Goal: Use online tool/utility: Utilize a website feature to perform a specific function

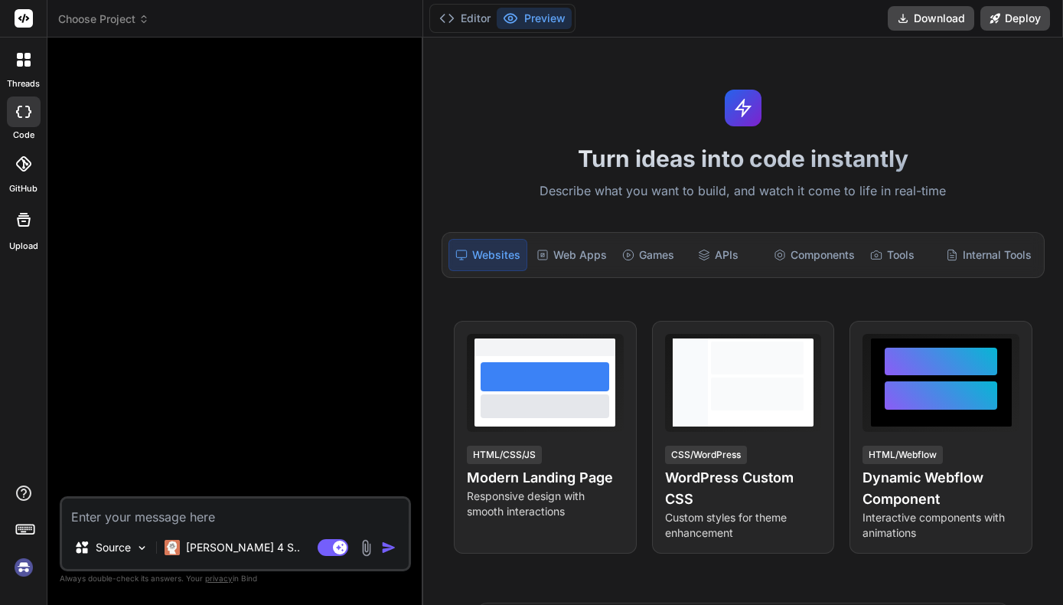
click at [28, 566] on img at bounding box center [24, 567] width 26 height 26
click at [239, 318] on div at bounding box center [237, 273] width 348 height 446
click at [27, 566] on img at bounding box center [24, 567] width 26 height 26
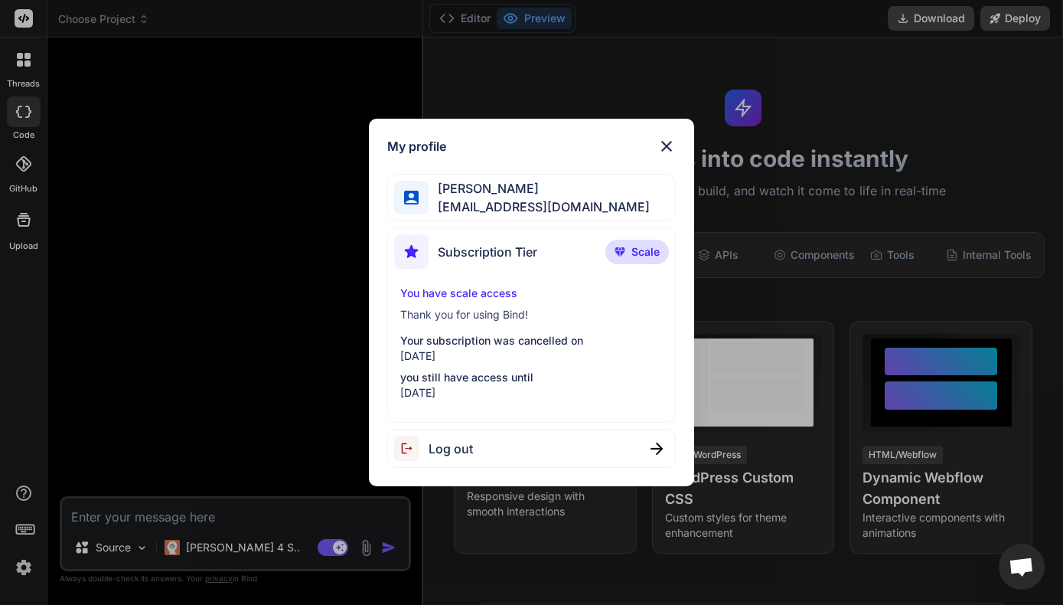
click at [709, 78] on div "My profile Ugochi Ndubuisi ugochi141@gmail.com Subscription Tier Scale You have…" at bounding box center [531, 302] width 1063 height 605
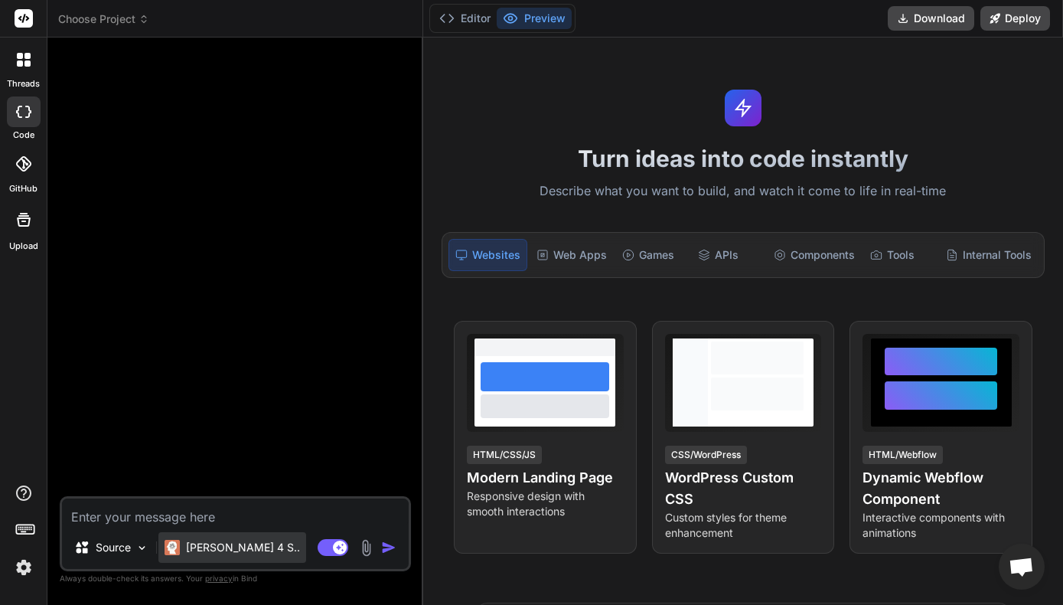
click at [195, 549] on p "[PERSON_NAME] 4 S.." at bounding box center [243, 547] width 114 height 15
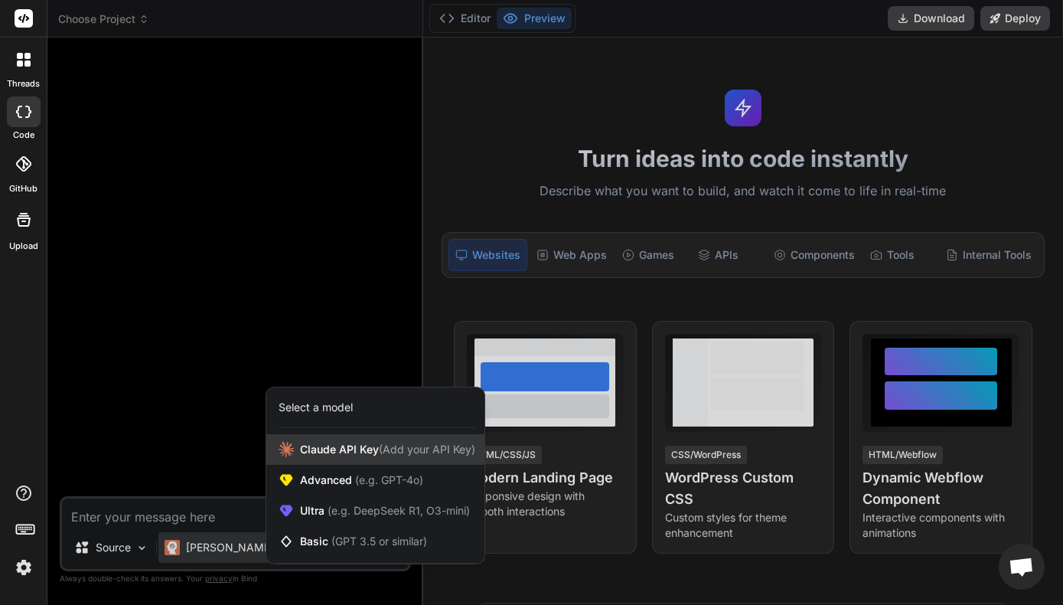
click at [337, 444] on span "Claude API Key (Add your API Key)" at bounding box center [387, 449] width 175 height 15
type textarea "x"
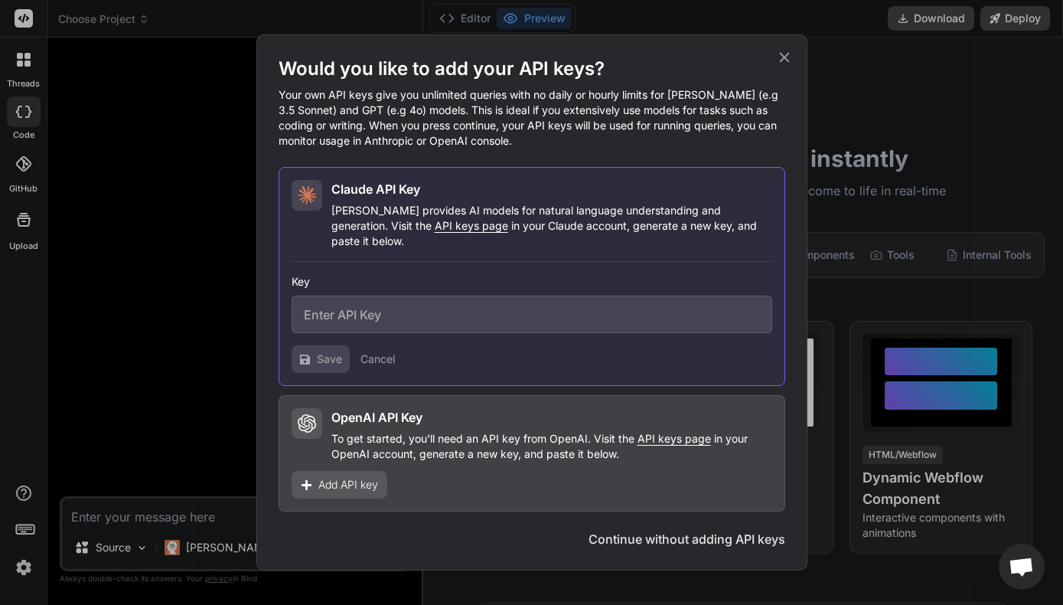
click at [432, 308] on input "text" at bounding box center [532, 314] width 481 height 38
paste input "sk-ant-api03-5LIu2ZHnsSYEd0RdDMzNYEkOGIkT7_xcGOcOvQtex5woJj-b6a820BDEQFIaRojjcg…"
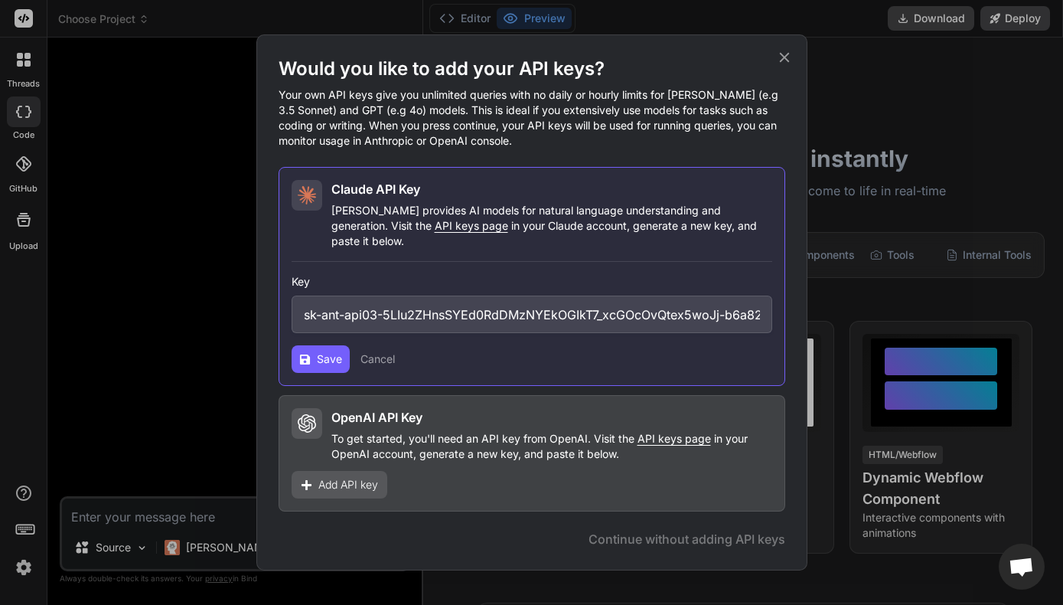
type input "sk-ant-api03-5LIu2ZHnsSYEd0RdDMzNYEkOGIkT7_xcGOcOvQtex5woJj-b6a820BDEQFIaRojjcg…"
click at [317, 351] on span "Save" at bounding box center [329, 358] width 25 height 15
click at [325, 357] on span "Save" at bounding box center [329, 358] width 25 height 15
click at [285, 344] on div "Claude API Key Claude provides AI models for natural language understanding and…" at bounding box center [532, 276] width 507 height 219
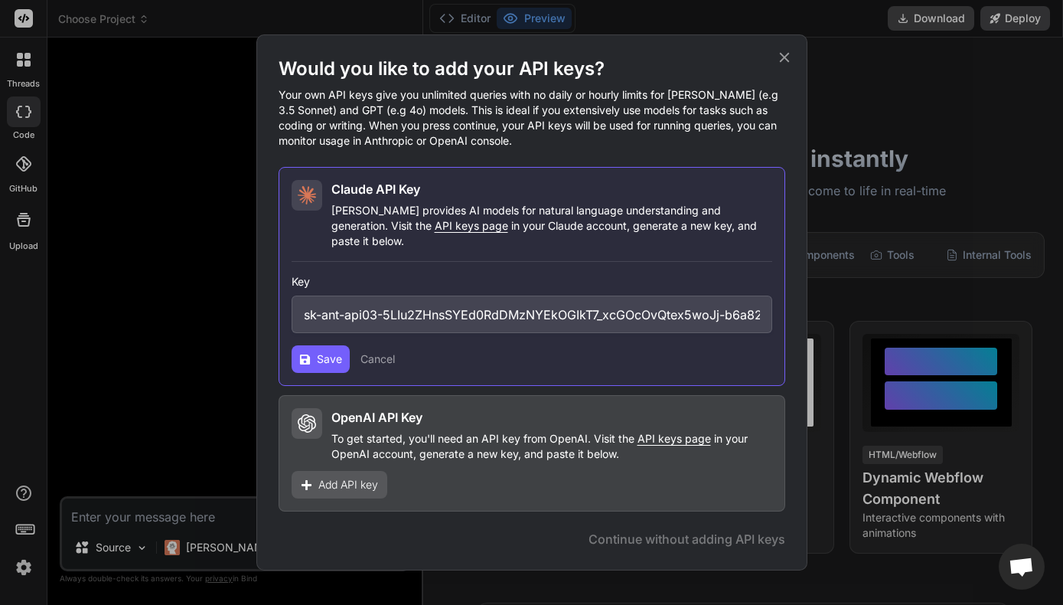
click at [324, 355] on span "Save" at bounding box center [329, 358] width 25 height 15
click at [435, 227] on span "API keys page" at bounding box center [471, 225] width 73 height 13
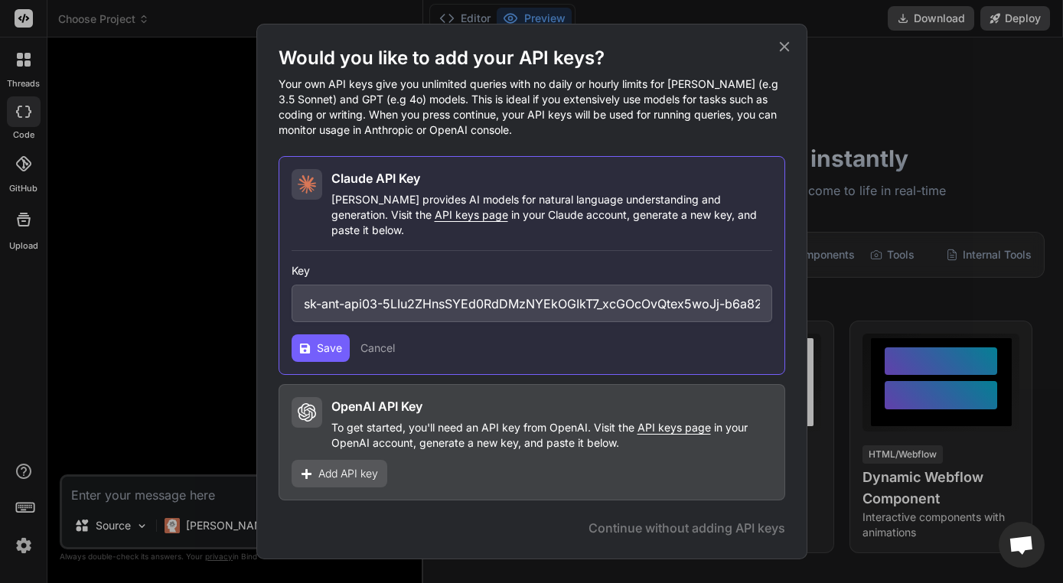
click at [328, 341] on span "Save" at bounding box center [329, 348] width 25 height 15
click at [308, 343] on icon at bounding box center [304, 348] width 10 height 10
click at [380, 298] on input "sk-ant-api03-5LIu2ZHnsSYEd0RdDMzNYEkOGIkT7_xcGOcOvQtex5woJj-b6a820BDEQFIaRojjcg…" at bounding box center [532, 304] width 481 height 38
click at [367, 475] on div "Add API key" at bounding box center [340, 474] width 96 height 28
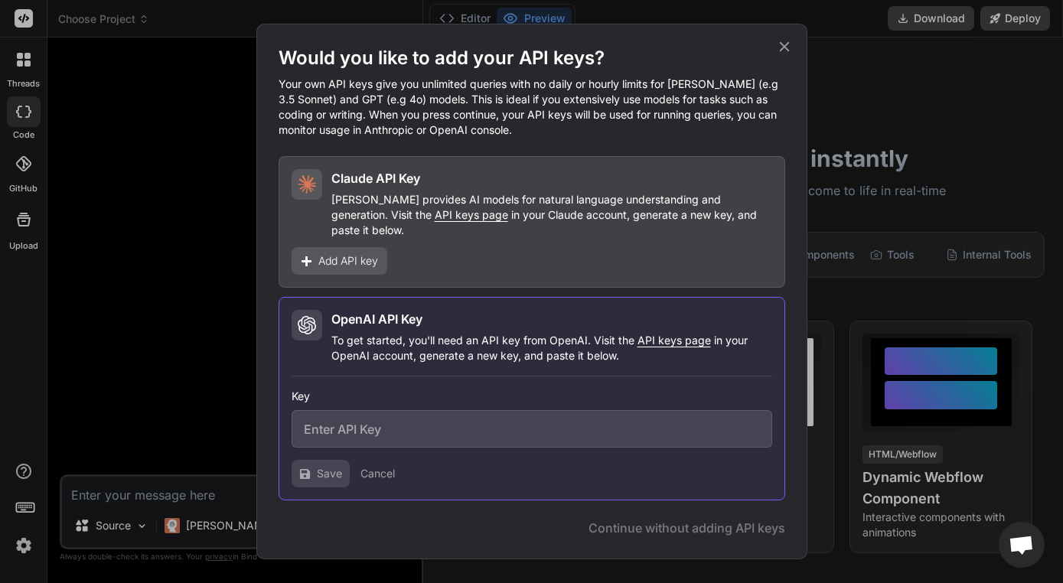
click at [331, 261] on div "Add API key" at bounding box center [340, 261] width 96 height 28
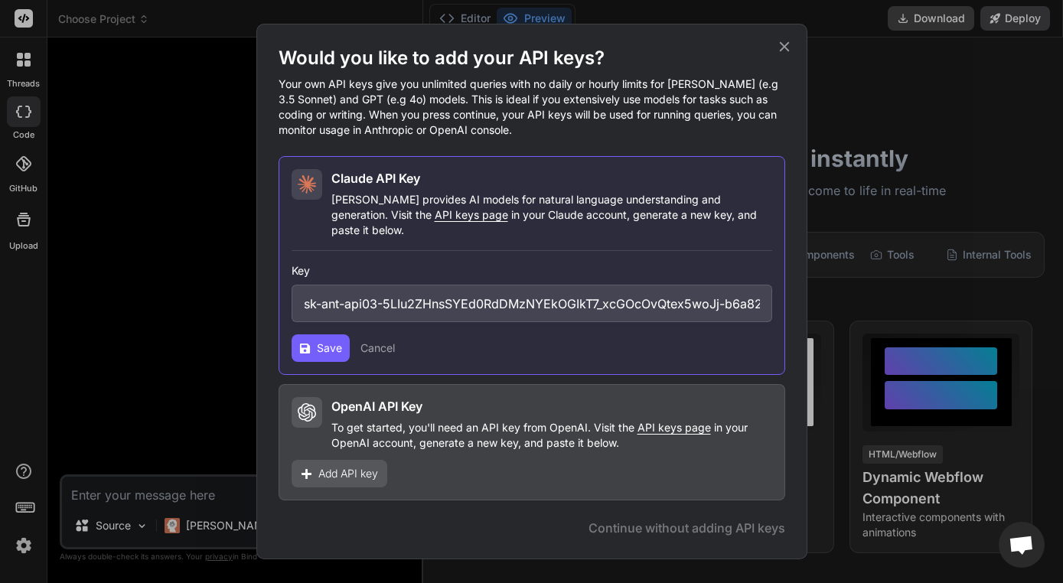
click at [315, 340] on button "Save" at bounding box center [321, 348] width 58 height 28
click at [359, 471] on span "Add API key" at bounding box center [348, 473] width 60 height 15
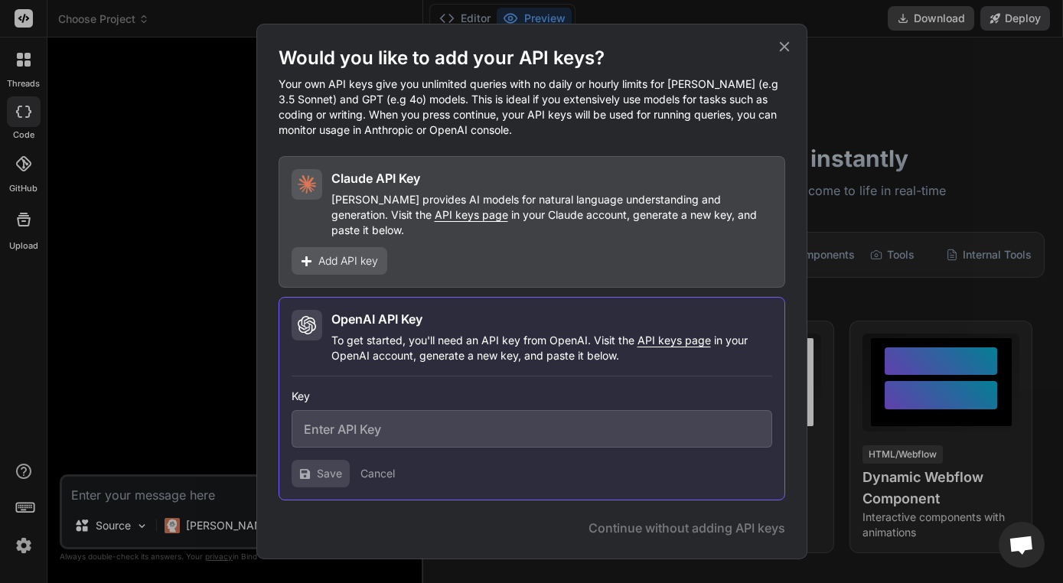
click at [874, 419] on div "Would you like to add your API keys? Your own API keys give you unlimited queri…" at bounding box center [531, 291] width 1063 height 583
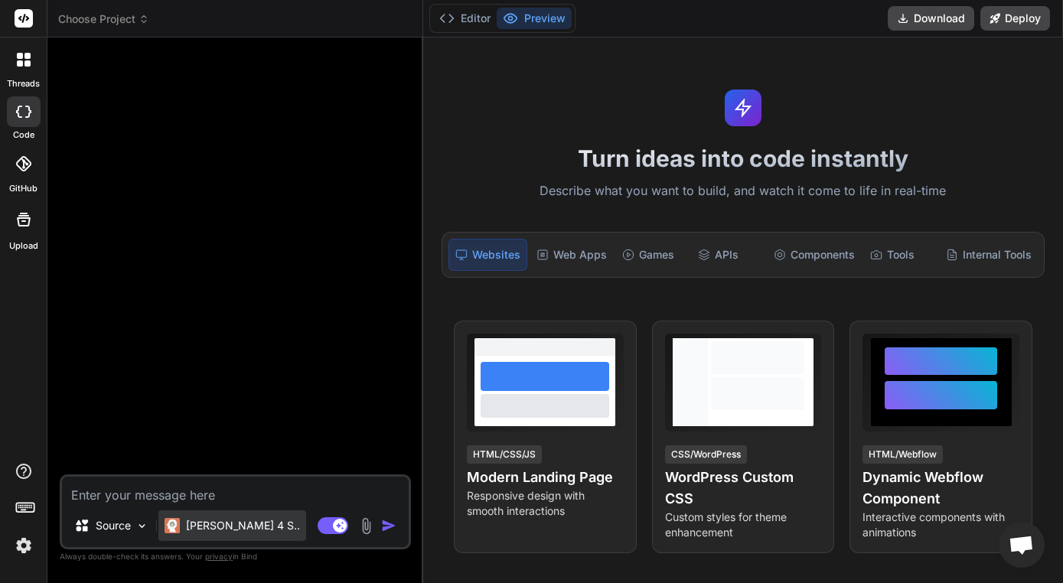
click at [234, 528] on p "[PERSON_NAME] 4 S.." at bounding box center [243, 525] width 114 height 15
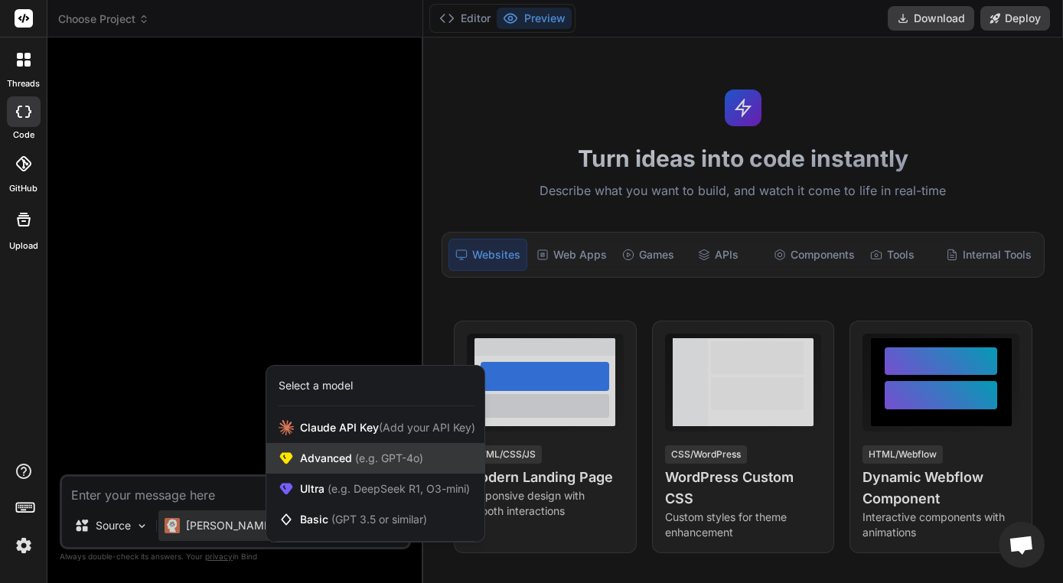
click at [306, 452] on span "Advanced (e.g. GPT-4o)" at bounding box center [361, 458] width 123 height 15
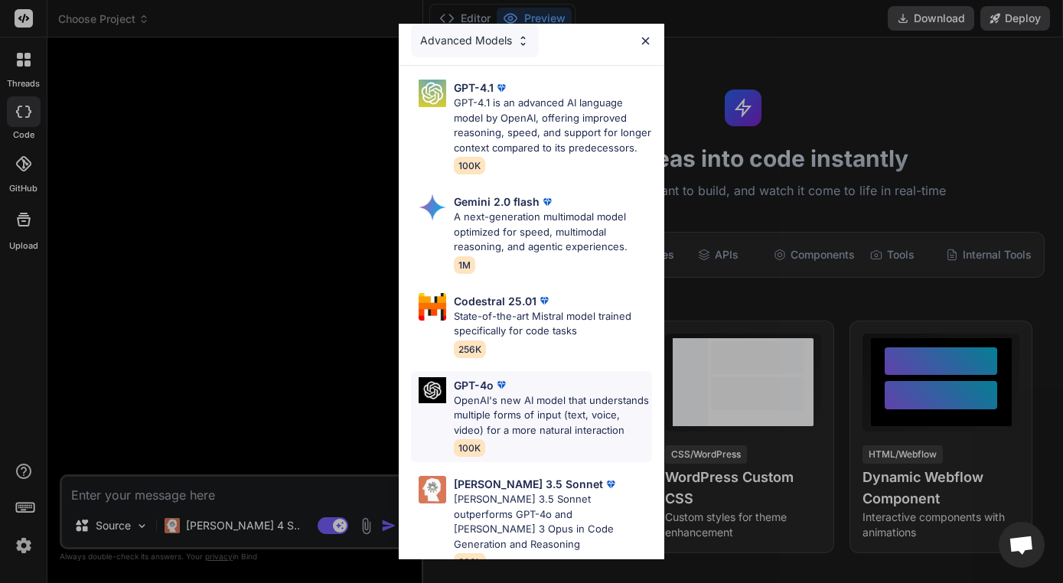
scroll to position [7, 0]
click at [551, 510] on p "Claude 3.5 Sonnet outperforms GPT-4o and Claude 3 Opus in Code Generation and R…" at bounding box center [553, 523] width 198 height 60
type textarea "x"
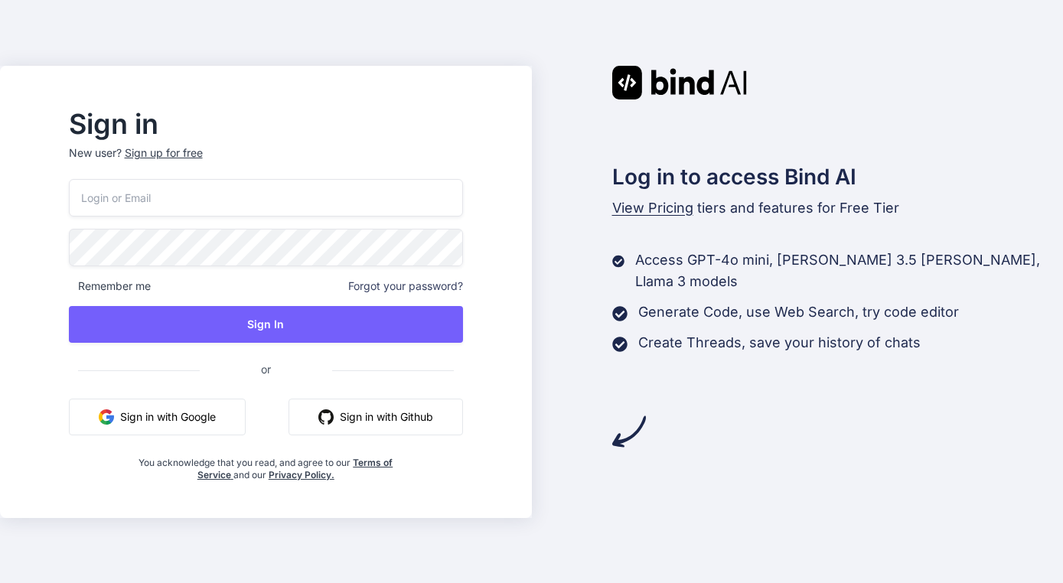
click at [211, 417] on button "Sign in with Google" at bounding box center [157, 417] width 177 height 37
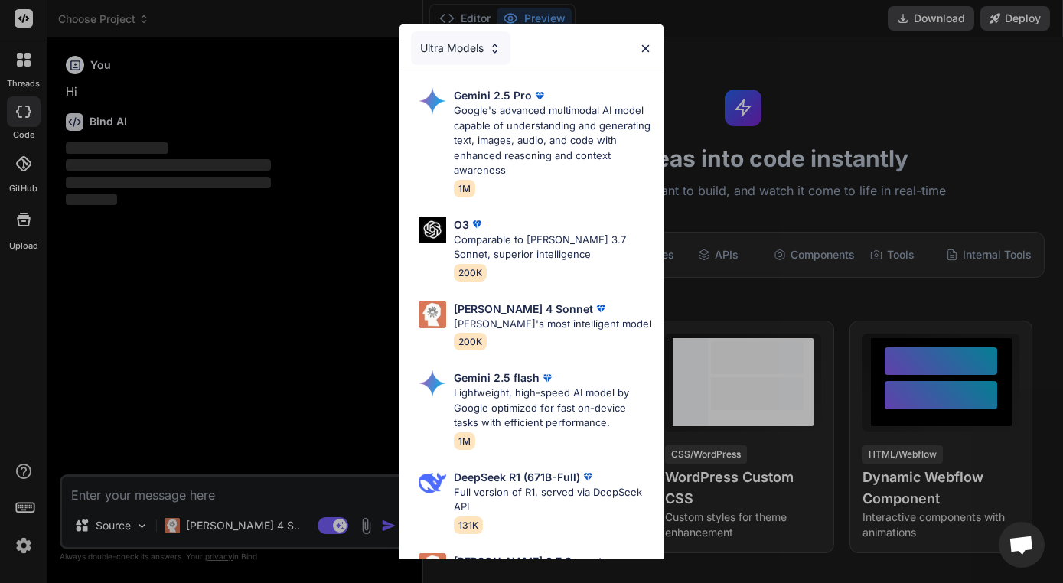
scroll to position [-1, 0]
click at [203, 241] on div "Ultra Models Gemini 2.5 Pro Google's advanced multimodal AI model capable of un…" at bounding box center [531, 291] width 1063 height 583
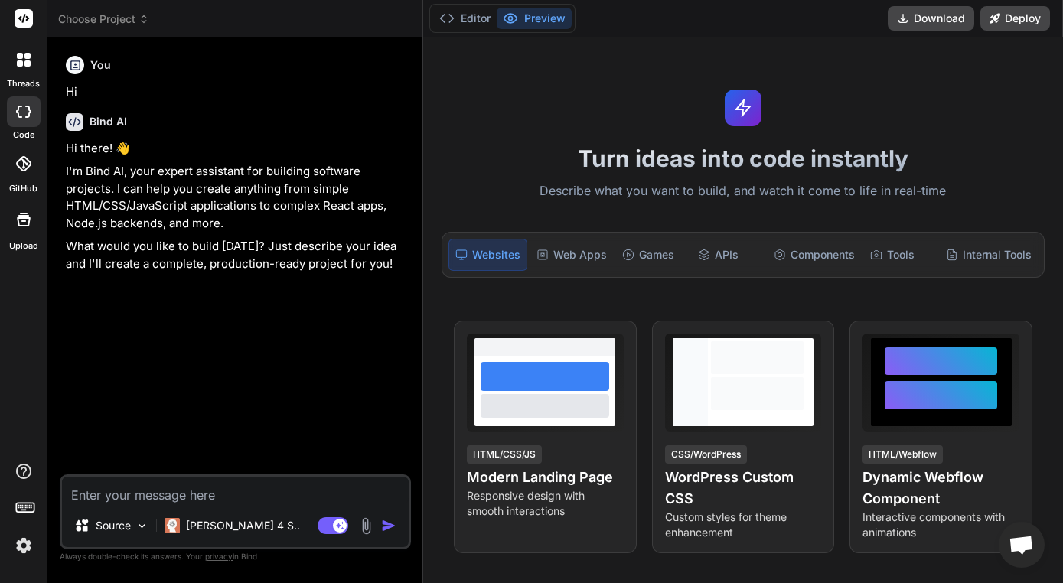
click at [25, 537] on img at bounding box center [24, 546] width 26 height 26
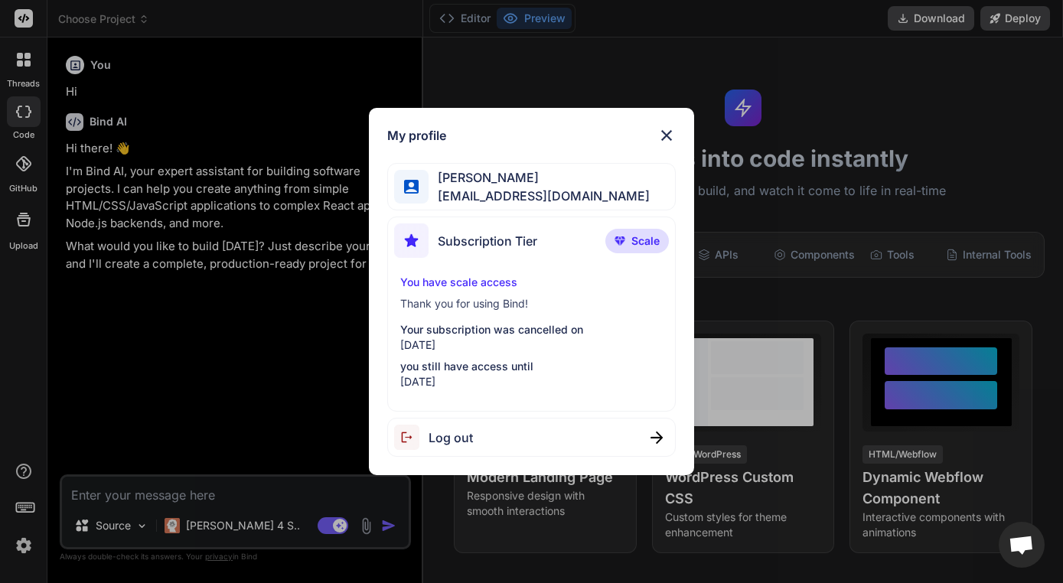
click at [313, 383] on div "My profile Ugochi Ndubuisi ugochi141@gmail.com Subscription Tier Scale You have…" at bounding box center [531, 291] width 1063 height 583
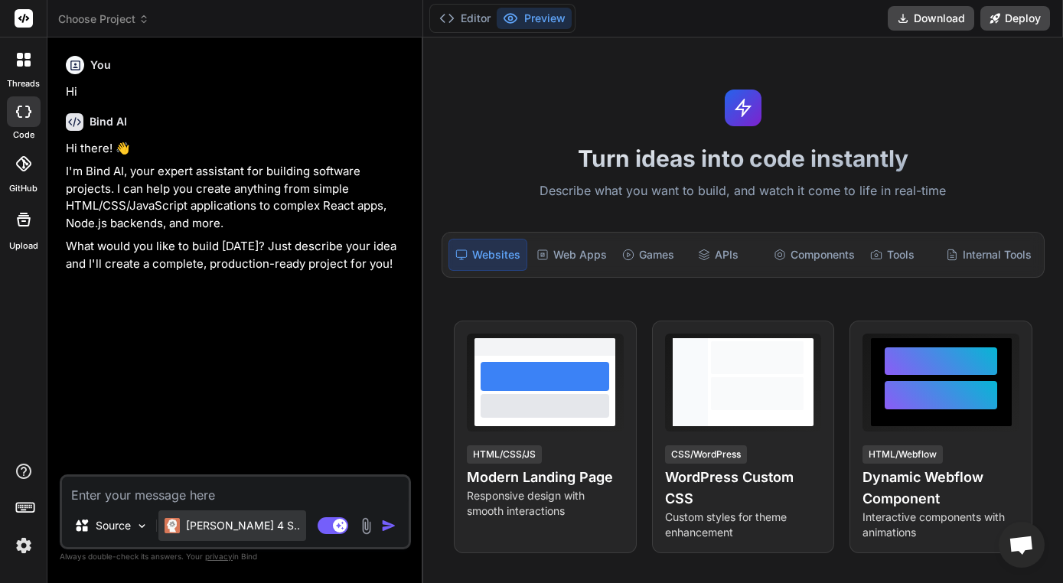
click at [228, 522] on p "[PERSON_NAME] 4 S.." at bounding box center [243, 525] width 114 height 15
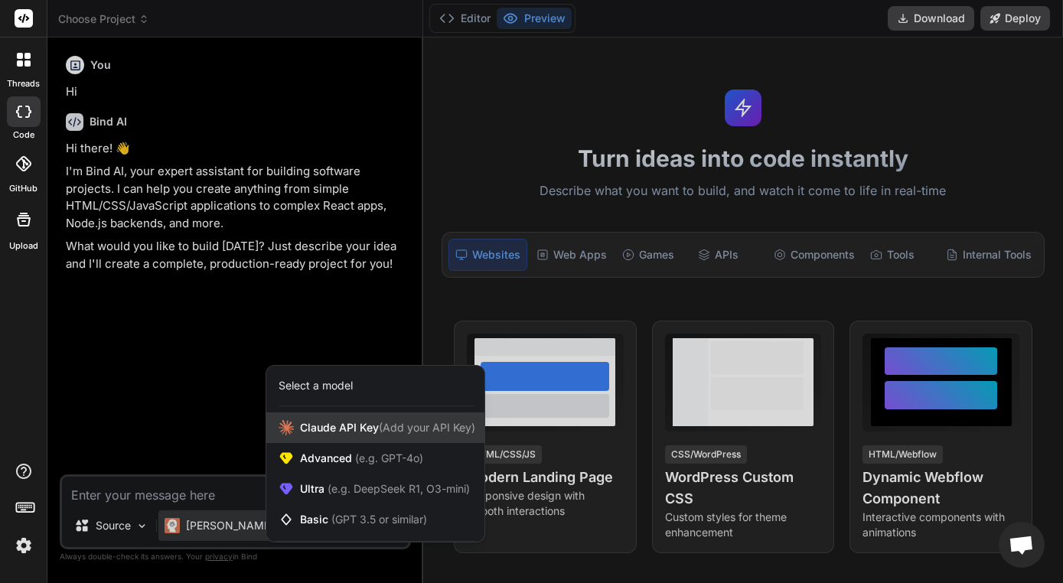
click at [315, 422] on span "Claude API Key (Add your API Key)" at bounding box center [387, 427] width 175 height 15
type textarea "x"
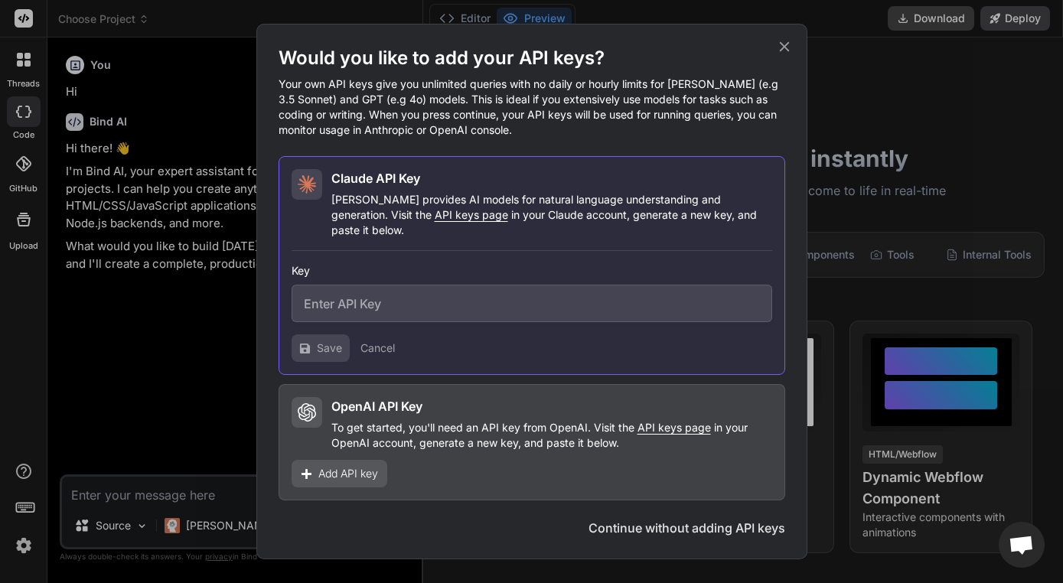
click at [385, 299] on input "text" at bounding box center [532, 304] width 481 height 38
paste input "sk-ant-api03-n6_XflN3hZ-chuuutbPyr5MPwMDlvu9SNcnor9eBkHt69yJuS6gOQHjQ2nqBDXa1iJ…"
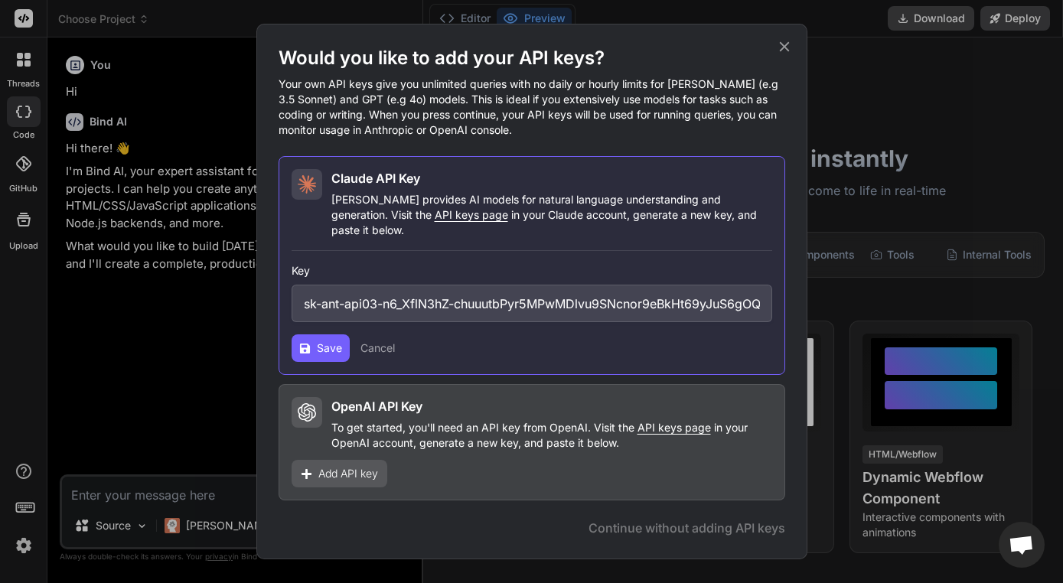
type input "sk-ant-api03-n6_XflN3hZ-chuuutbPyr5MPwMDlvu9SNcnor9eBkHt69yJuS6gOQHjQ2nqBDXa1iJ…"
click at [332, 341] on span "Save" at bounding box center [329, 348] width 25 height 15
click at [354, 475] on div "Add API key" at bounding box center [340, 474] width 96 height 28
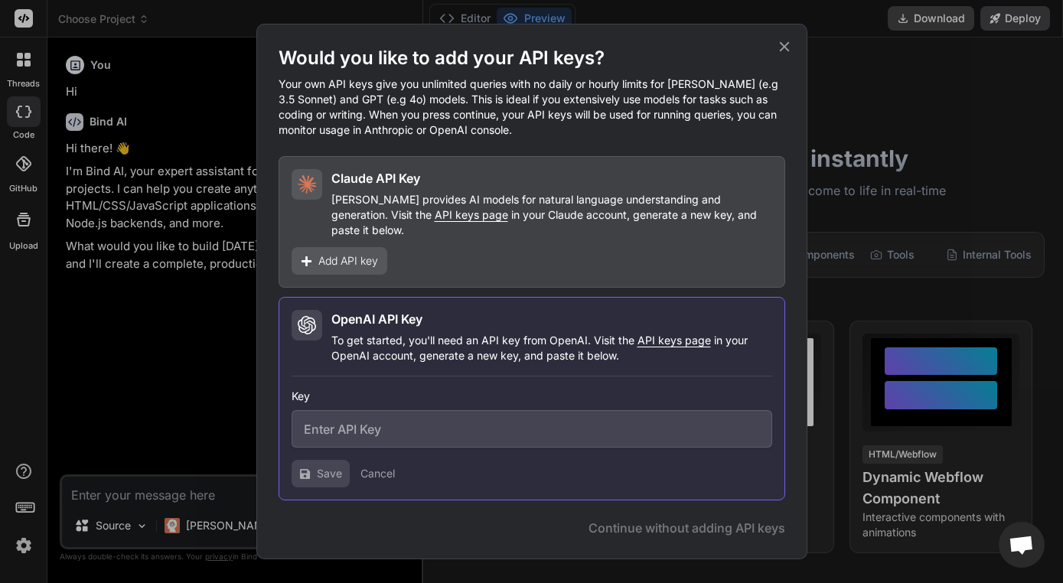
click at [351, 231] on div "Claude API Key Claude provides AI models for natural language understanding and…" at bounding box center [532, 222] width 507 height 132
click at [343, 253] on span "Add API key" at bounding box center [348, 260] width 60 height 15
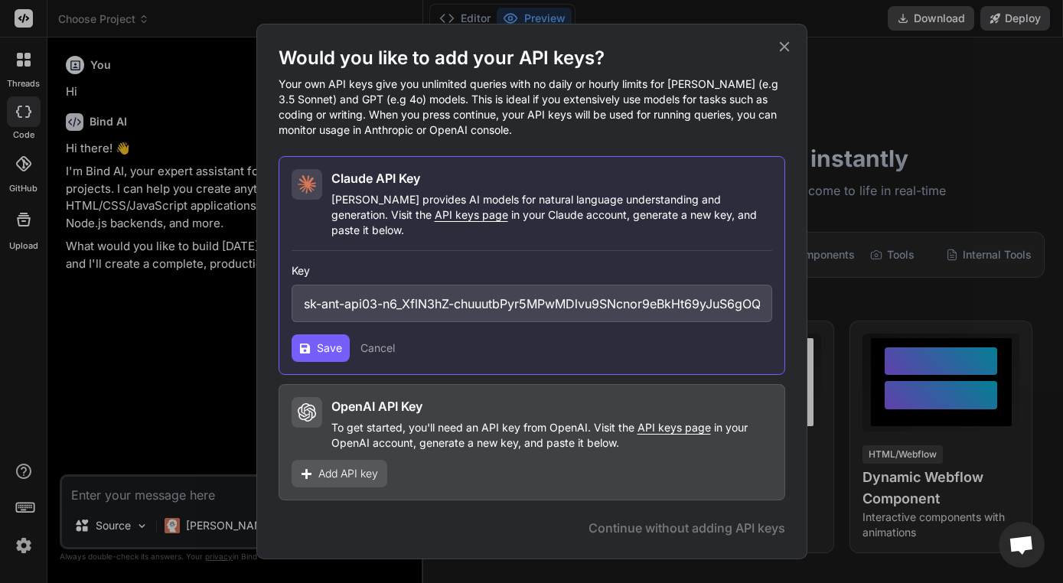
click at [785, 49] on icon at bounding box center [784, 46] width 17 height 17
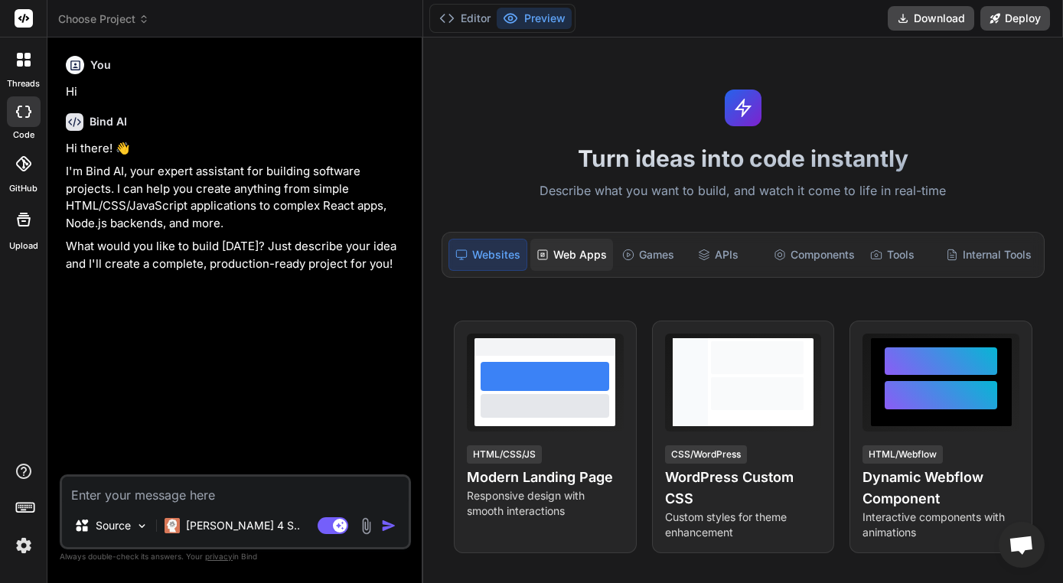
click at [562, 254] on div "Web Apps" at bounding box center [571, 255] width 83 height 32
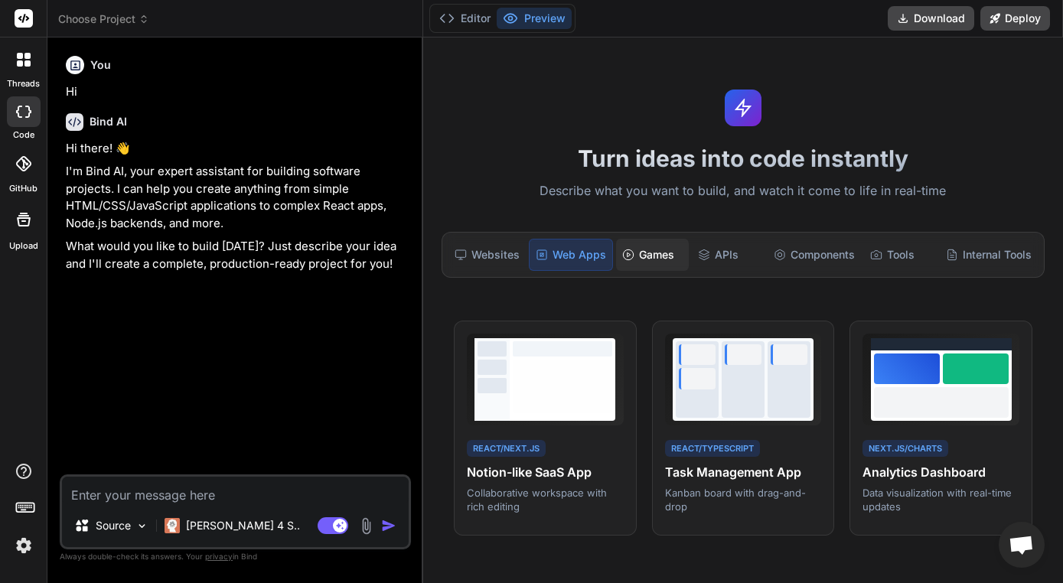
click at [649, 249] on div "Games" at bounding box center [652, 255] width 73 height 32
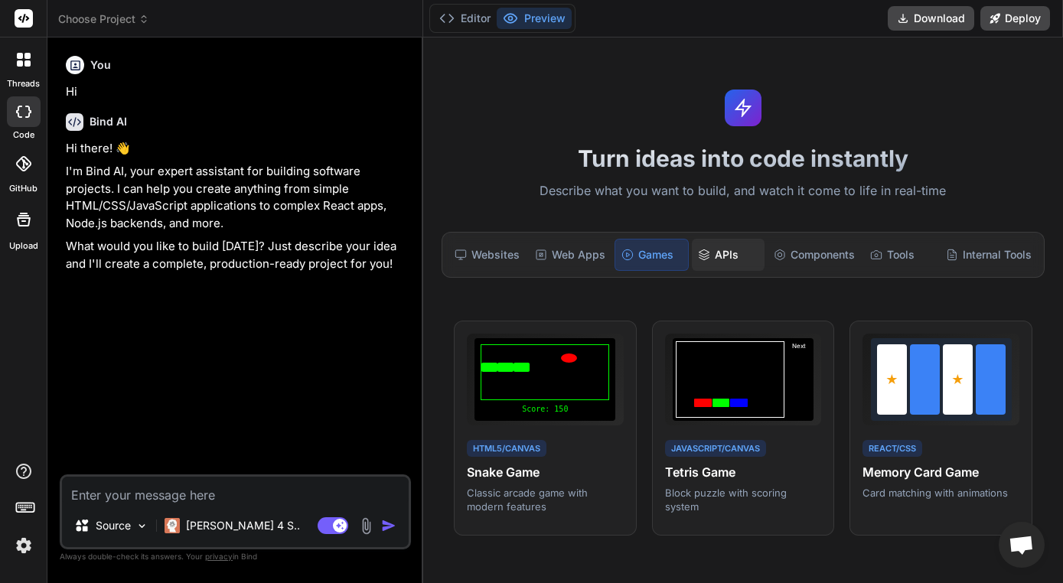
click at [724, 245] on div "APIs" at bounding box center [728, 255] width 73 height 32
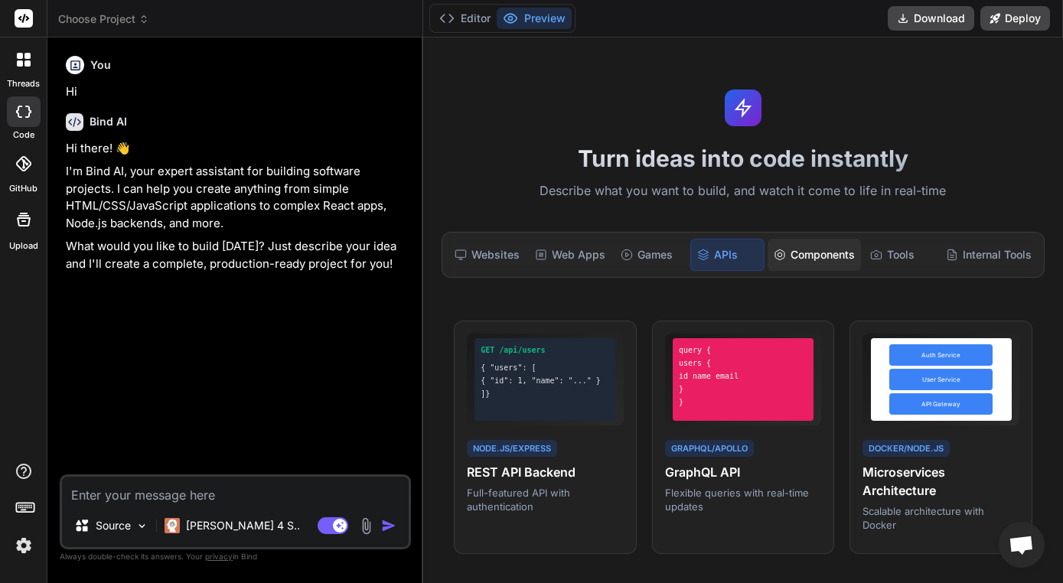
click at [797, 246] on div "Components" at bounding box center [814, 255] width 93 height 32
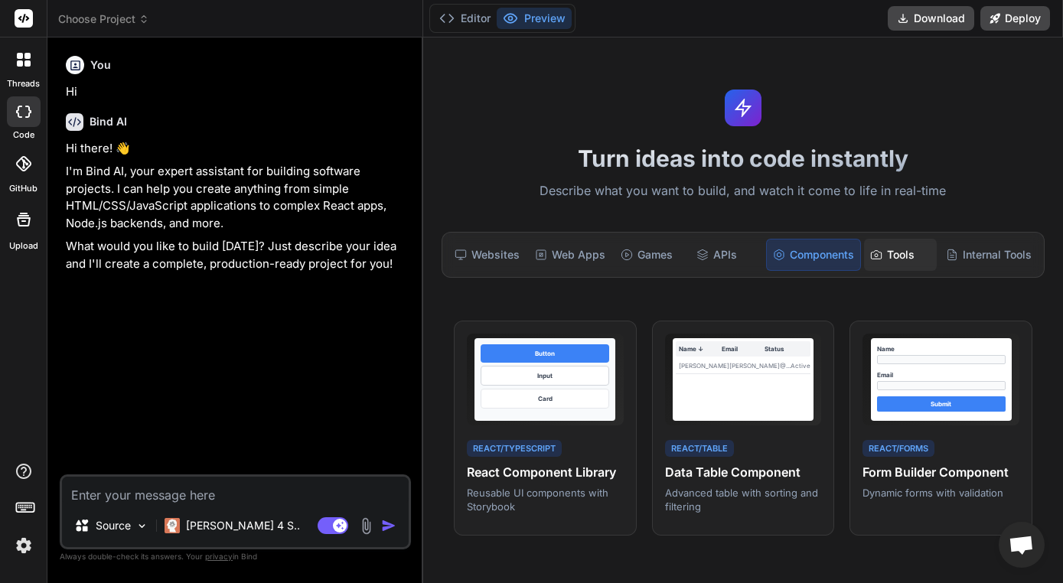
click at [870, 249] on icon at bounding box center [876, 255] width 12 height 12
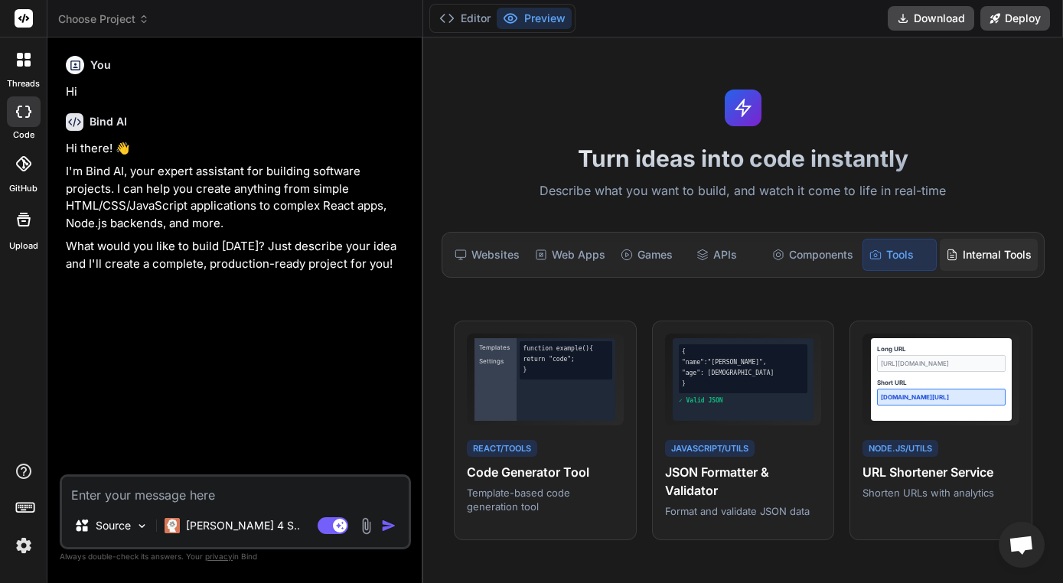
click at [957, 246] on div "Internal Tools" at bounding box center [989, 255] width 98 height 32
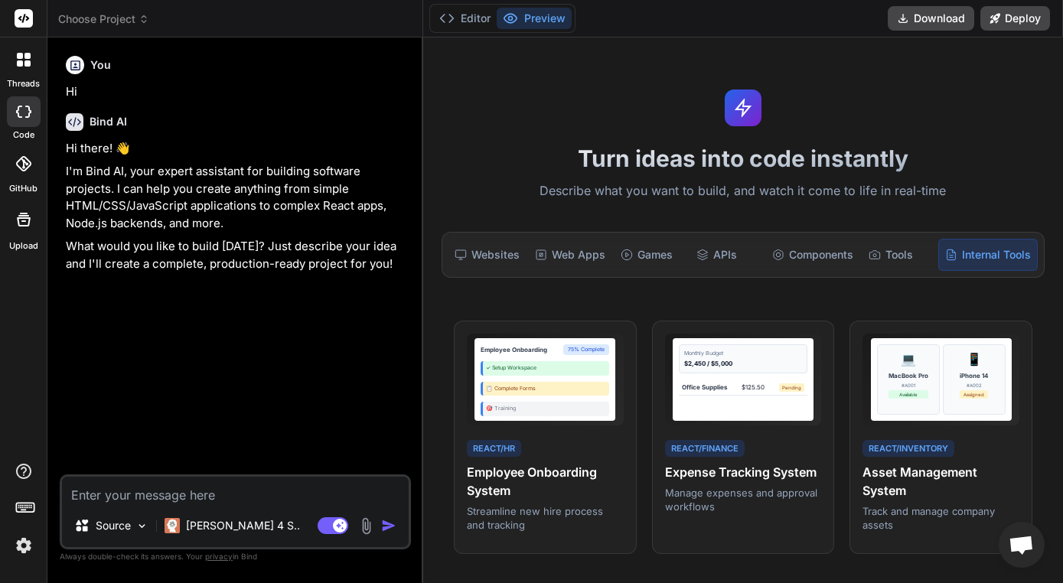
click at [24, 106] on icon at bounding box center [23, 112] width 15 height 12
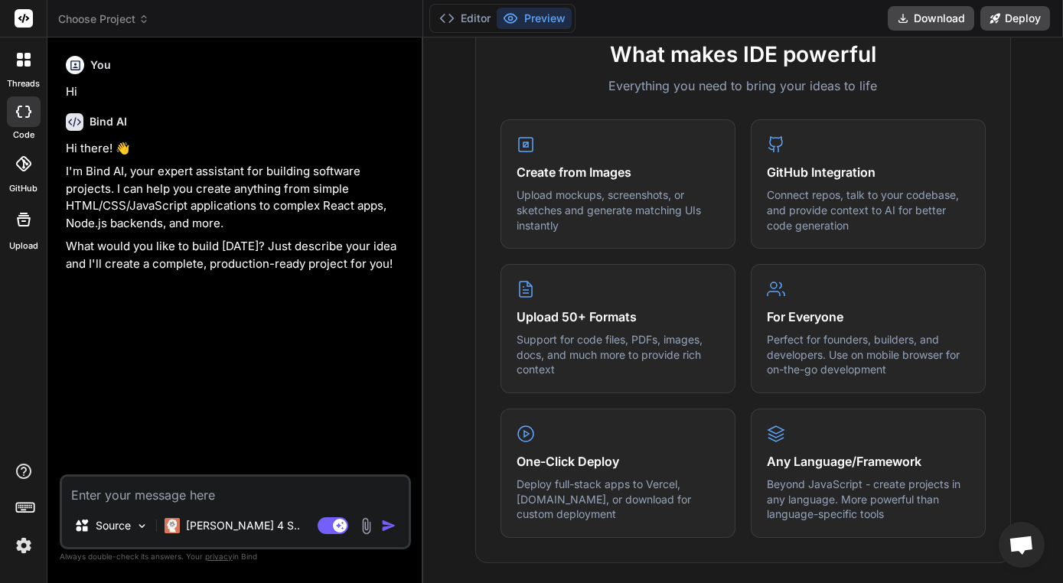
scroll to position [589, 0]
click at [31, 64] on div at bounding box center [24, 60] width 32 height 32
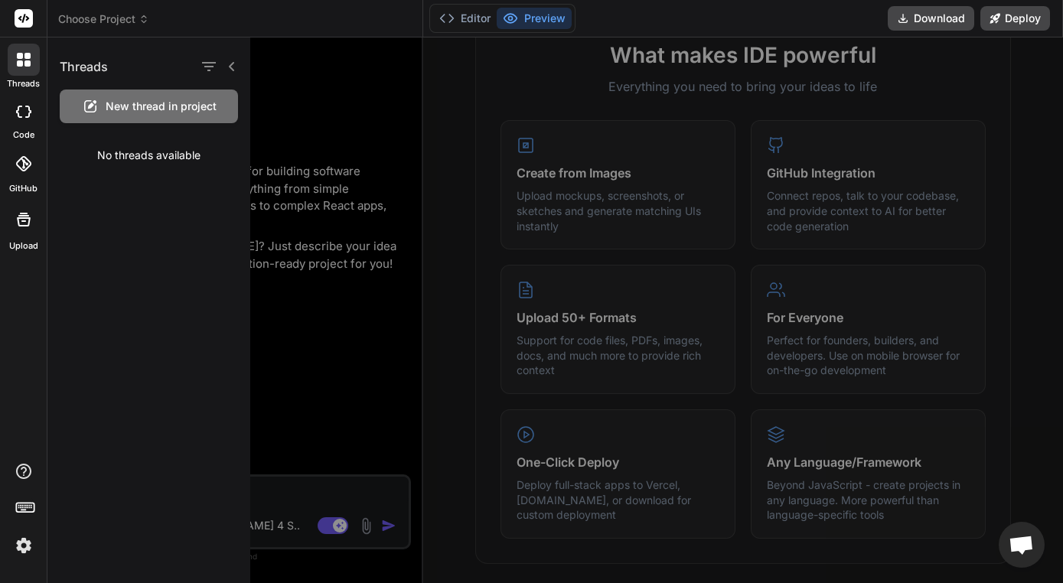
click at [28, 121] on div at bounding box center [24, 111] width 34 height 31
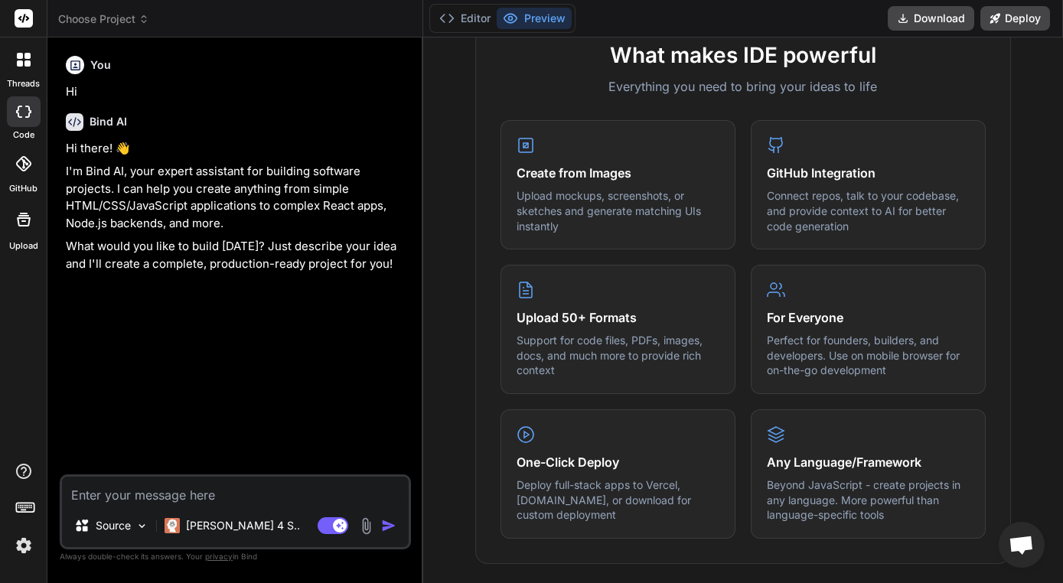
click at [28, 121] on div at bounding box center [24, 111] width 34 height 31
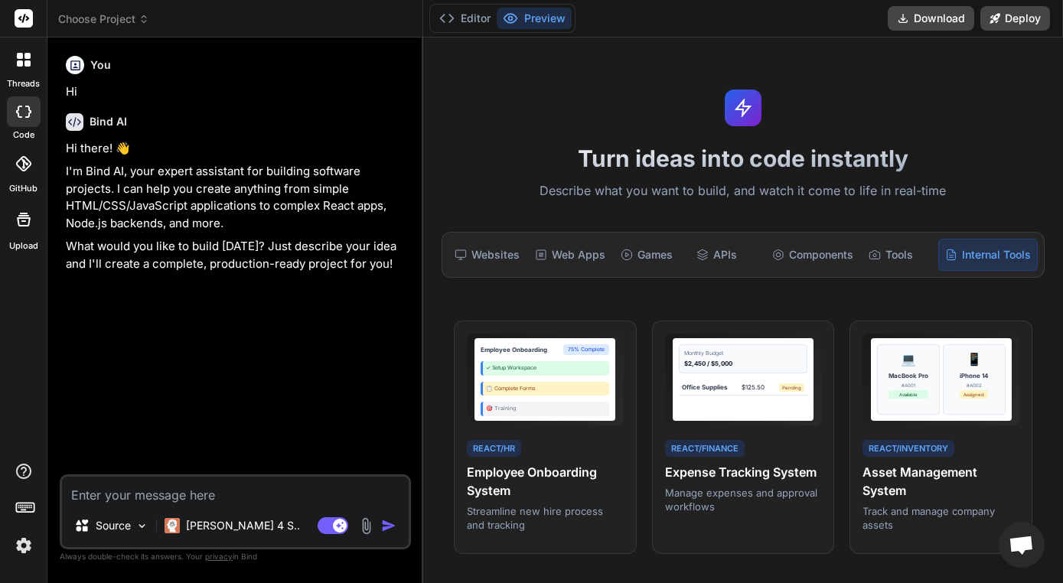
scroll to position [0, 0]
click at [881, 258] on div "Tools" at bounding box center [899, 255] width 73 height 32
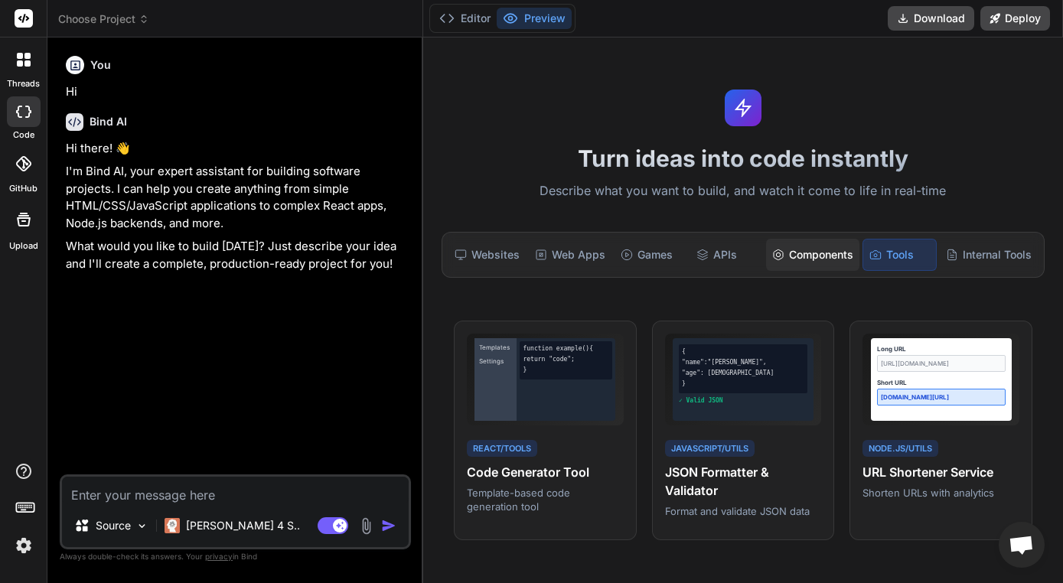
click at [819, 256] on div "Components" at bounding box center [812, 255] width 93 height 32
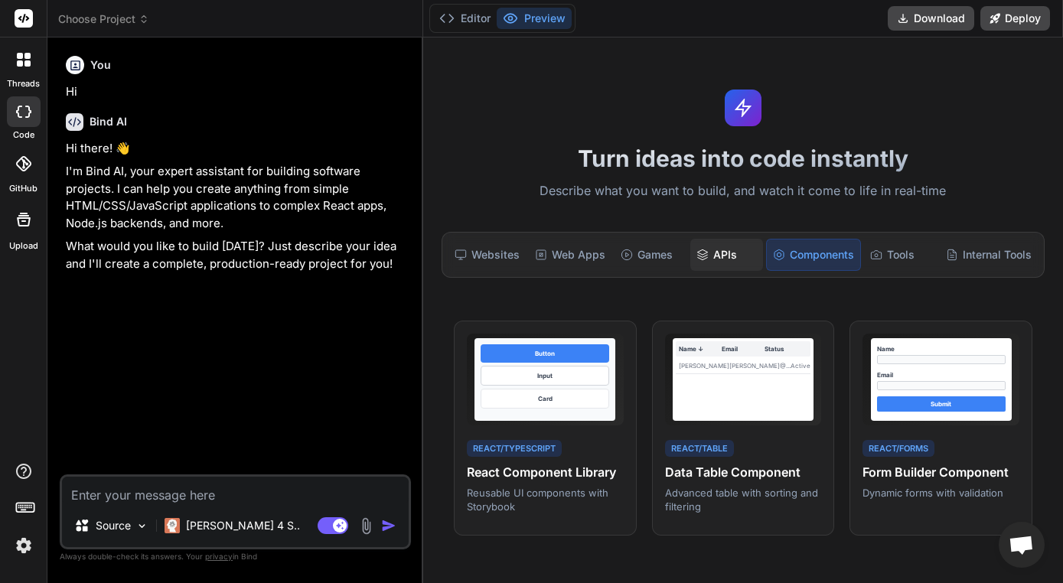
click at [722, 250] on div "APIs" at bounding box center [726, 255] width 73 height 32
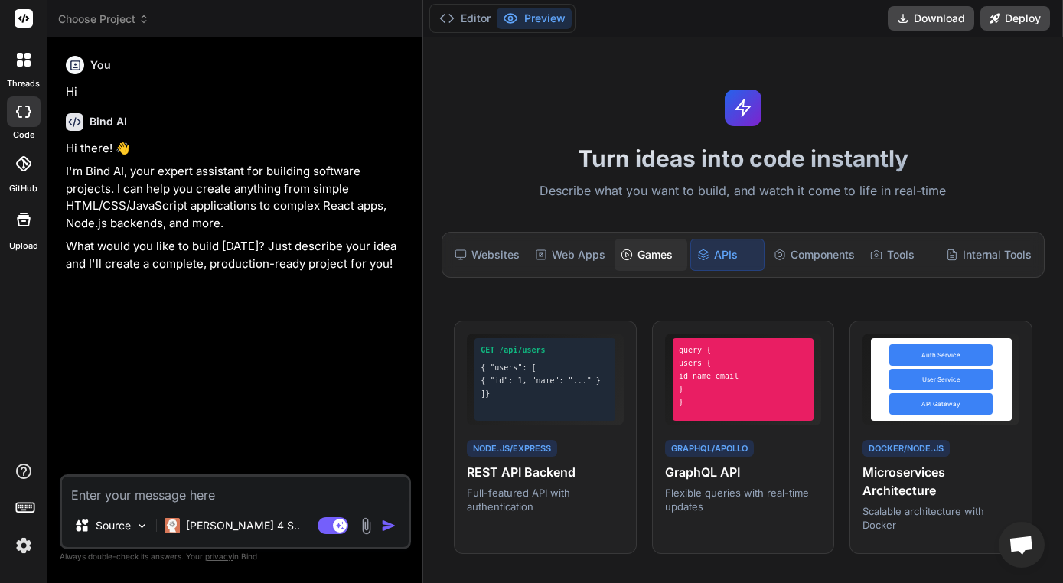
click at [651, 253] on div "Games" at bounding box center [651, 255] width 73 height 32
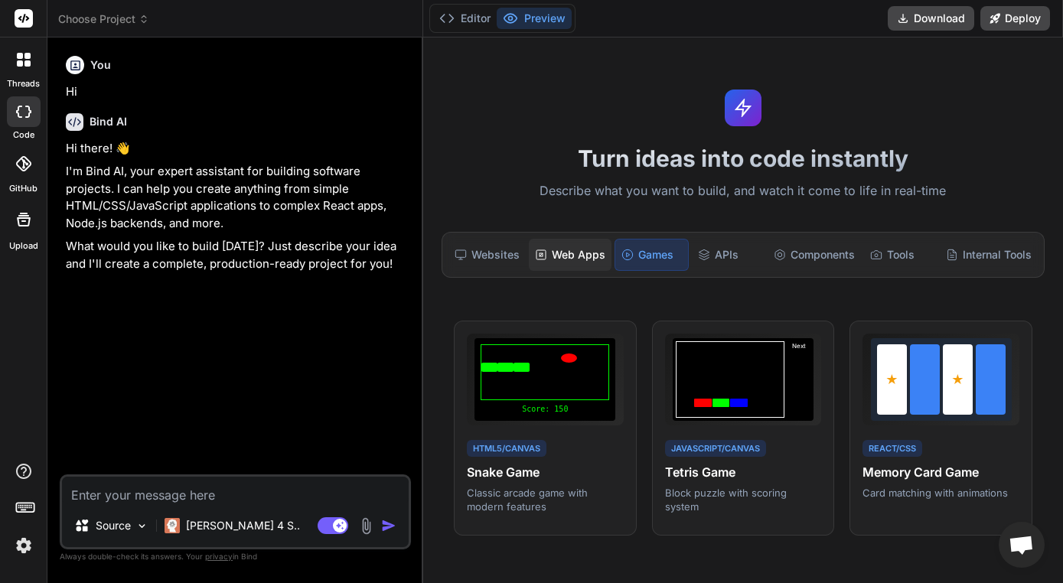
click at [580, 258] on div "Web Apps" at bounding box center [570, 255] width 83 height 32
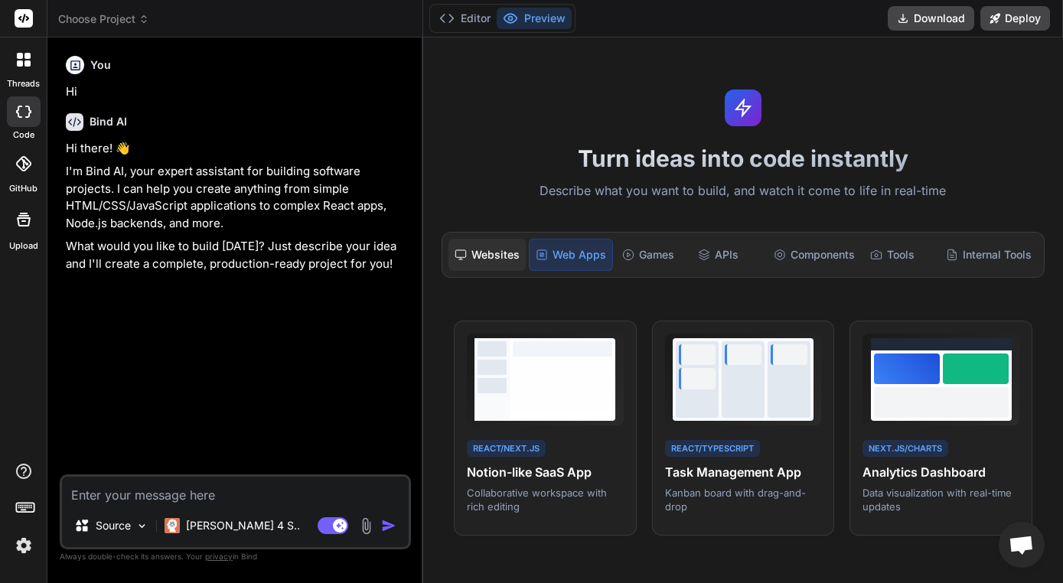
click at [506, 260] on div "Websites" at bounding box center [486, 255] width 77 height 32
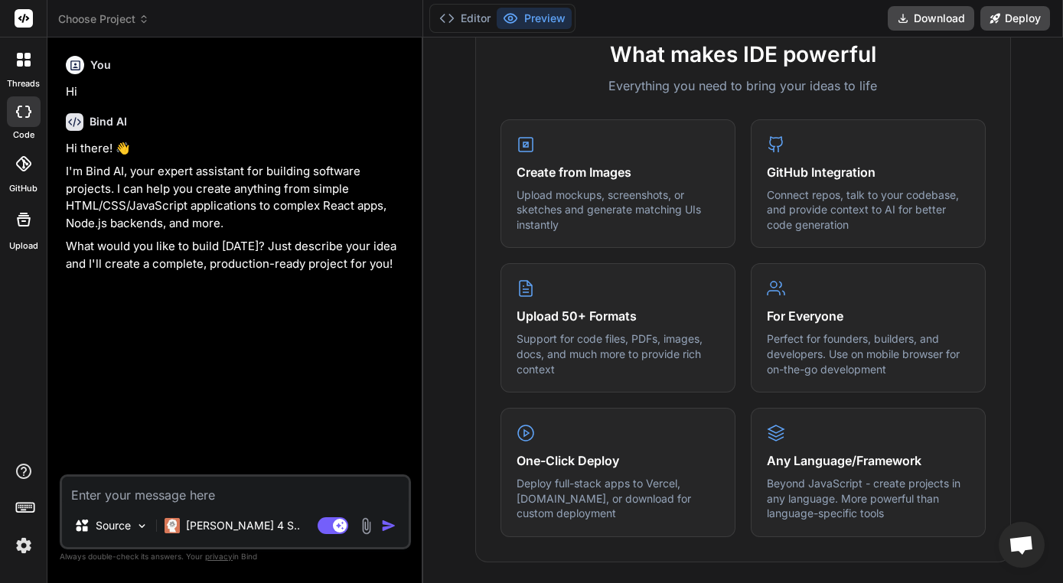
scroll to position [589, 0]
click at [28, 177] on div at bounding box center [24, 164] width 34 height 34
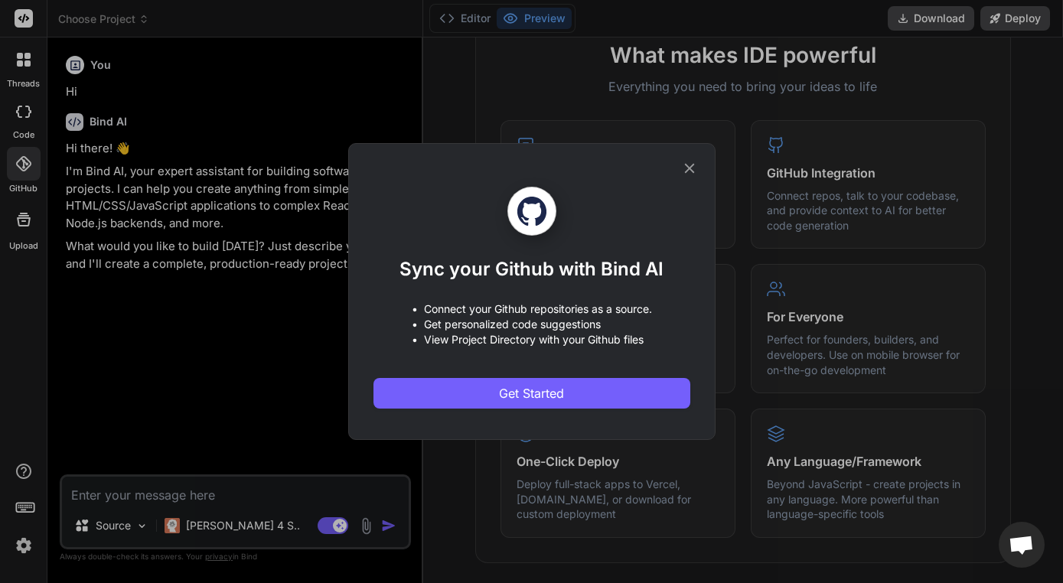
click at [720, 158] on div "Sync your Github with Bind AI • Connect your Github repositories as a source. •…" at bounding box center [531, 291] width 1063 height 583
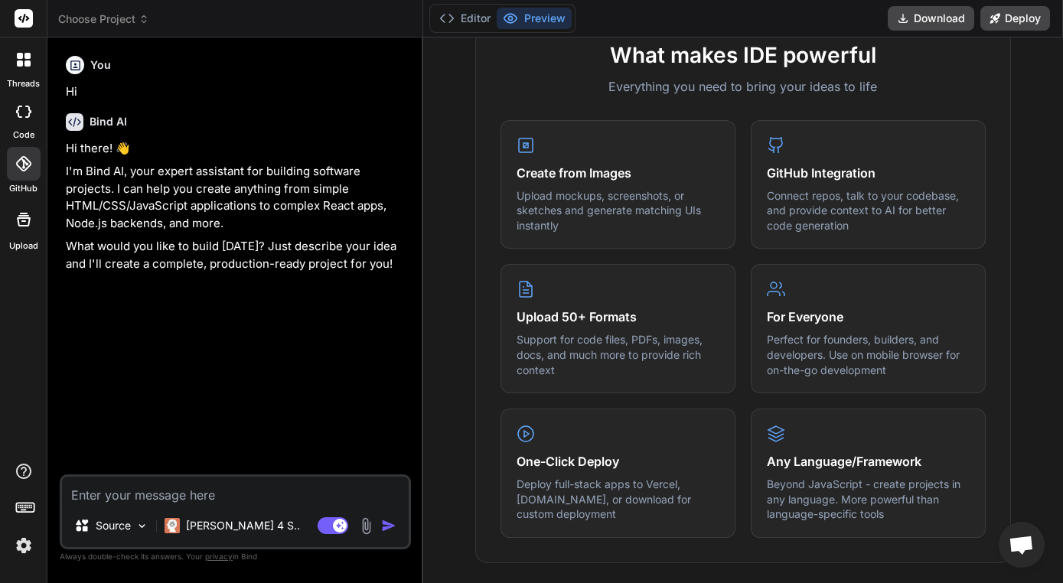
click at [31, 60] on div at bounding box center [24, 60] width 32 height 32
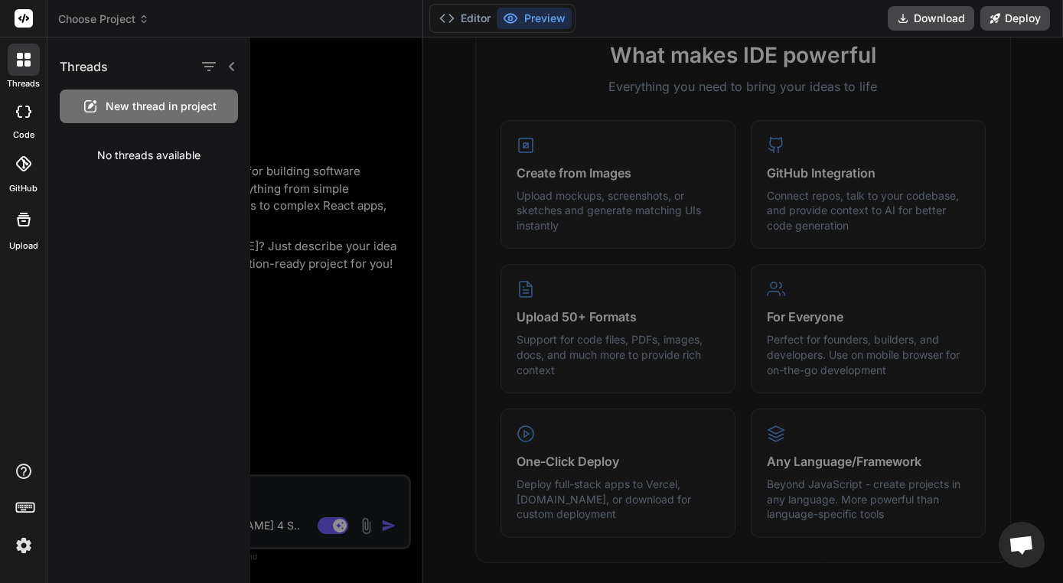
click at [28, 94] on div "code" at bounding box center [23, 115] width 47 height 51
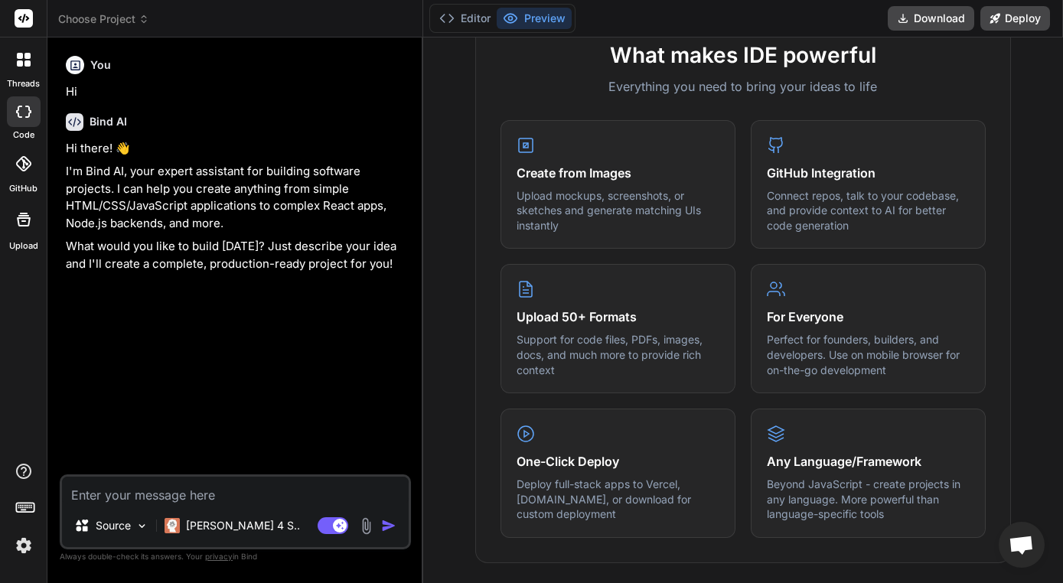
click at [28, 94] on div "code" at bounding box center [23, 115] width 47 height 51
click at [22, 16] on rect at bounding box center [24, 18] width 18 height 18
click at [467, 23] on button "Editor" at bounding box center [465, 18] width 64 height 21
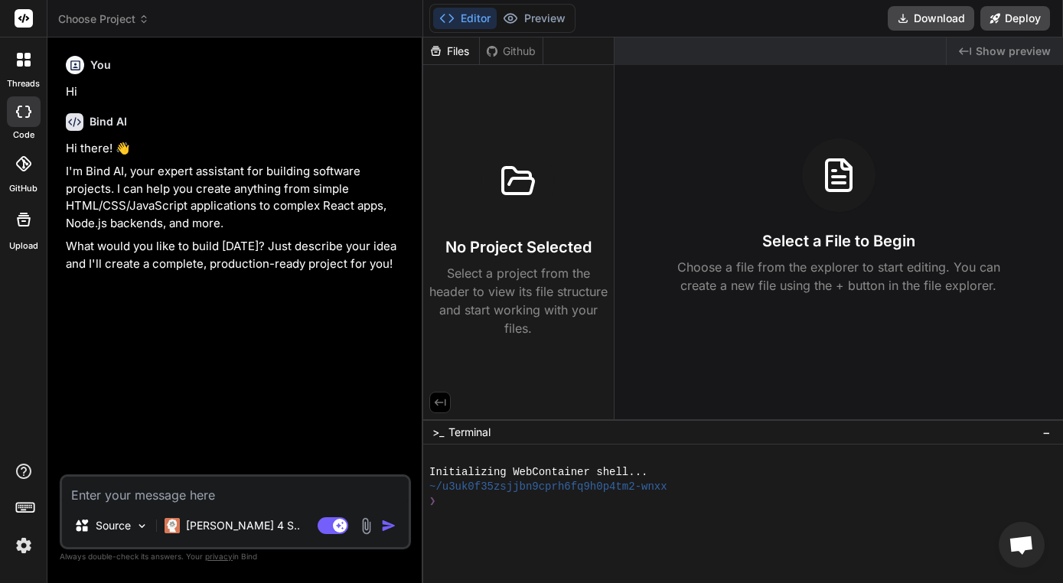
click at [457, 54] on div "Files" at bounding box center [451, 51] width 56 height 15
click at [459, 23] on button "Editor" at bounding box center [465, 18] width 64 height 21
click at [135, 506] on div "Source Claude 4 S.. Agent Mode. When this toggle is activated, AI automatically…" at bounding box center [235, 511] width 351 height 75
click at [116, 495] on textarea at bounding box center [235, 491] width 347 height 28
type textarea "C"
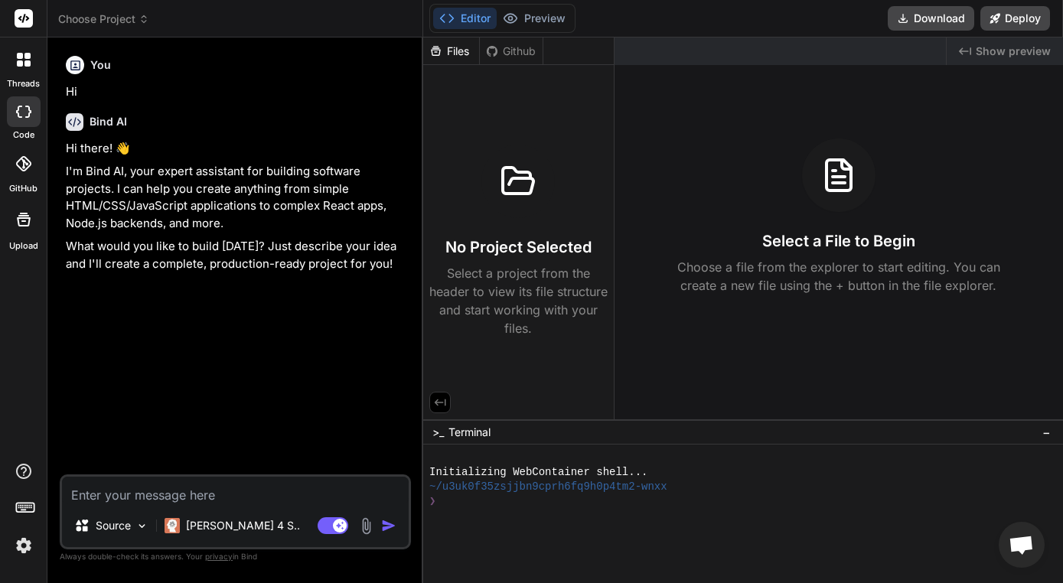
type textarea "x"
type textarea "Ca"
type textarea "x"
type textarea "Can"
type textarea "x"
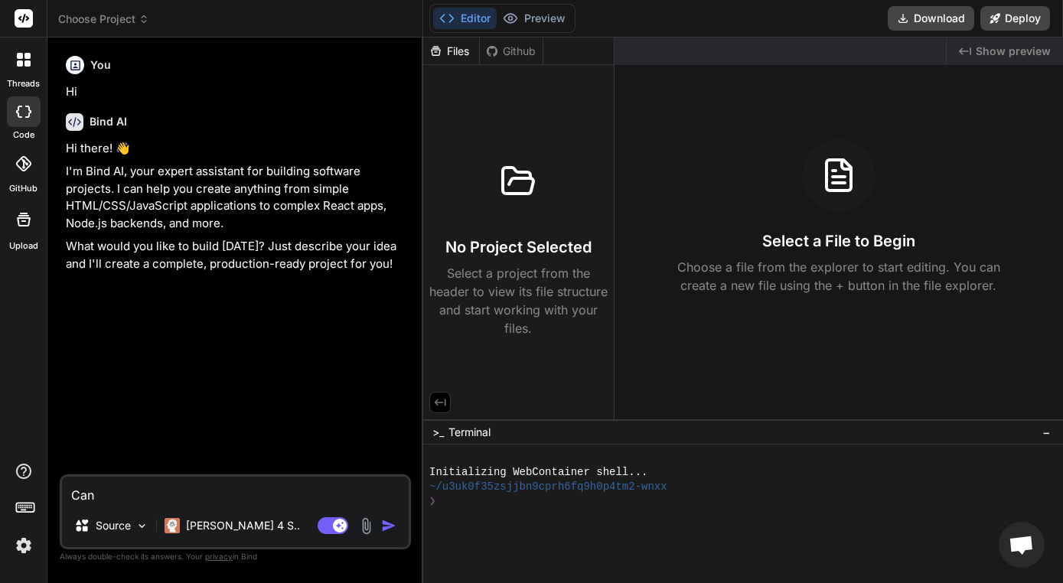
type textarea "Can"
type textarea "x"
type textarea "Can y"
type textarea "x"
type textarea "Can yo"
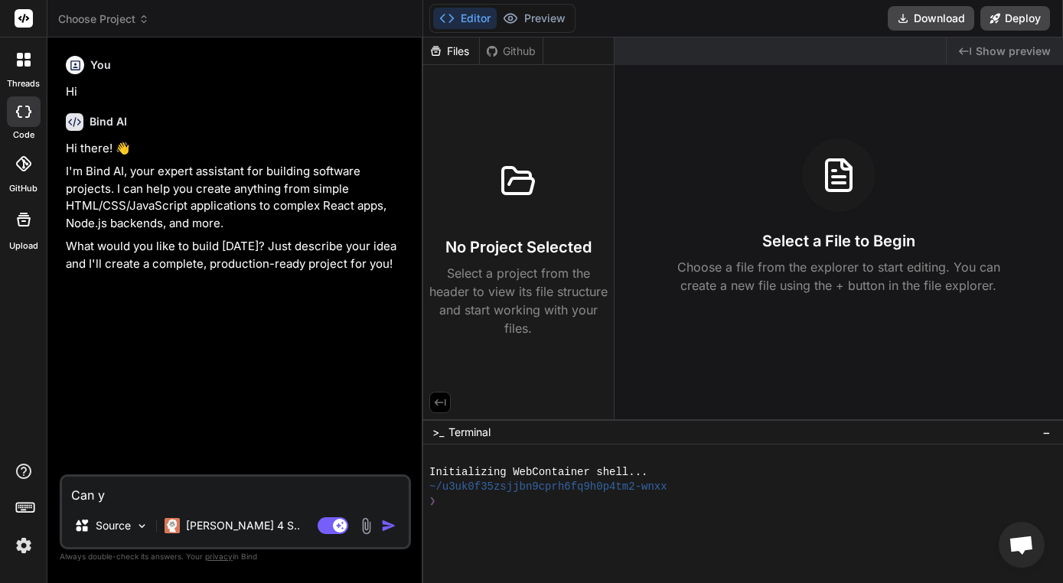
type textarea "x"
type textarea "Can you"
type textarea "x"
type textarea "Can you"
type textarea "x"
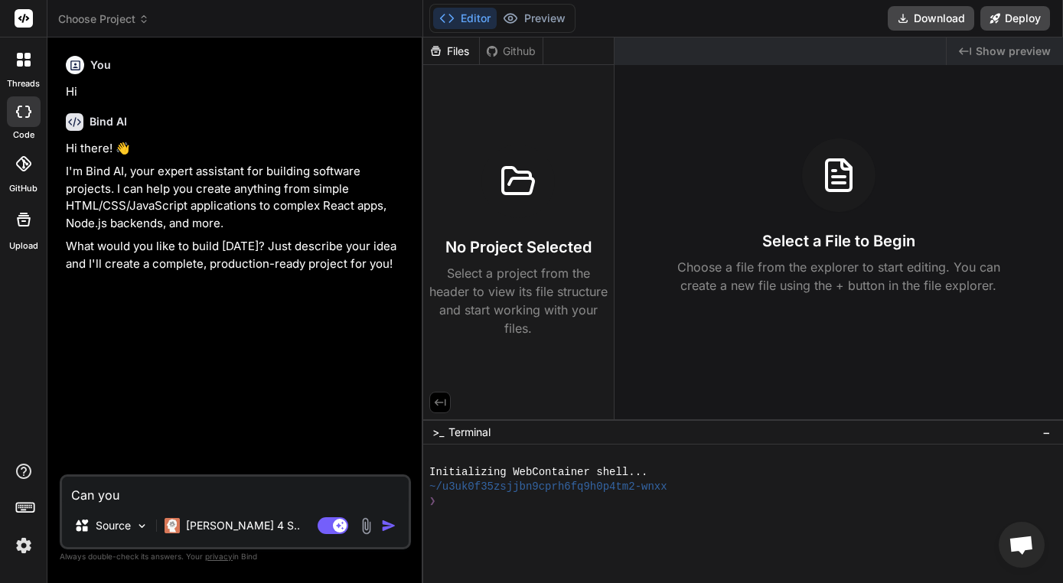
type textarea "Can you m"
type textarea "x"
type textarea "Can you ma"
type textarea "x"
type textarea "Can you mak"
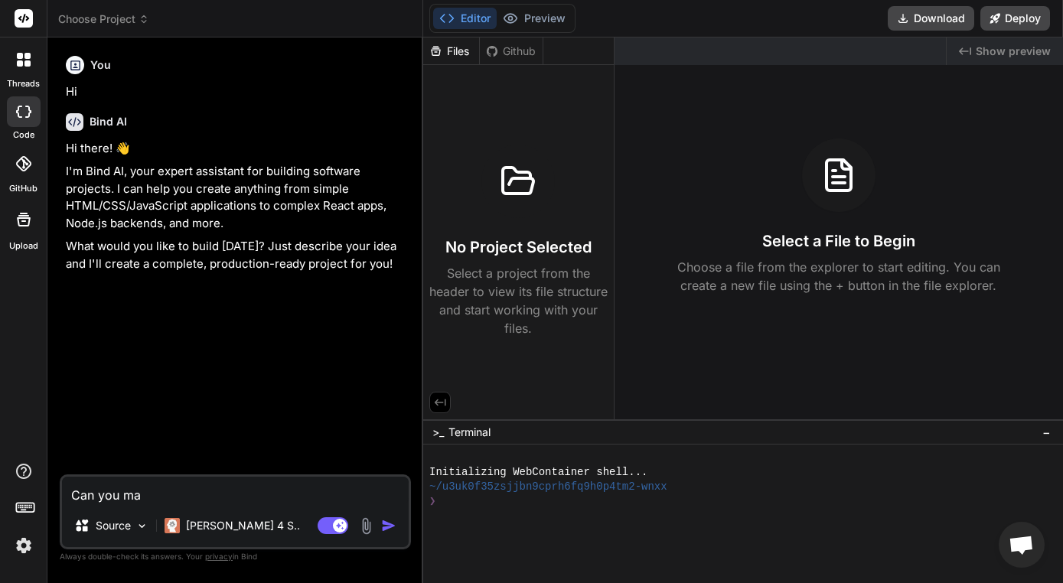
type textarea "x"
type textarea "Can you make"
type textarea "x"
type textarea "Can you make"
type textarea "x"
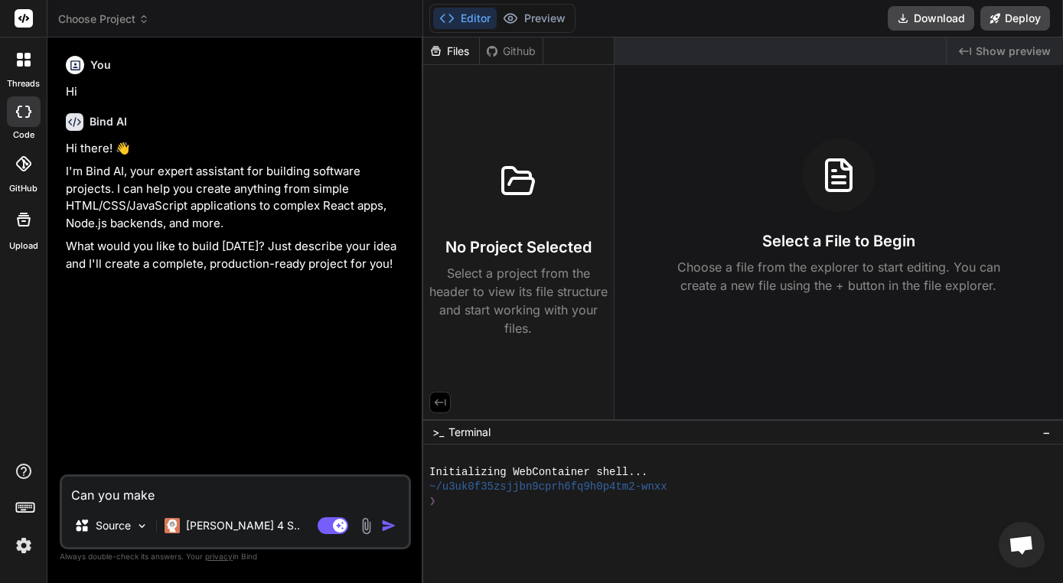
type textarea "Can you make p"
type textarea "x"
type textarea "Can you make pr"
type textarea "x"
type textarea "Can you make p"
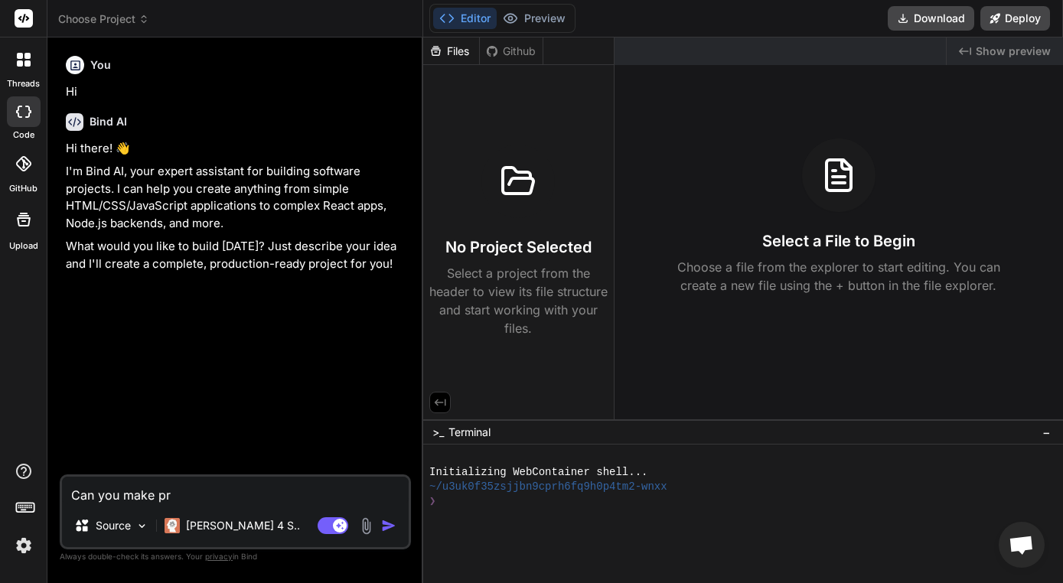
type textarea "x"
type textarea "Can you make"
type textarea "x"
type textarea "Can you make f"
type textarea "x"
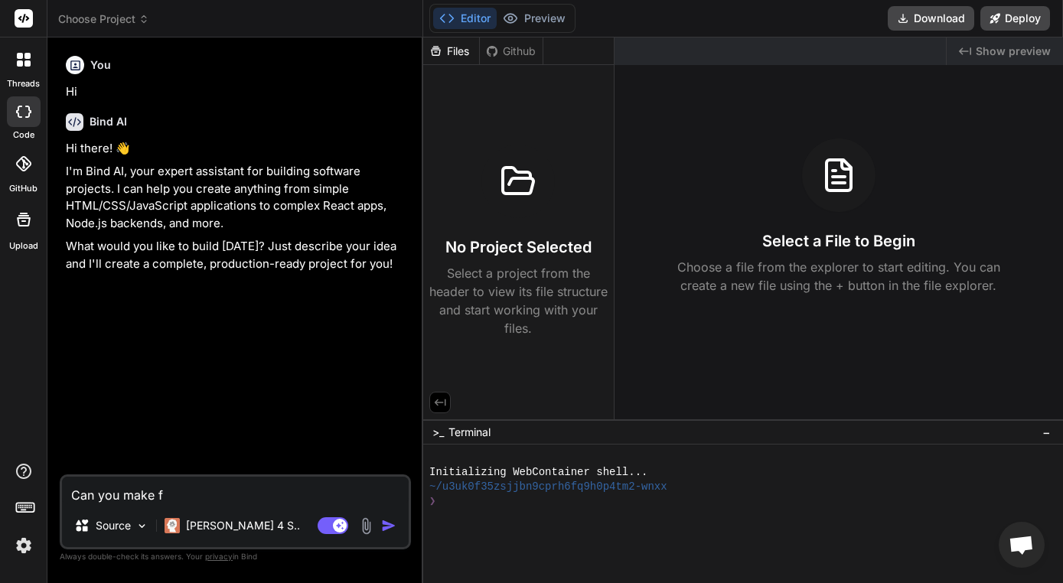
type textarea "Can you make fo"
type textarea "x"
type textarea "Can you make for"
type textarea "x"
type textarea "Can you make form"
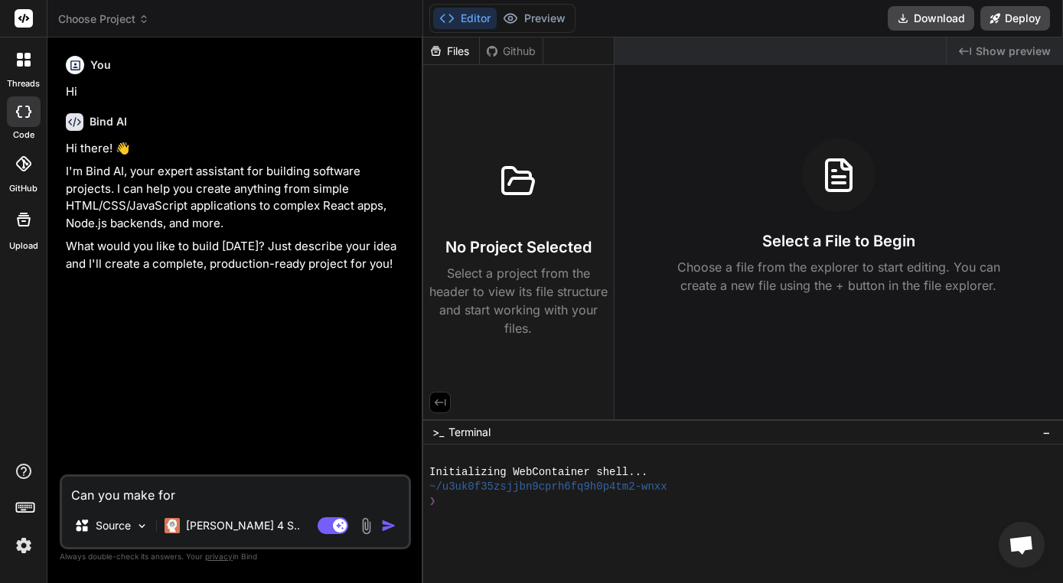
type textarea "x"
type textarea "Can you make forms"
type textarea "x"
type textarea "Can you make forms"
type textarea "x"
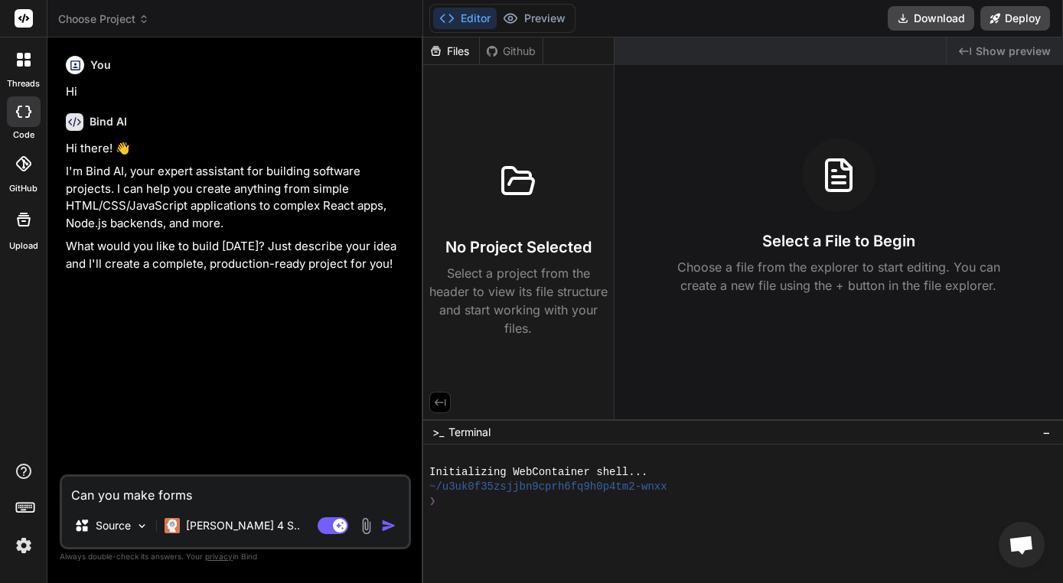
type textarea "Can you make forms o"
type textarea "x"
type textarea "Can you make forms ou"
type textarea "x"
type textarea "Can you make forms out"
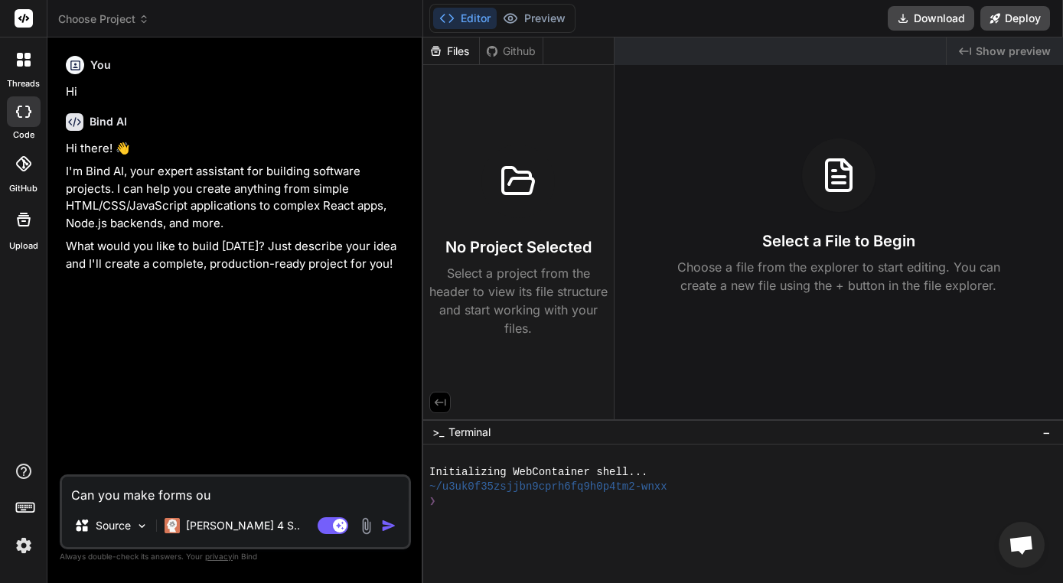
type textarea "x"
type textarea "Can you make forms out"
type textarea "x"
type textarea "Can you make forms out"
type textarea "x"
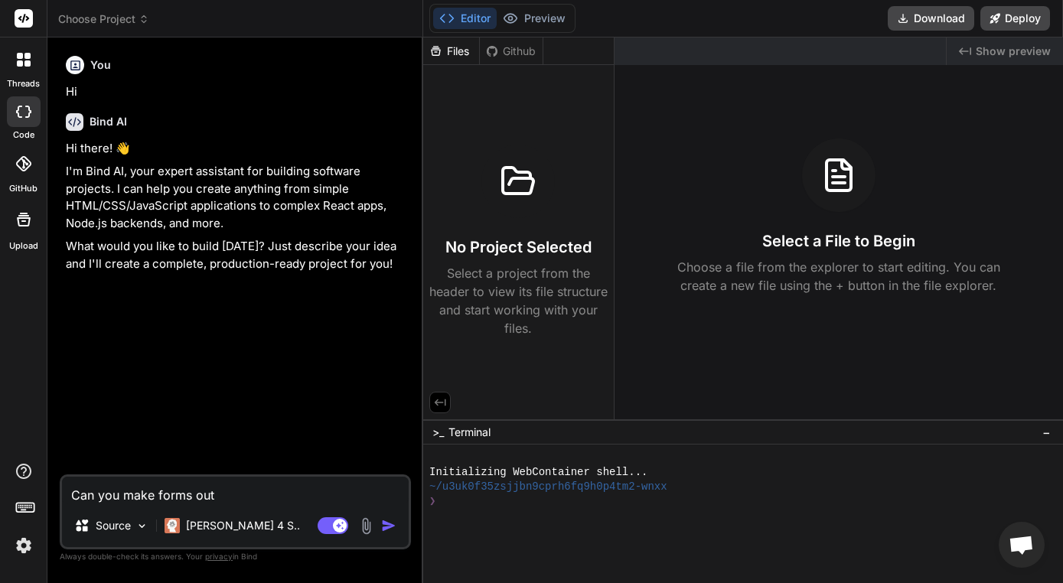
type textarea "Can you make forms ou"
type textarea "x"
type textarea "Can you make forms o"
type textarea "x"
type textarea "Can you make forms"
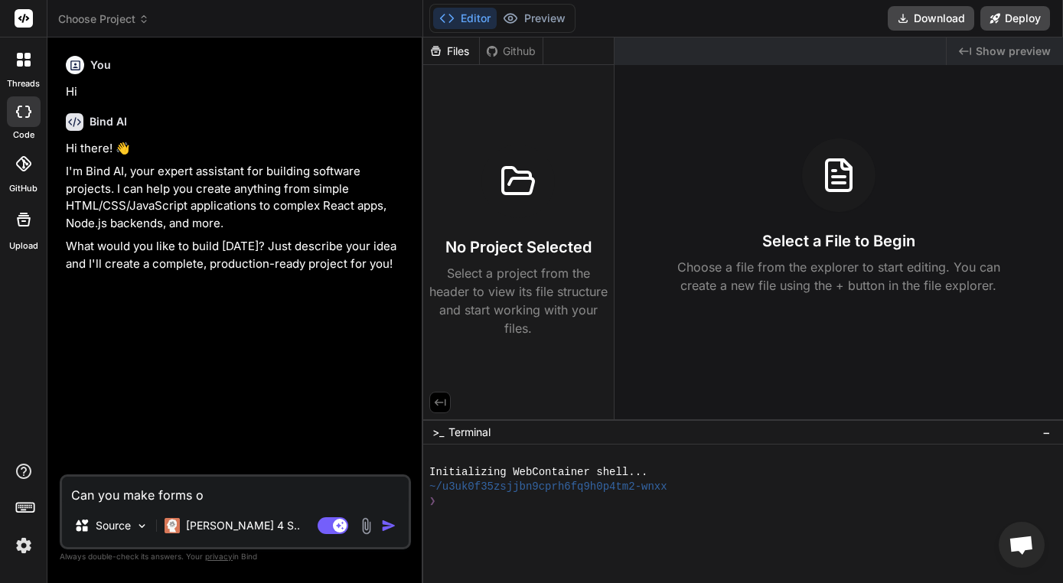
type textarea "x"
type textarea "Can you make forms"
type textarea "x"
type textarea "Can you make form"
type textarea "x"
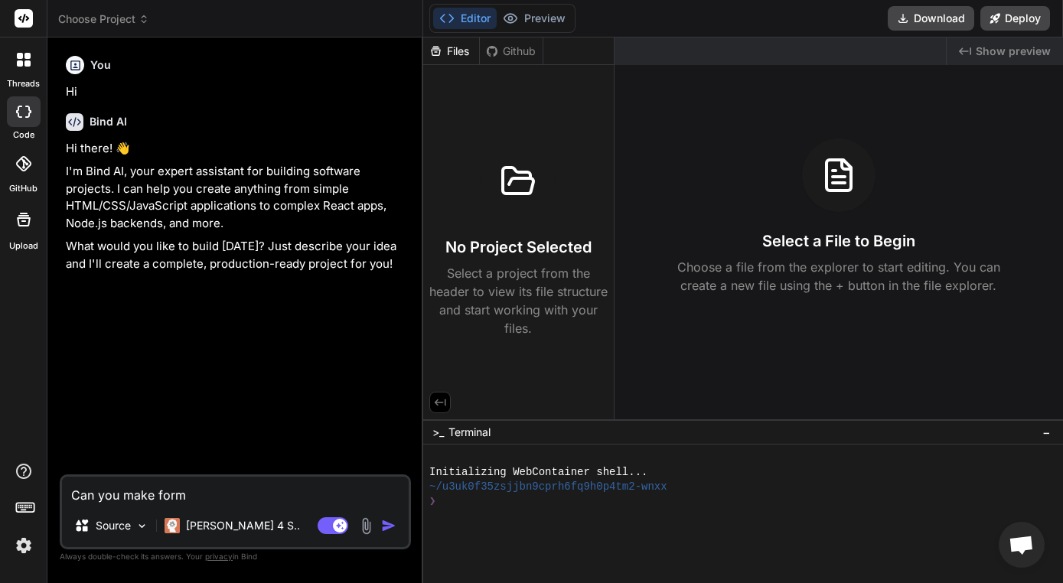
type textarea "Can you make for"
type textarea "x"
type textarea "Can you make fo"
type textarea "x"
type textarea "Can you make f"
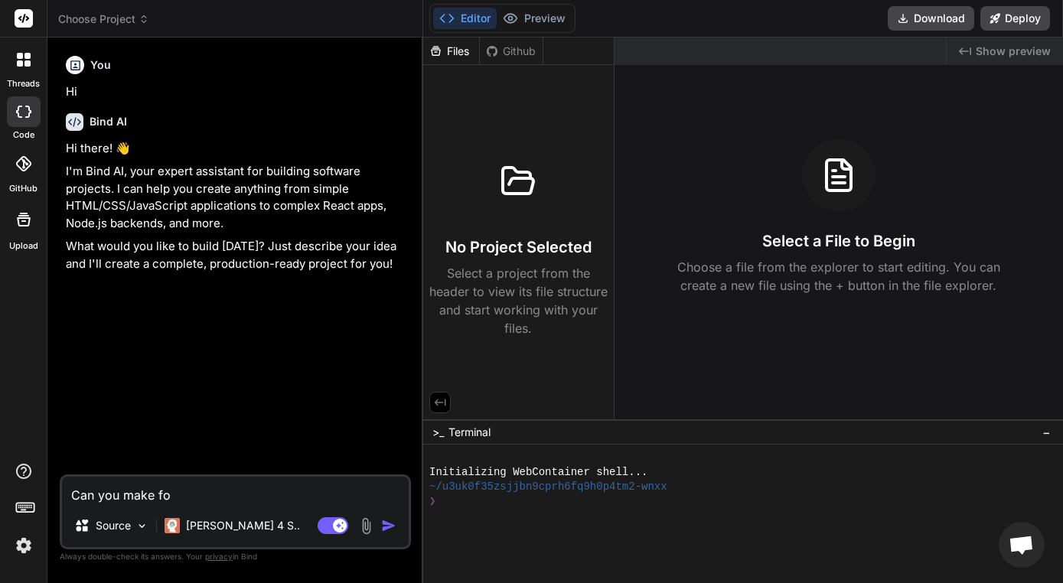
type textarea "x"
type textarea "Can you make"
type textarea "x"
type textarea "Can you make p"
type textarea "x"
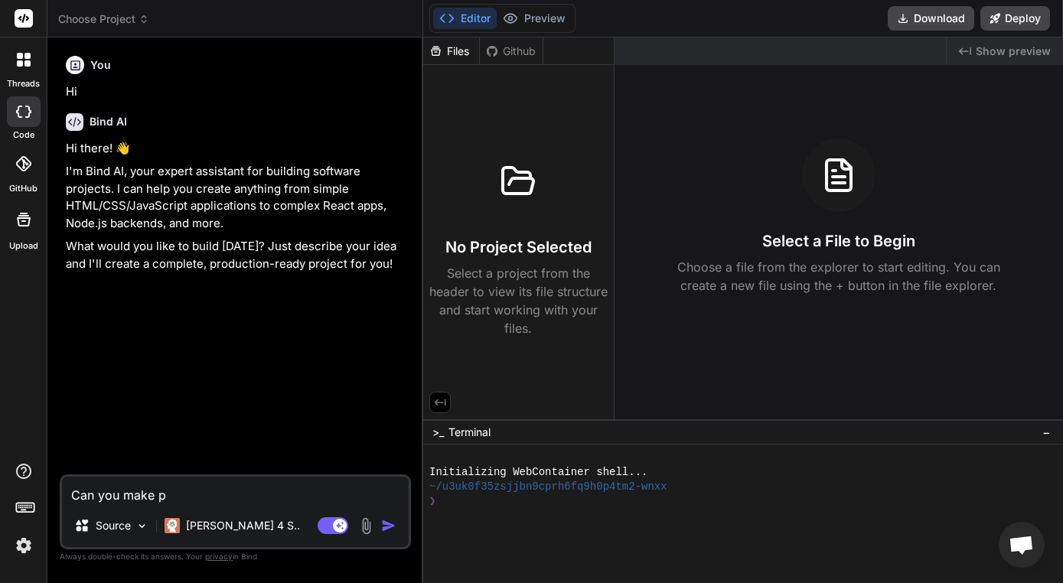
type textarea "Can you make pr"
type textarea "x"
type textarea "Can you make pri"
type textarea "x"
type textarea "Can you make prin"
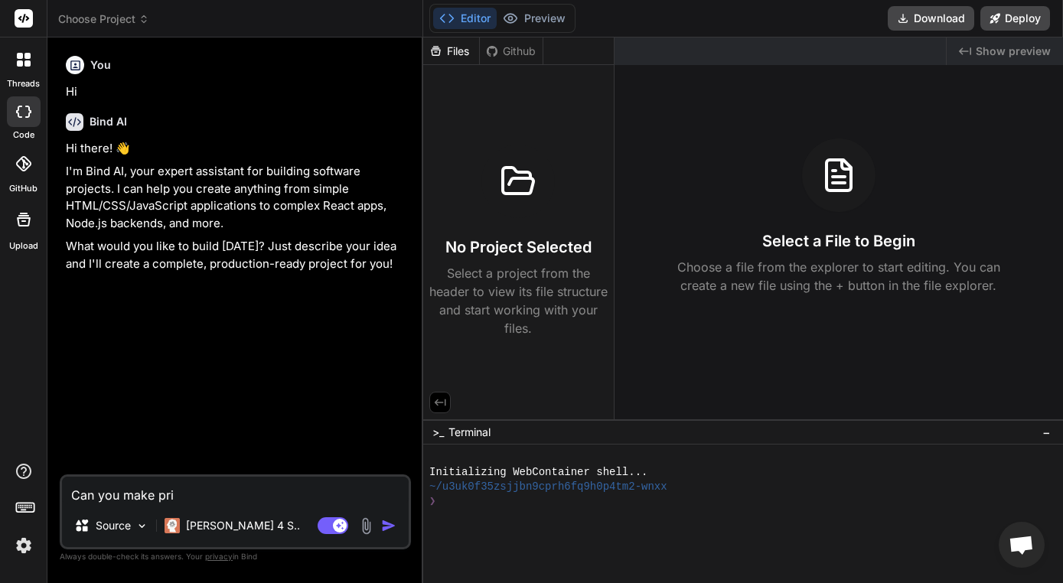
type textarea "x"
type textarea "Can you make print"
type textarea "x"
type textarea "Can you make printa"
type textarea "x"
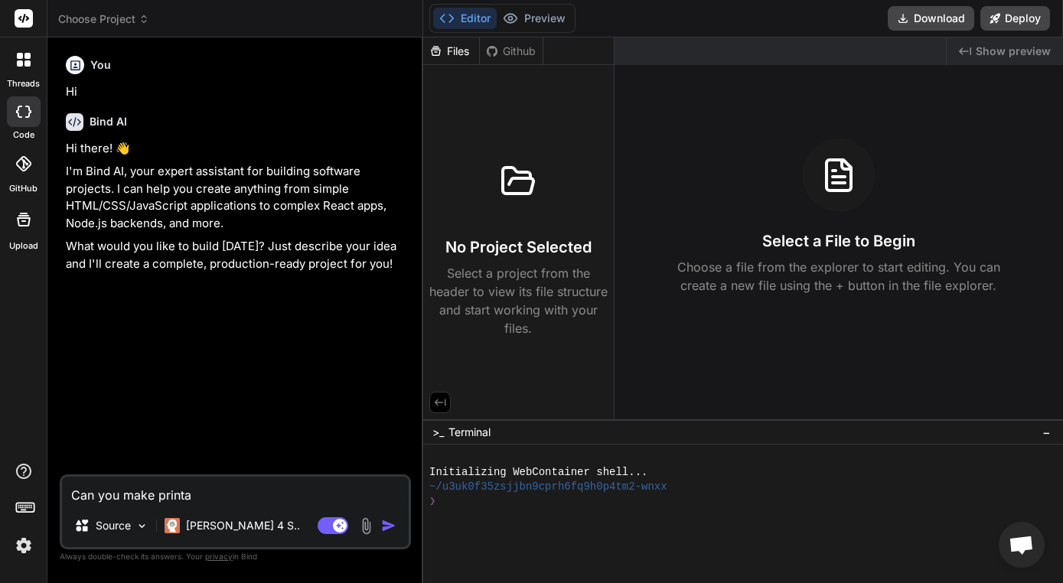
type textarea "Can you make printab"
type textarea "x"
type textarea "Can you make printabl"
type textarea "x"
type textarea "Can you make printable"
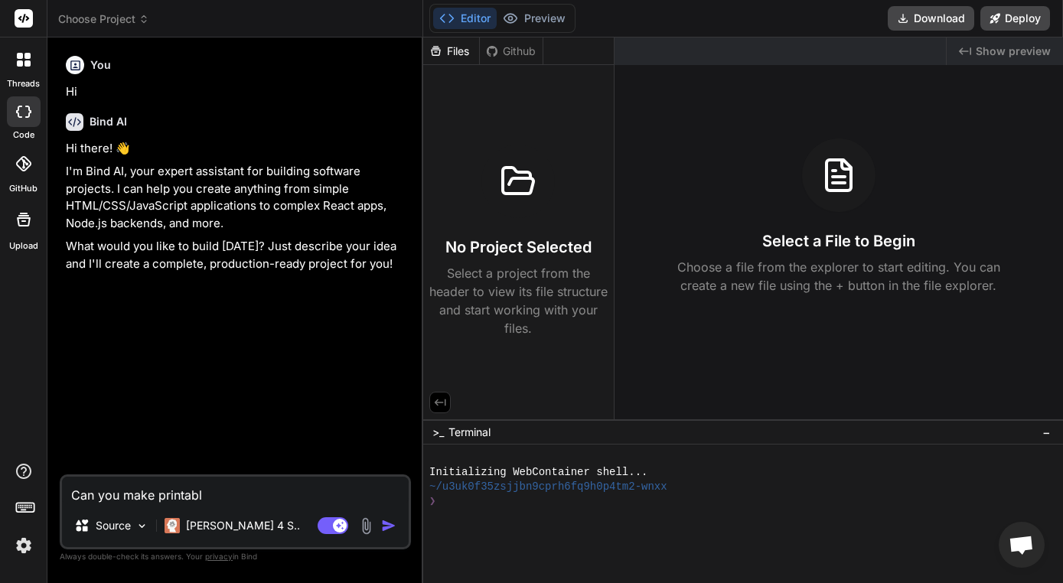
type textarea "x"
type textarea "Can you make printable"
type textarea "x"
type textarea "Can you make printable f"
type textarea "x"
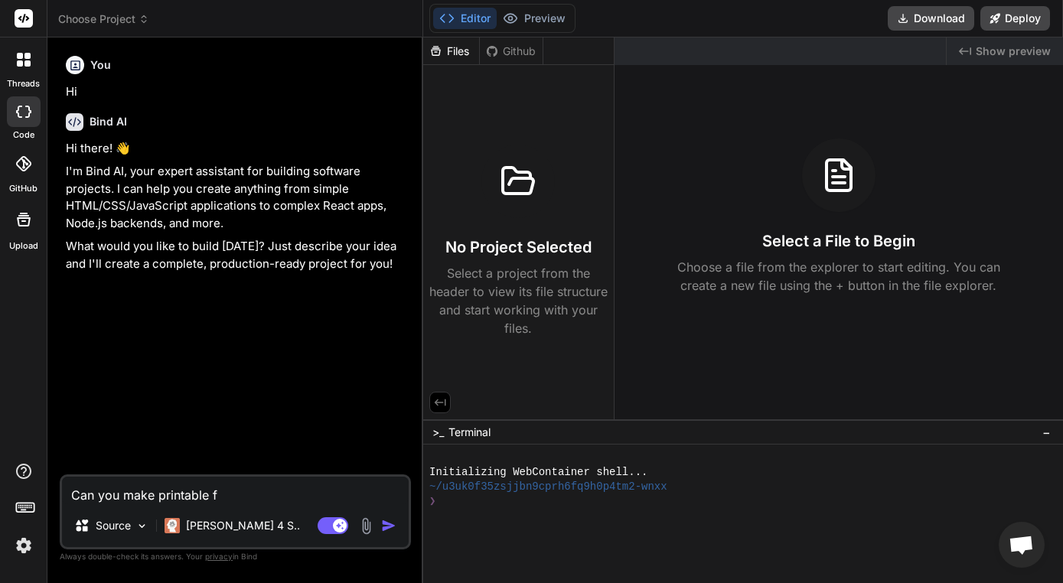
type textarea "Can you make printable fo"
type textarea "x"
type textarea "Can you make printable for"
type textarea "x"
type textarea "Can you make printable form"
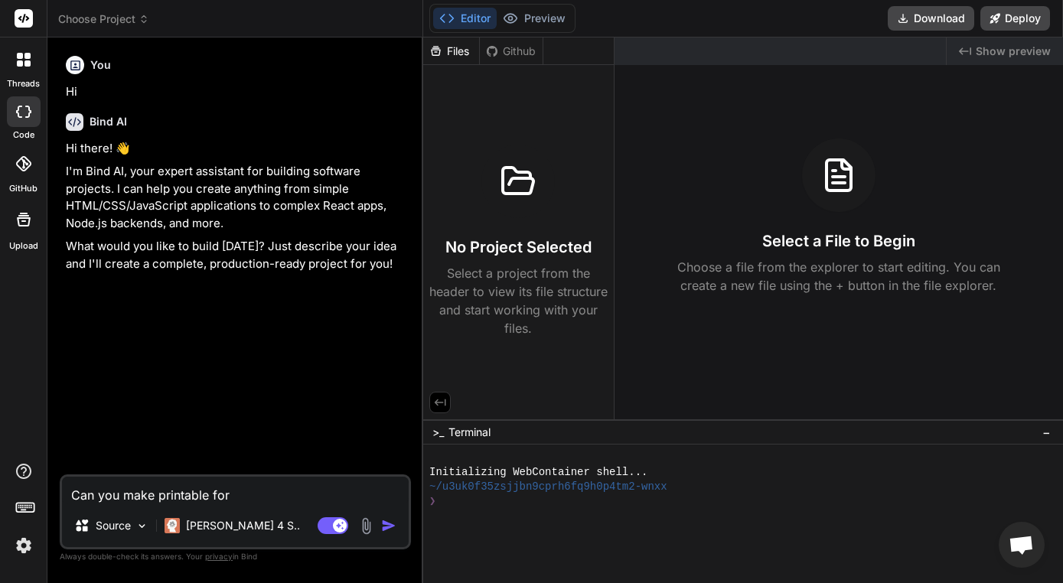
type textarea "x"
type textarea "Can you make printable forms"
type textarea "x"
type textarea "Can you make printable forms"
type textarea "x"
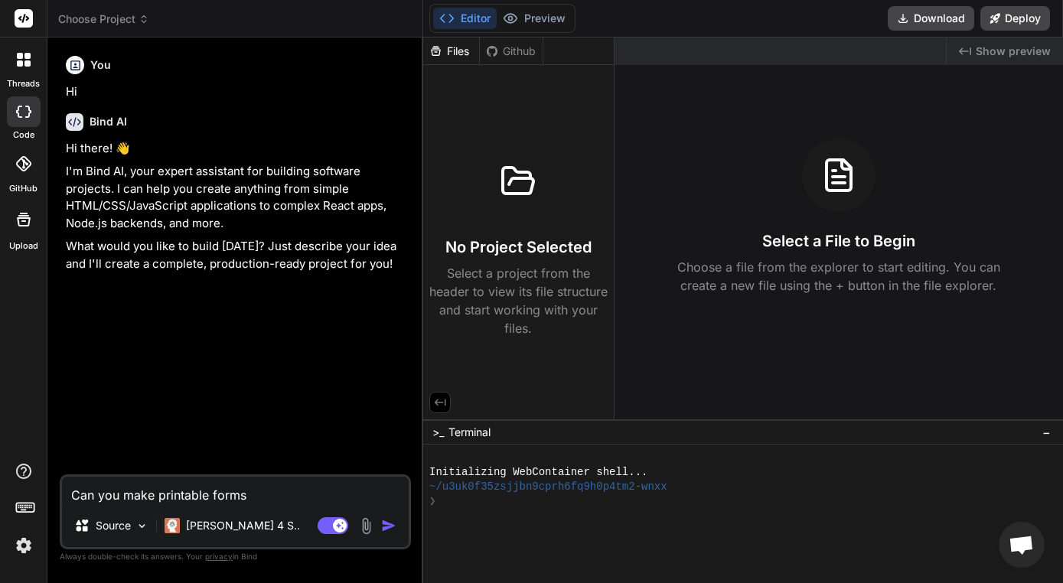
type textarea "Can you make printable forms o"
type textarea "x"
type textarea "Can you make printable forms ou"
type textarea "x"
type textarea "Can you make printable forms out"
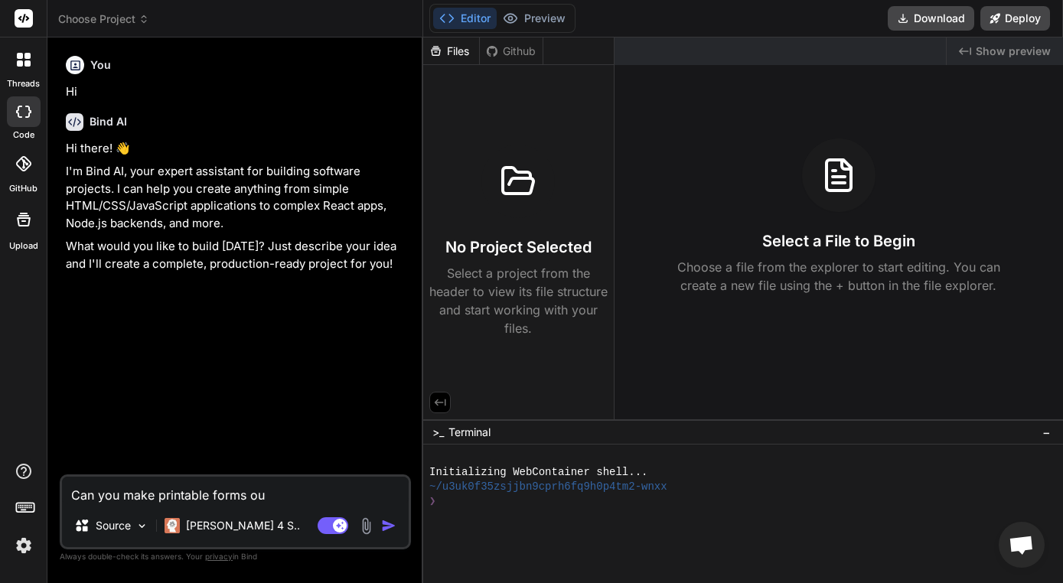
type textarea "x"
type textarea "Can you make printable forms out"
type textarea "x"
type textarea "Can you make printable forms out f"
type textarea "x"
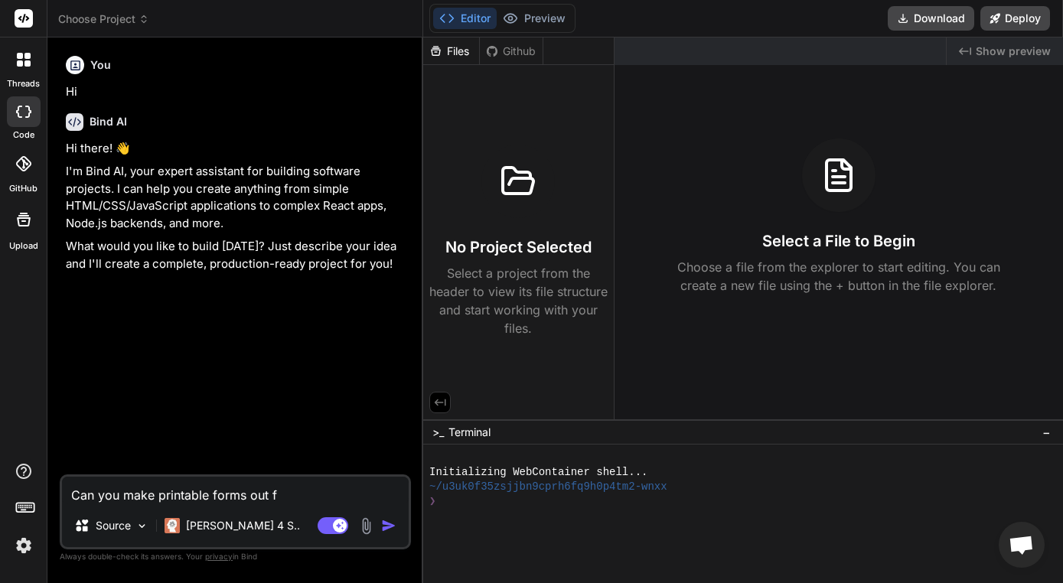
type textarea "Can you make printable forms out fo"
type textarea "x"
type textarea "Can you make printable forms out of"
type textarea "x"
type textarea "Can you make printable forms out of h"
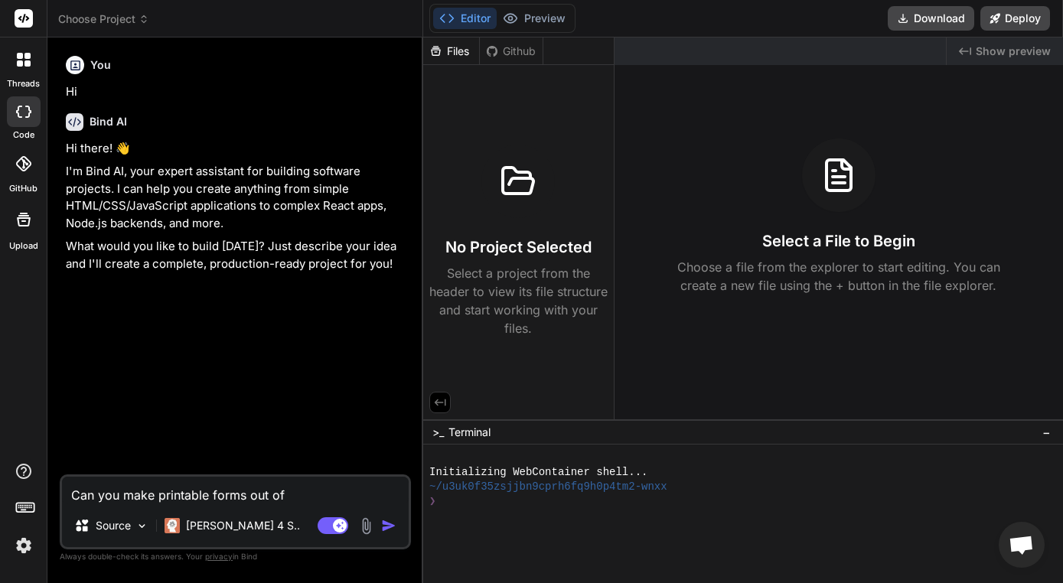
type textarea "x"
type textarea "Can you make printable forms out of ht"
type textarea "x"
type textarea "Can you make printable forms out of htm"
type textarea "x"
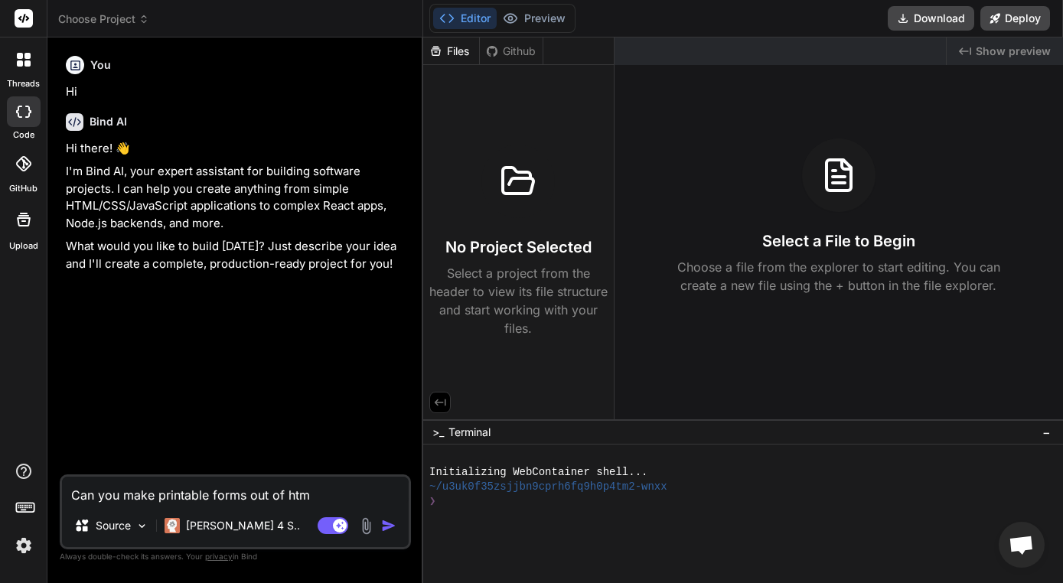
type textarea "Can you make printable forms out of html"
type textarea "x"
type textarea "Can you make printable forms out of html?"
type textarea "x"
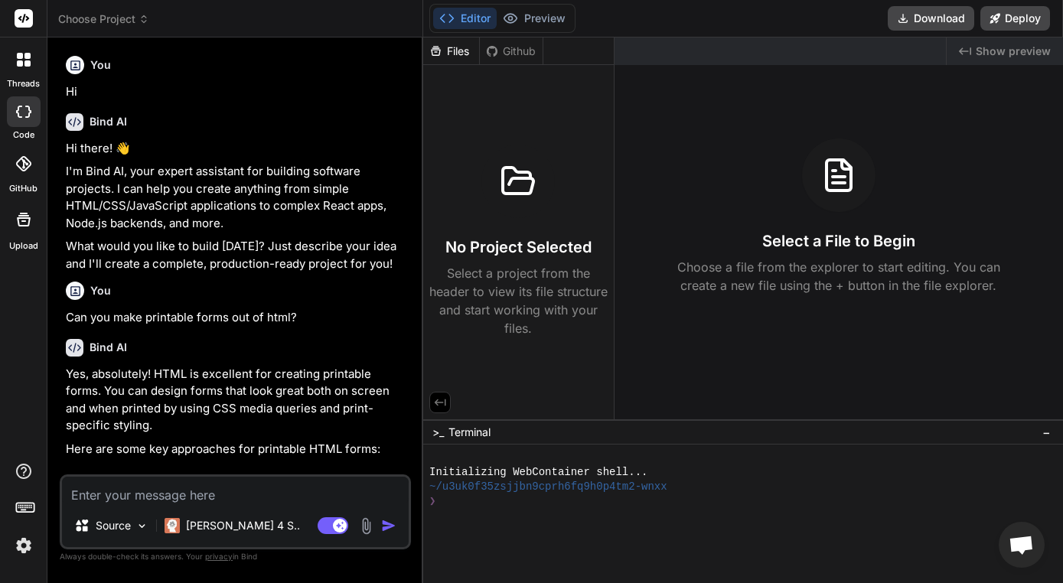
type textarea "x"
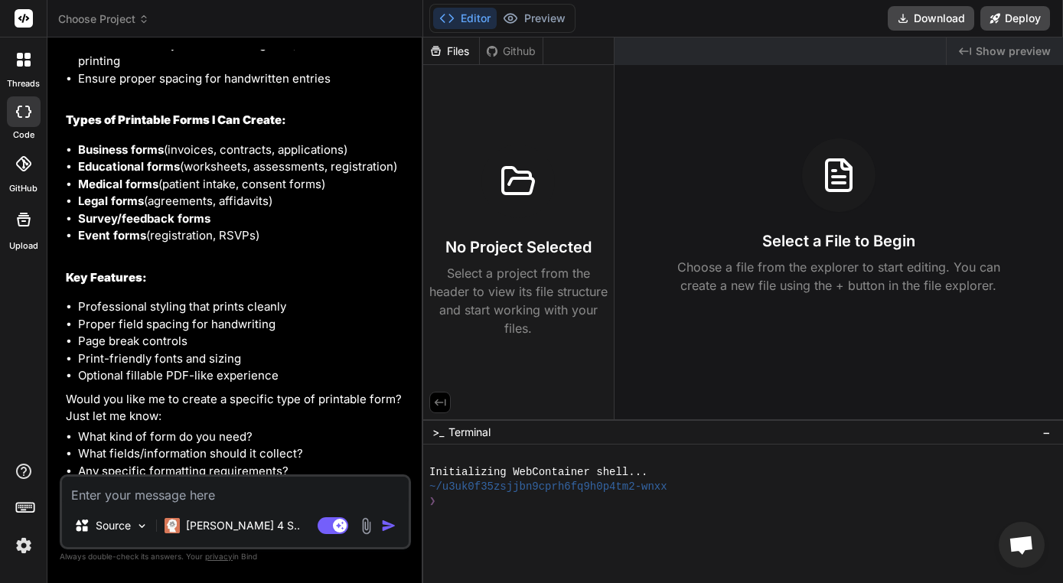
scroll to position [511, 0]
click at [129, 493] on textarea at bounding box center [235, 491] width 347 height 28
type textarea "C"
type textarea "x"
type textarea "Ca"
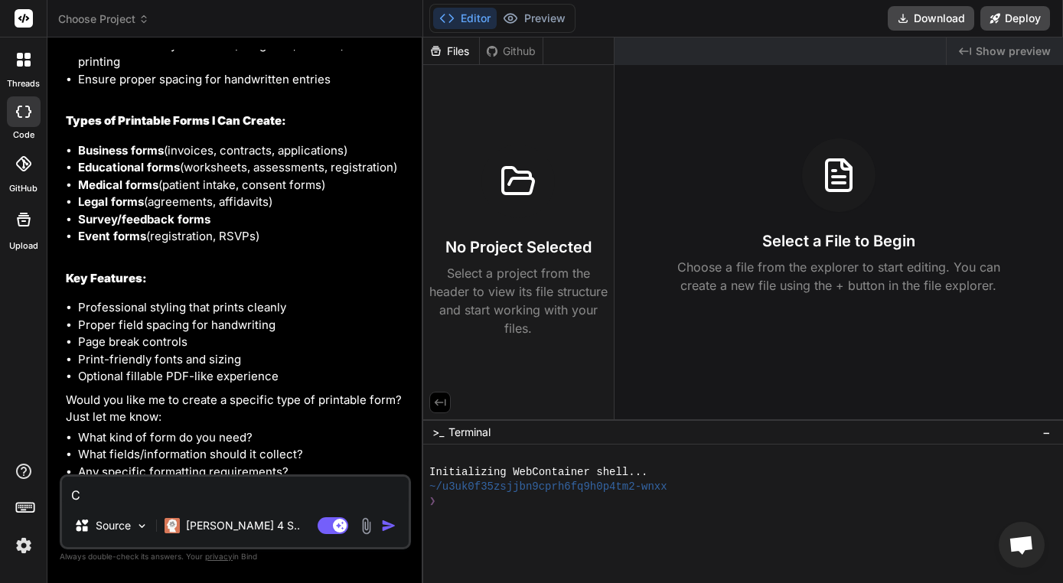
type textarea "x"
type textarea "Can"
type textarea "x"
type textarea "Can"
type textarea "x"
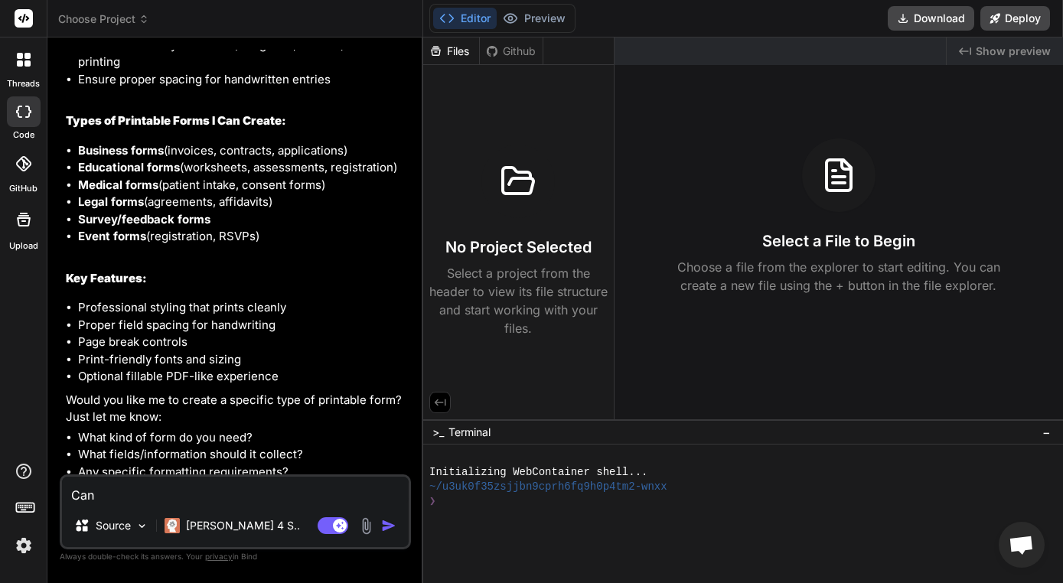
type textarea "Can y"
type textarea "x"
type textarea "Can yo"
type textarea "x"
type textarea "Can you"
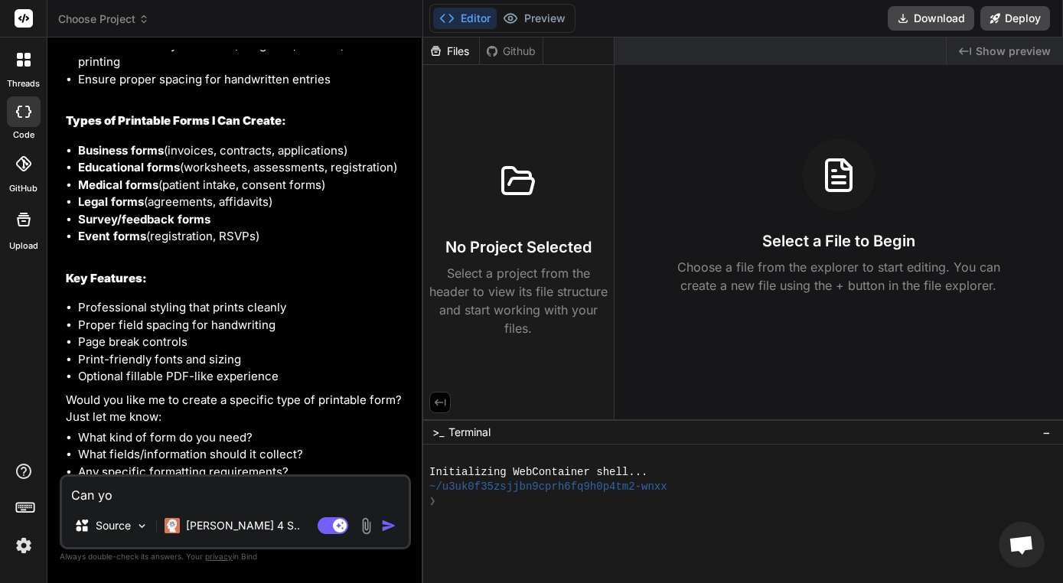
type textarea "x"
type textarea "Can you"
type textarea "x"
type textarea "Can you d"
type textarea "x"
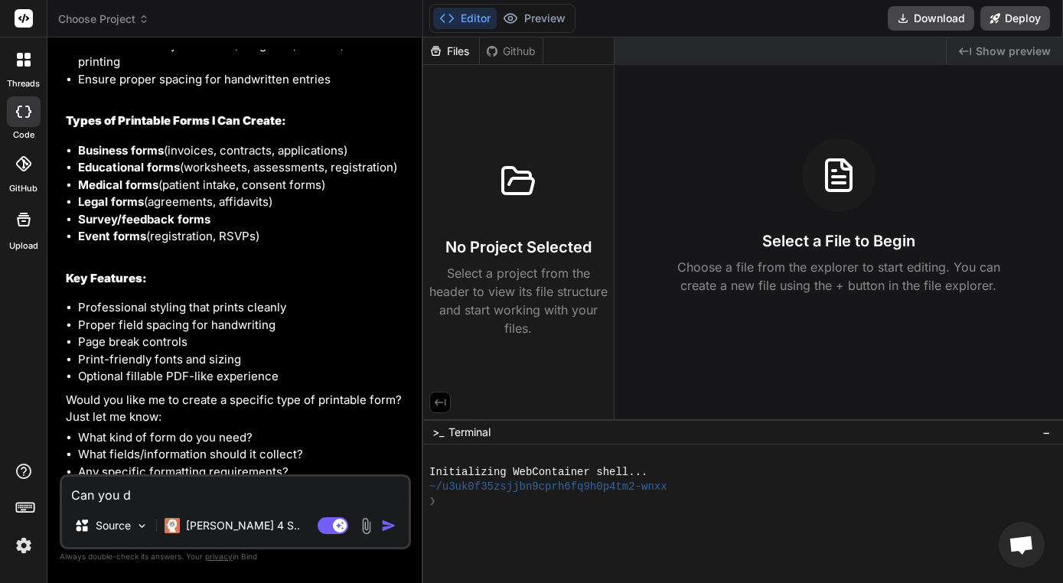
type textarea "Can you do"
type textarea "x"
type textarea "Can you d"
type textarea "x"
type textarea "Can you"
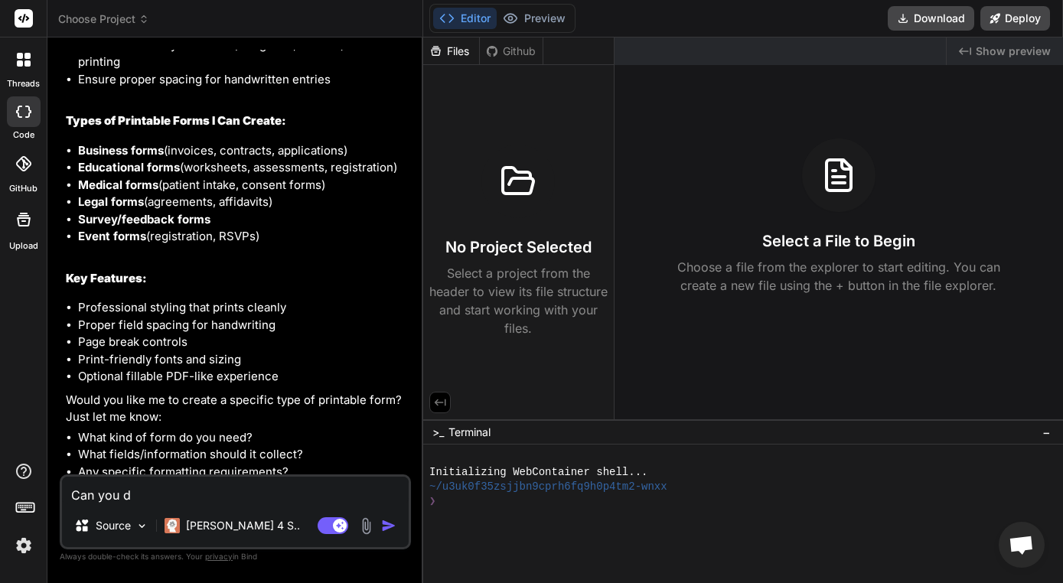
type textarea "x"
type textarea "Can you c"
type textarea "x"
type textarea "Can you cr"
type textarea "x"
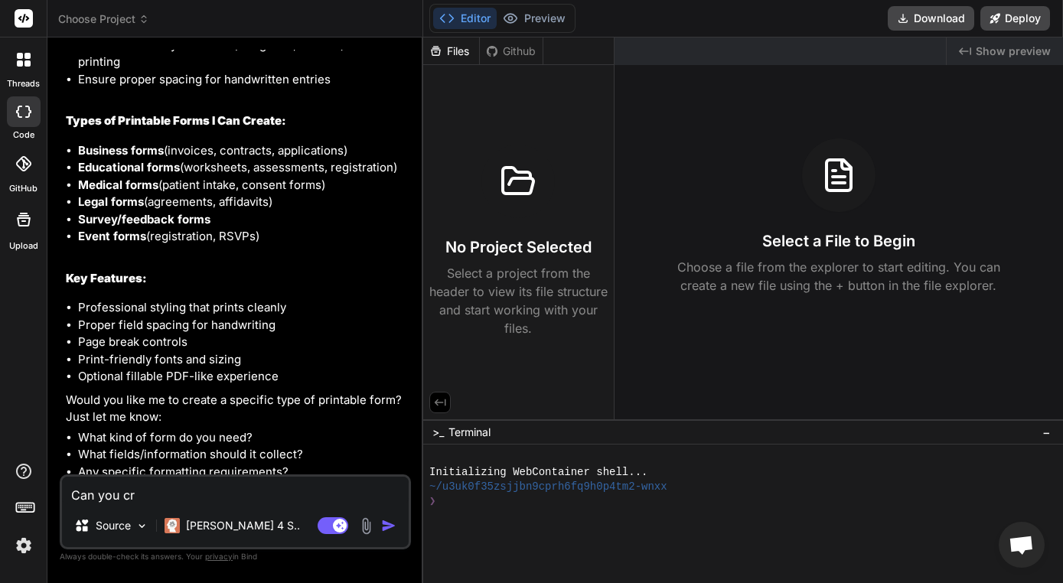
type textarea "Can you cre"
type textarea "x"
type textarea "Can you crea"
type textarea "x"
type textarea "Can you creat"
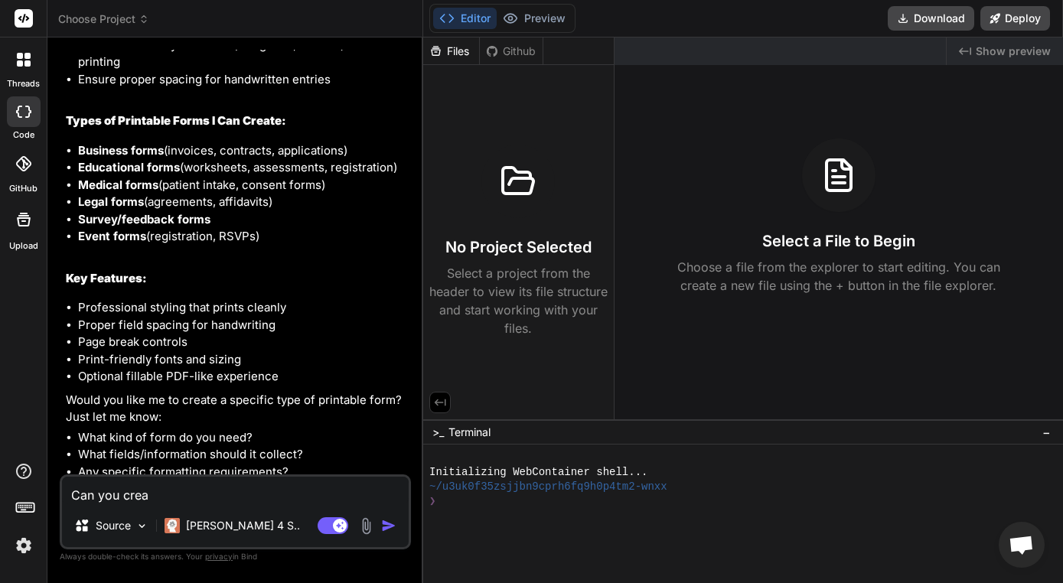
type textarea "x"
type textarea "Can you create"
type textarea "x"
type textarea "Can you create"
type textarea "x"
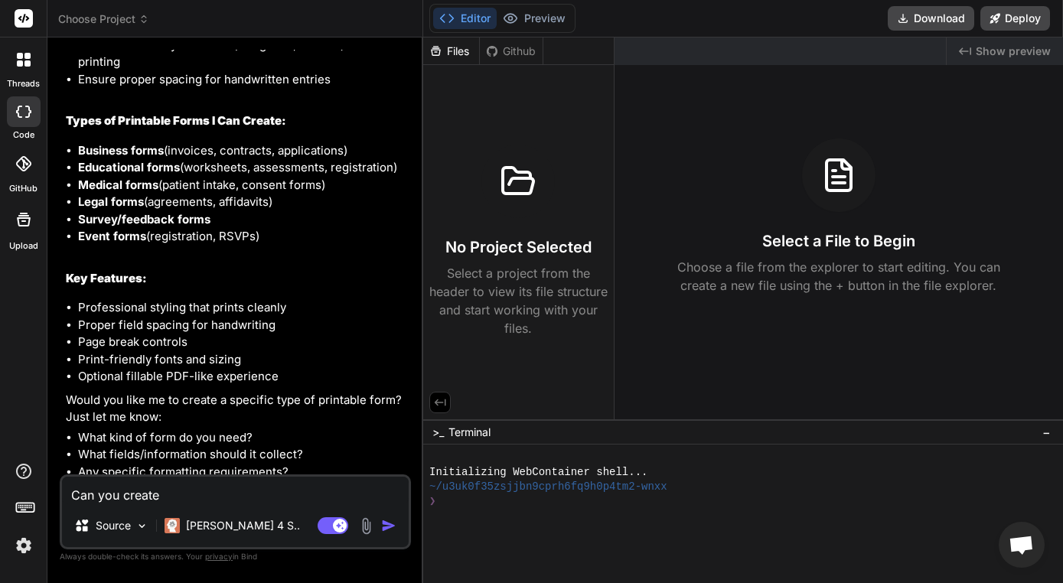
type textarea "Can you create a"
type textarea "x"
type textarea "Can you create a"
type textarea "x"
type textarea "Can you create a p"
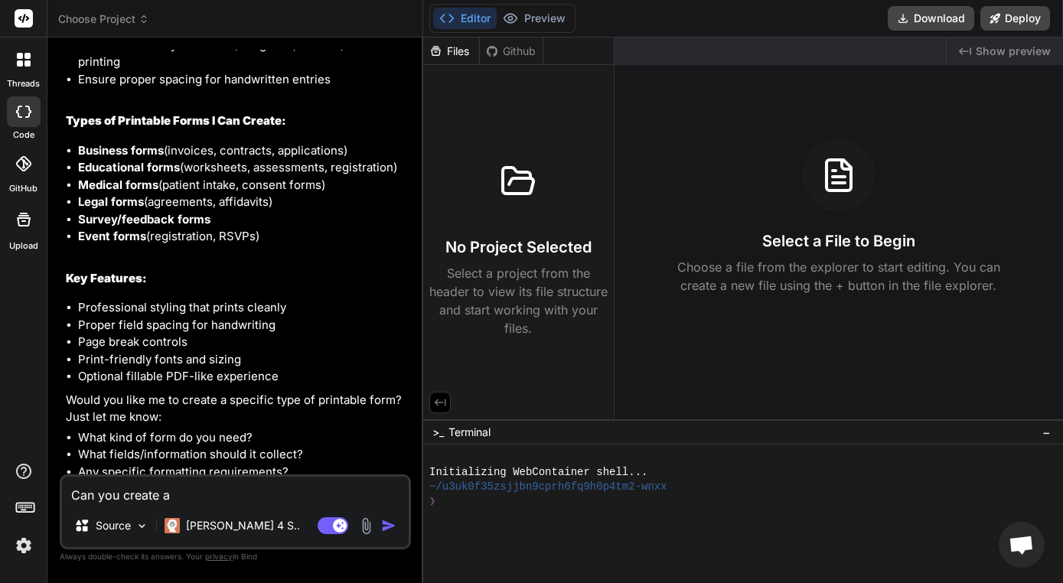
type textarea "x"
type textarea "Can you create a pd"
type textarea "x"
type textarea "Can you create a pdf"
type textarea "x"
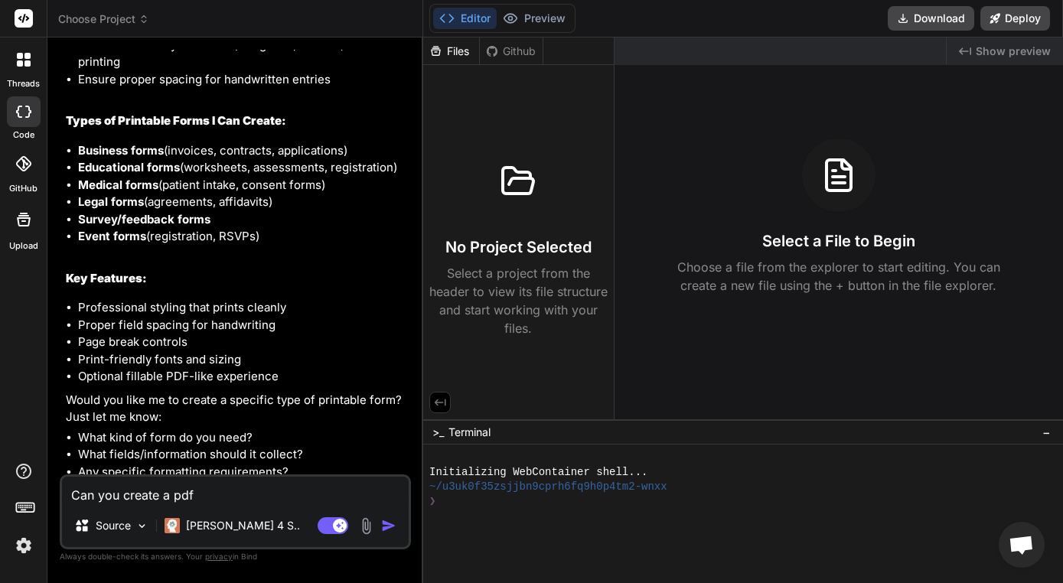
type textarea "Can you create a pdf"
type textarea "x"
type textarea "Can you create a pdf d"
type textarea "x"
type textarea "Can you create a pdf do"
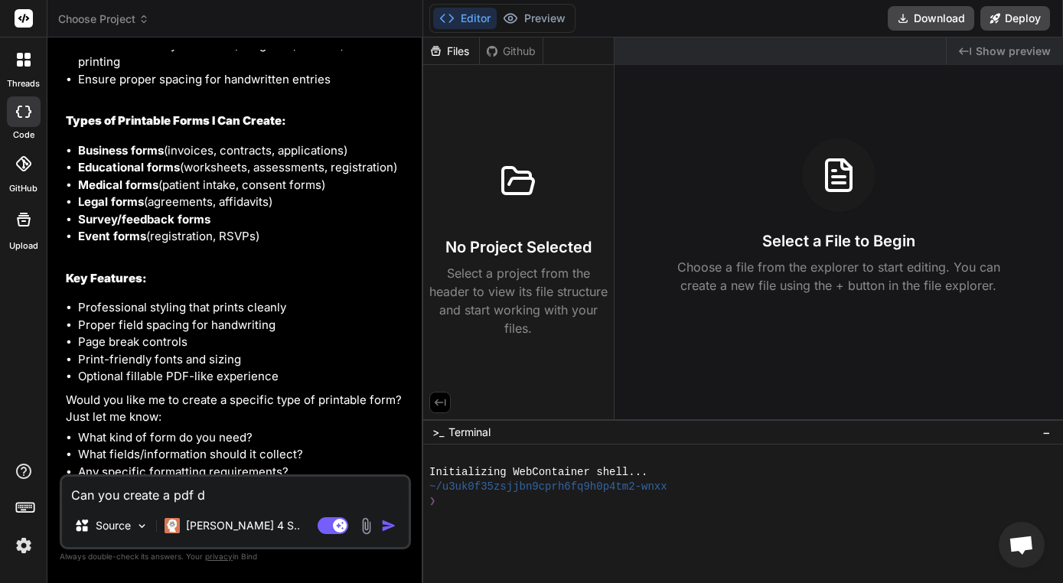
type textarea "x"
type textarea "Can you create a pdf doc"
type textarea "x"
type textarea "Can you create a pdf docu"
type textarea "x"
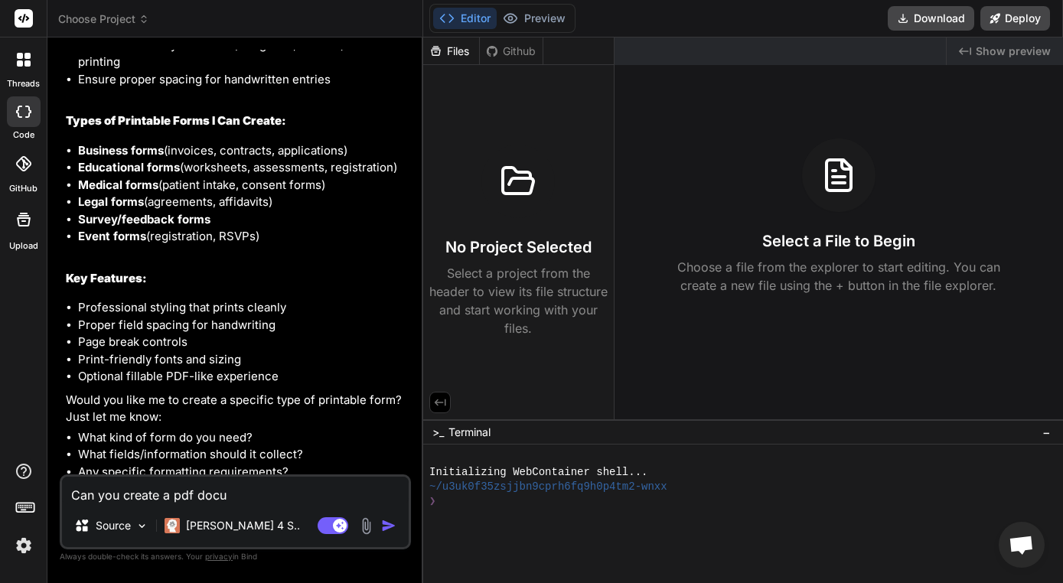
type textarea "Can you create a pdf docum"
type textarea "x"
type textarea "Can you create a pdf docume"
type textarea "x"
type textarea "Can you create a pdf documen"
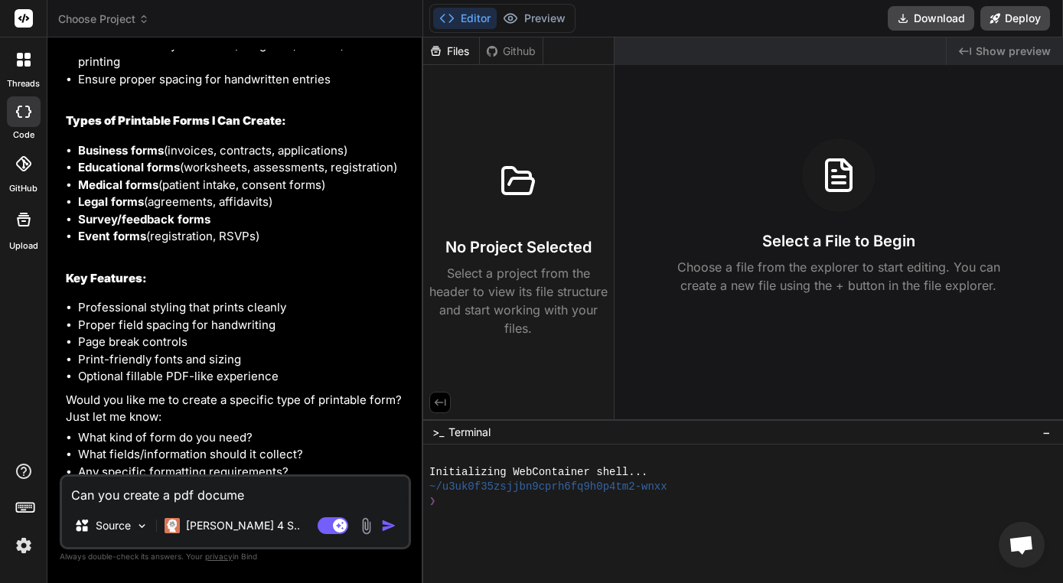
type textarea "x"
type textarea "Can you create a pdf document"
type textarea "x"
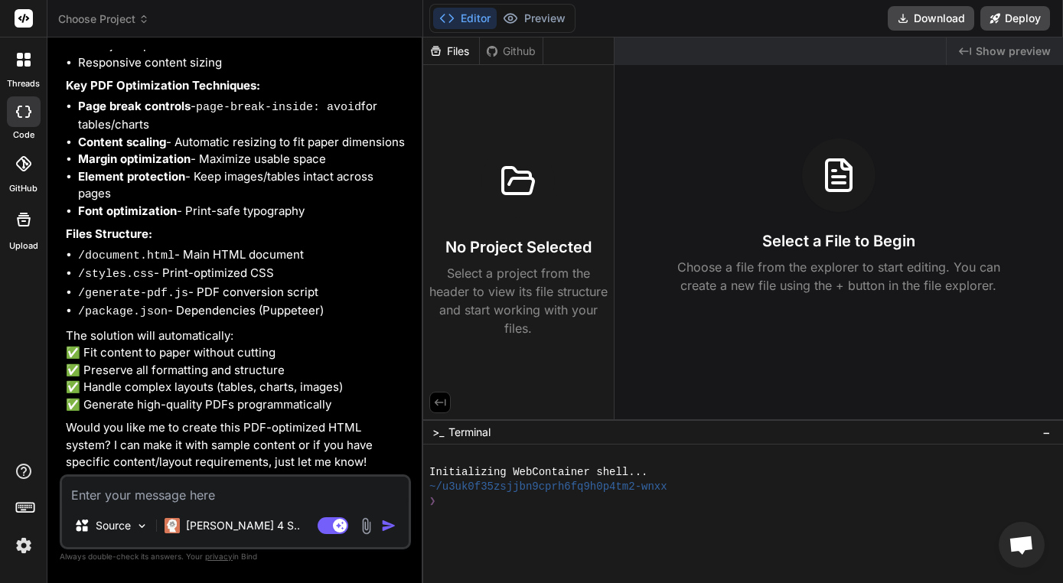
scroll to position [1322, 0]
paste textarea "file:///Users/ugochi141/Desktop/KP%20SOP/Final%20SOP/Hematology_SOP2.0.html"
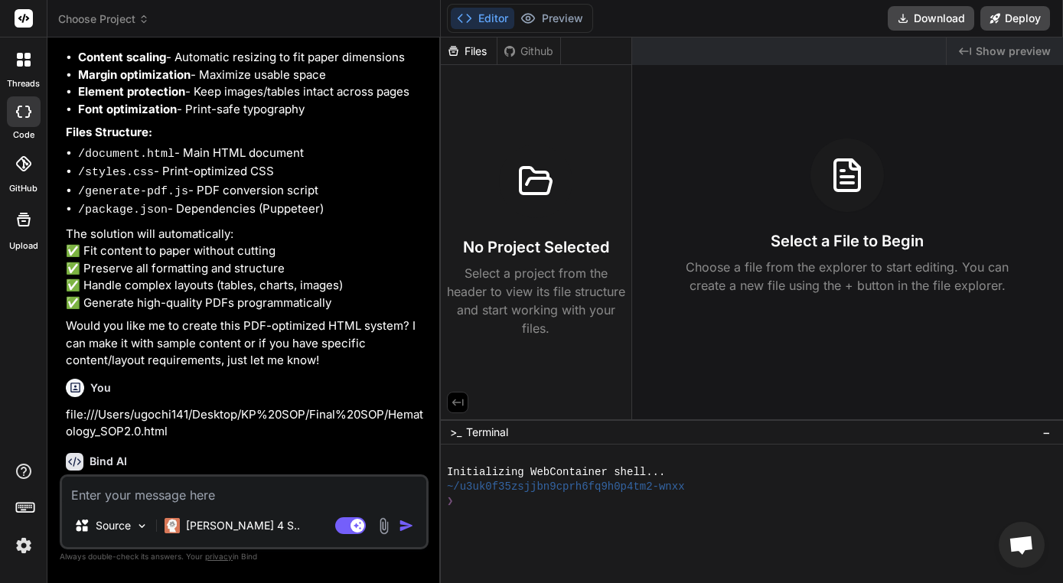
scroll to position [1445, 0]
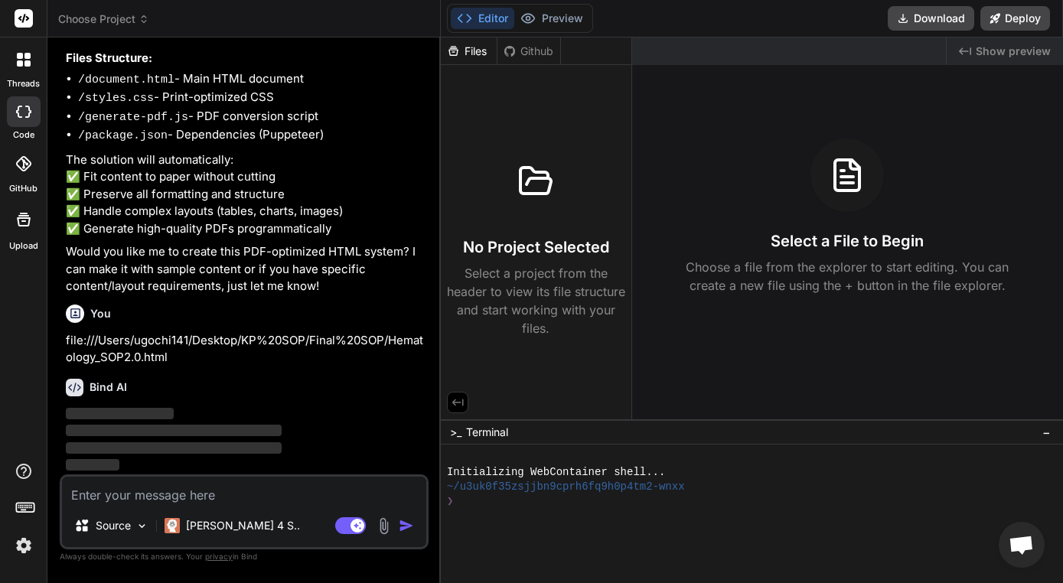
click at [979, 52] on span "Show preview" at bounding box center [1013, 51] width 75 height 15
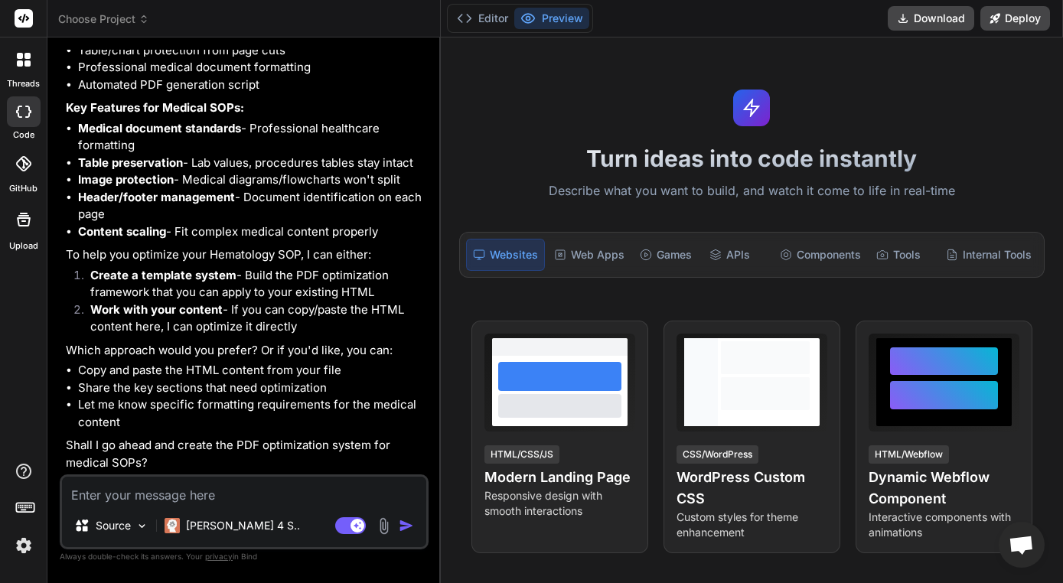
scroll to position [2013, 0]
click at [124, 504] on textarea at bounding box center [244, 491] width 364 height 28
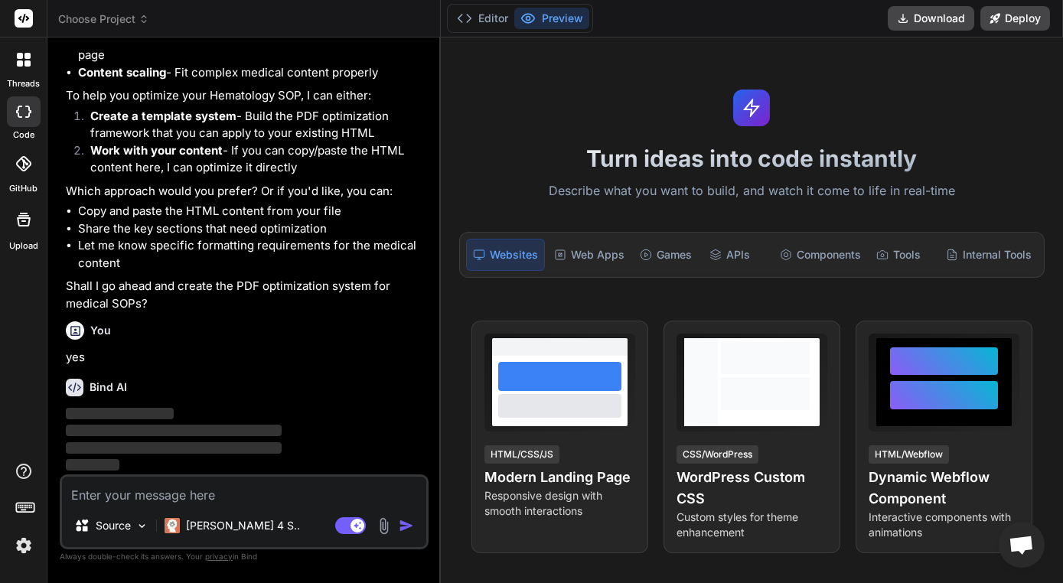
scroll to position [2156, 0]
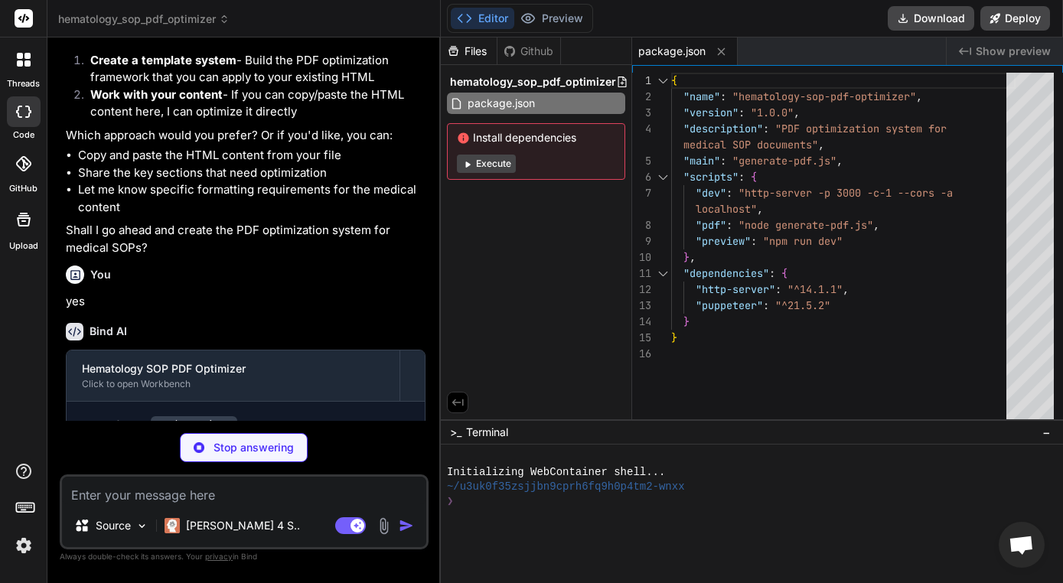
click at [491, 166] on button "Execute" at bounding box center [486, 164] width 59 height 18
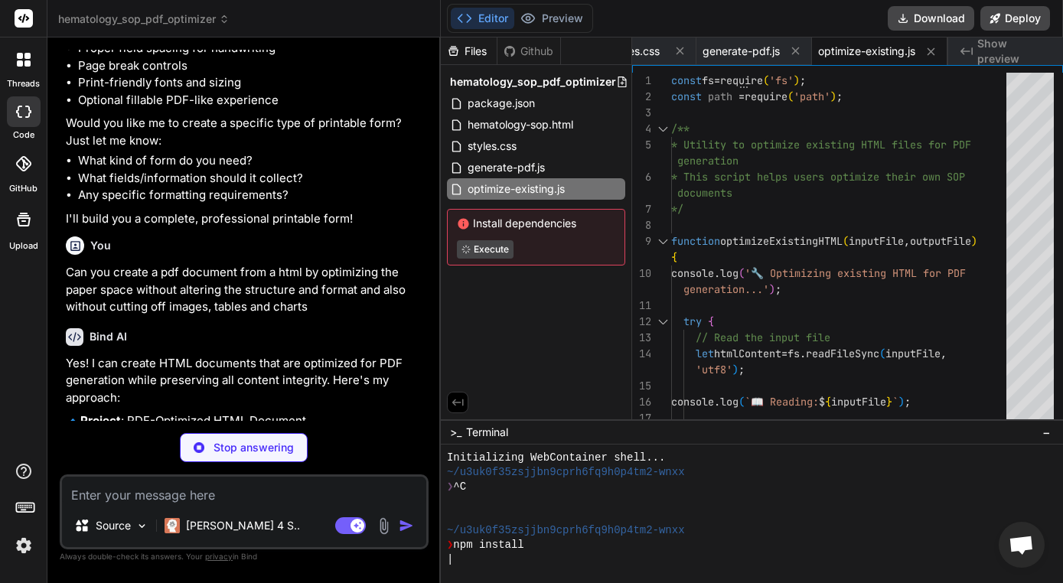
scroll to position [735, 0]
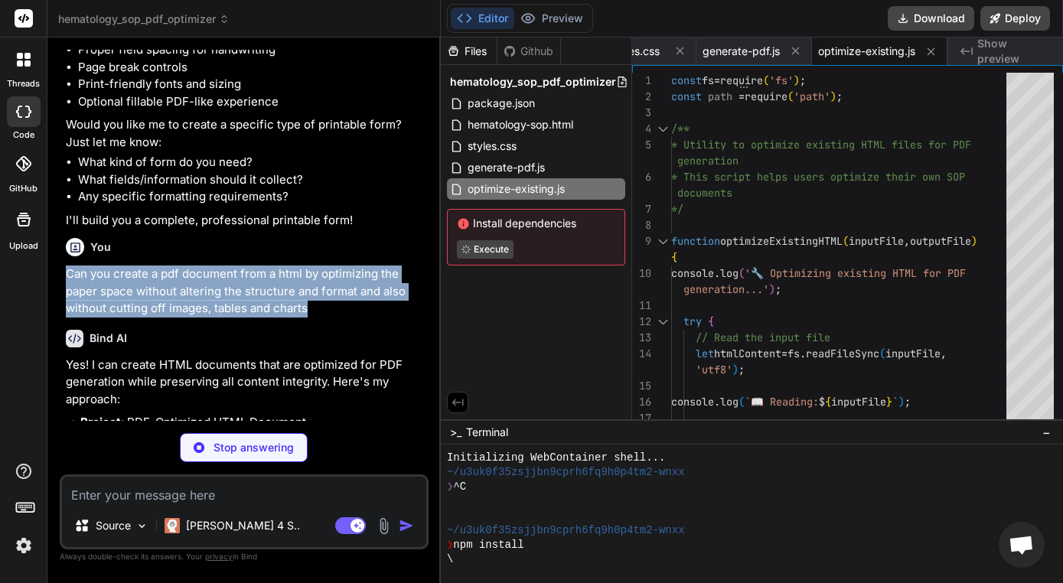
drag, startPoint x: 323, startPoint y: 295, endPoint x: 67, endPoint y: 265, distance: 257.4
click at [67, 266] on p "Can you create a pdf document from a html by optimizing the paper space without…" at bounding box center [246, 292] width 360 height 52
copy p "Can you create a pdf document from a html by optimizing the paper space without…"
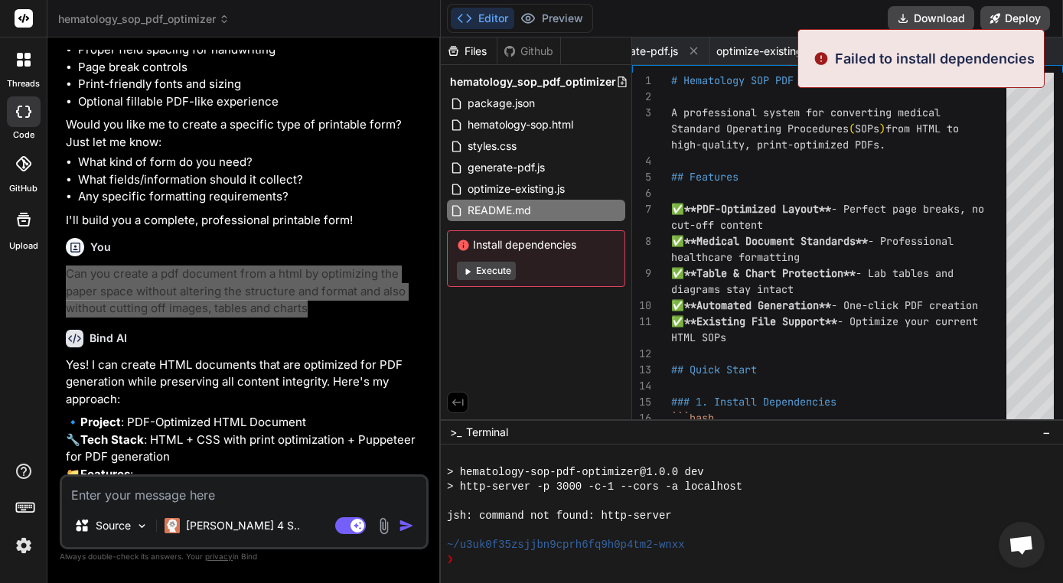
scroll to position [378, 0]
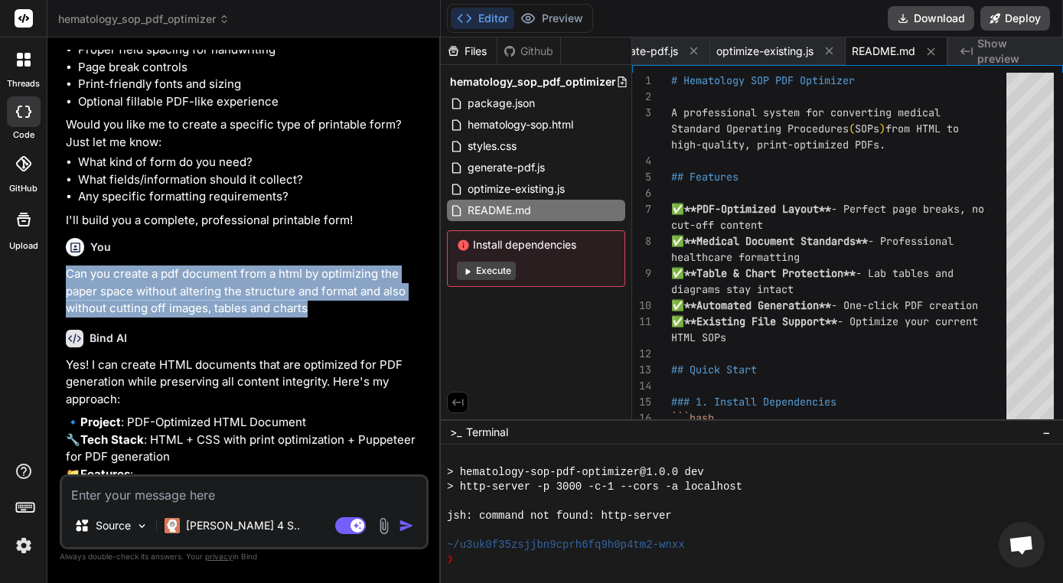
click at [487, 279] on button "Execute" at bounding box center [486, 271] width 59 height 18
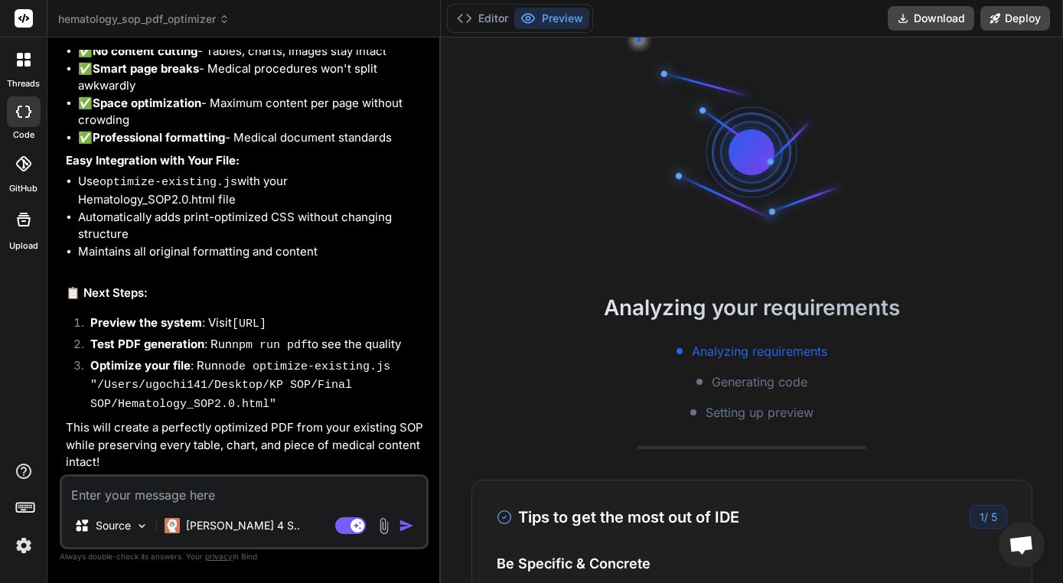
scroll to position [538, 0]
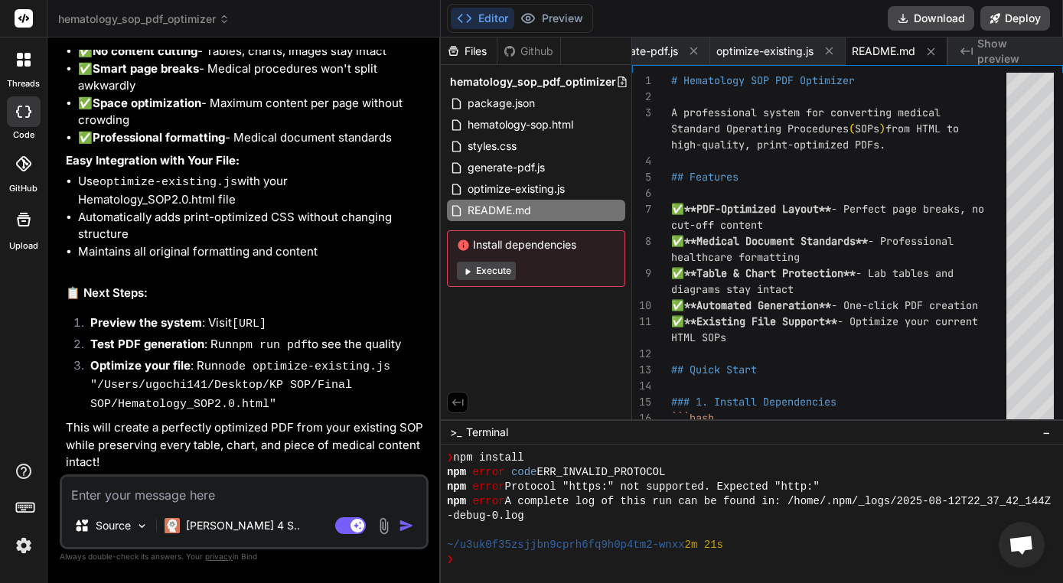
click at [496, 269] on button "Execute" at bounding box center [486, 271] width 59 height 18
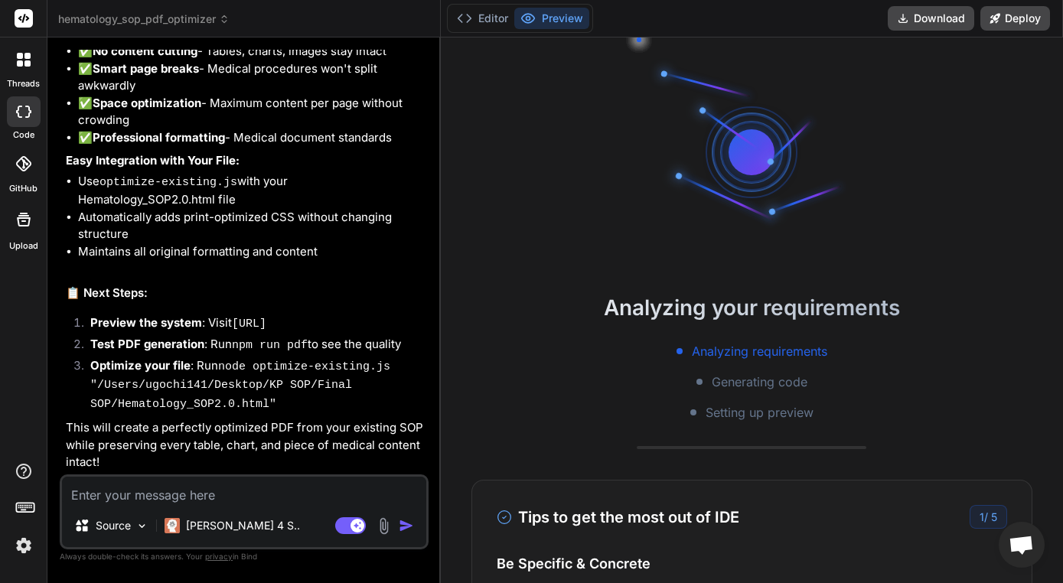
scroll to position [0, 0]
click at [501, 520] on icon at bounding box center [504, 517] width 15 height 15
click at [553, 563] on h4 "Be Specific & Concrete" at bounding box center [752, 563] width 510 height 21
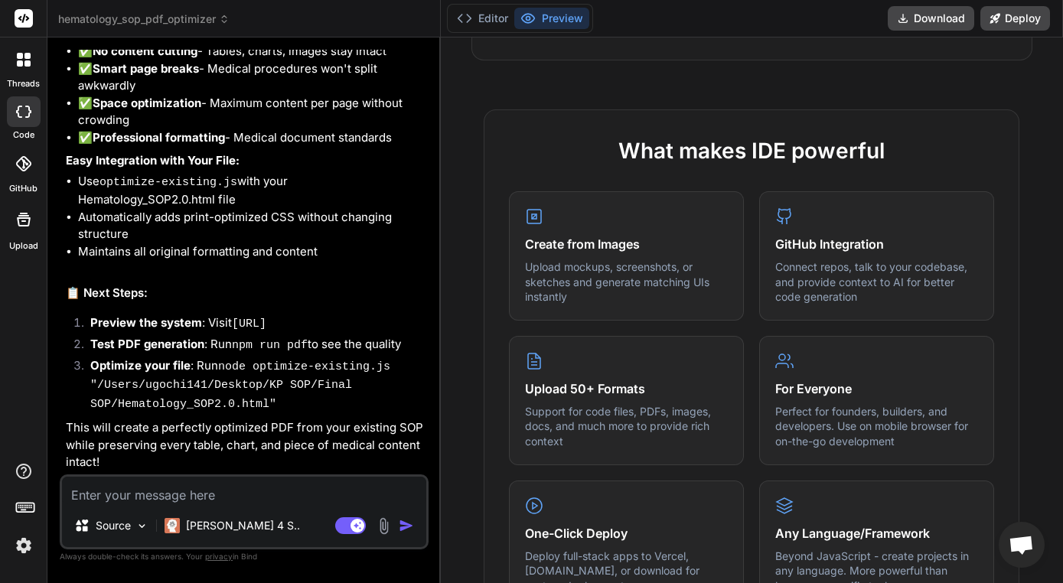
scroll to position [688, 0]
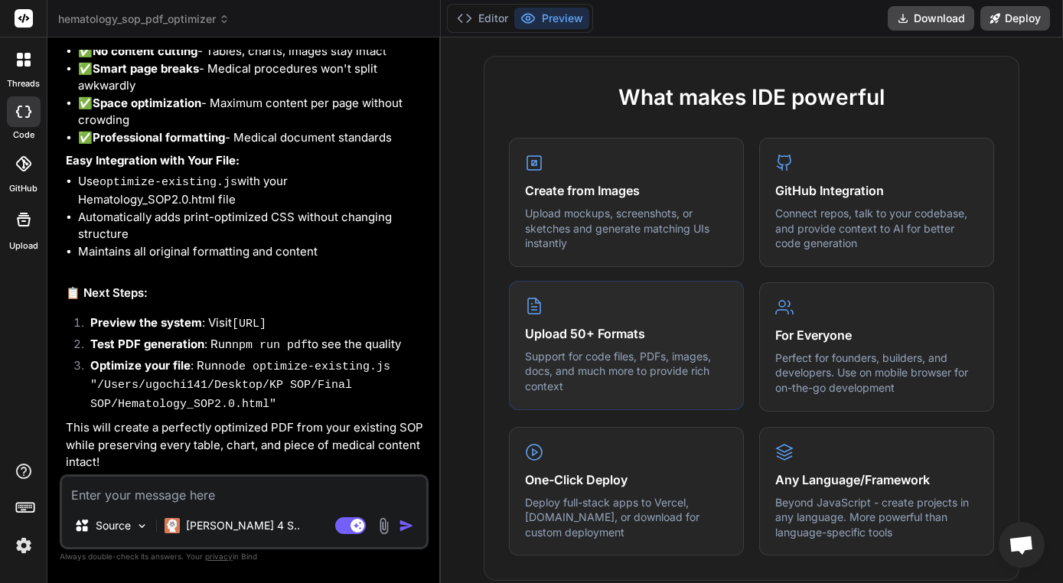
click at [628, 359] on p "Support for code files, PDFs, images, docs, and much more to provide rich conte…" at bounding box center [626, 371] width 203 height 45
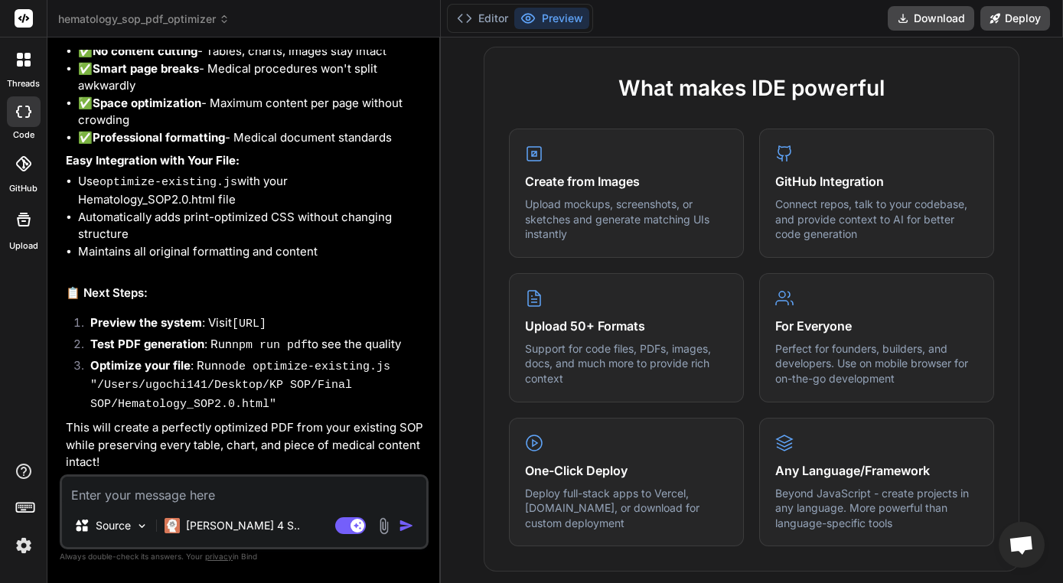
scroll to position [698, 0]
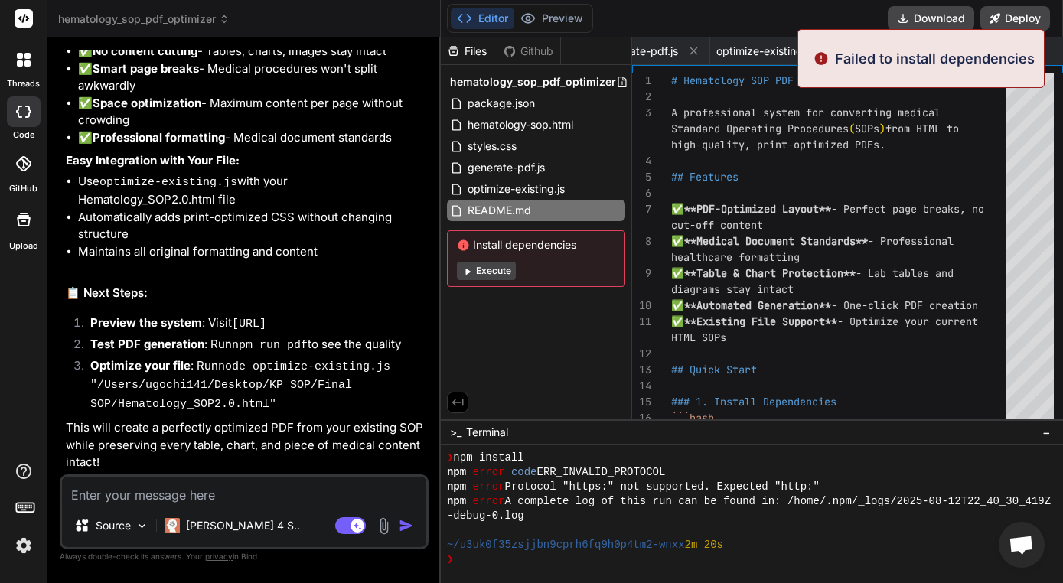
click at [496, 271] on button "Execute" at bounding box center [486, 271] width 59 height 18
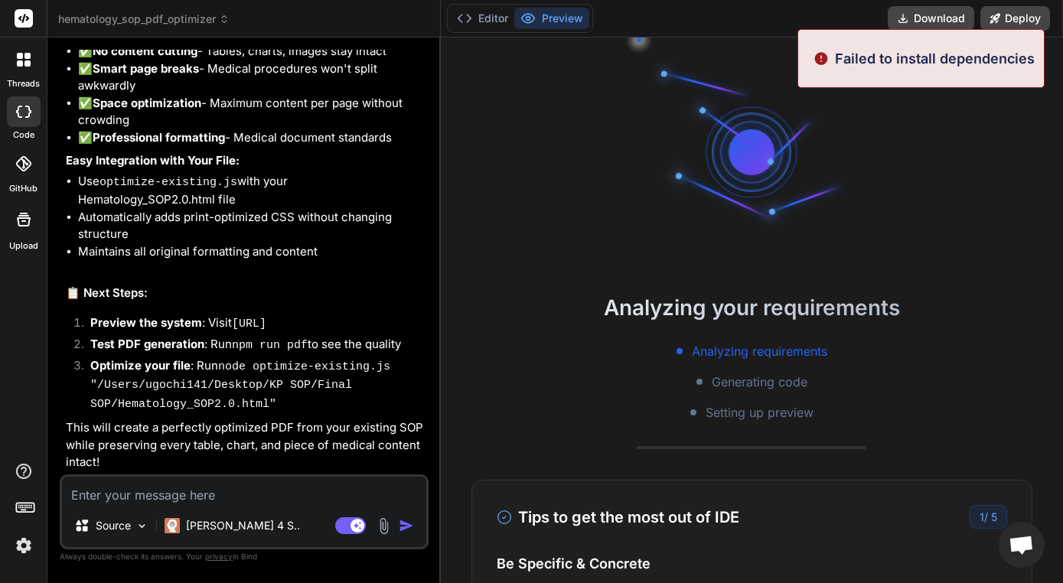
scroll to position [771, 0]
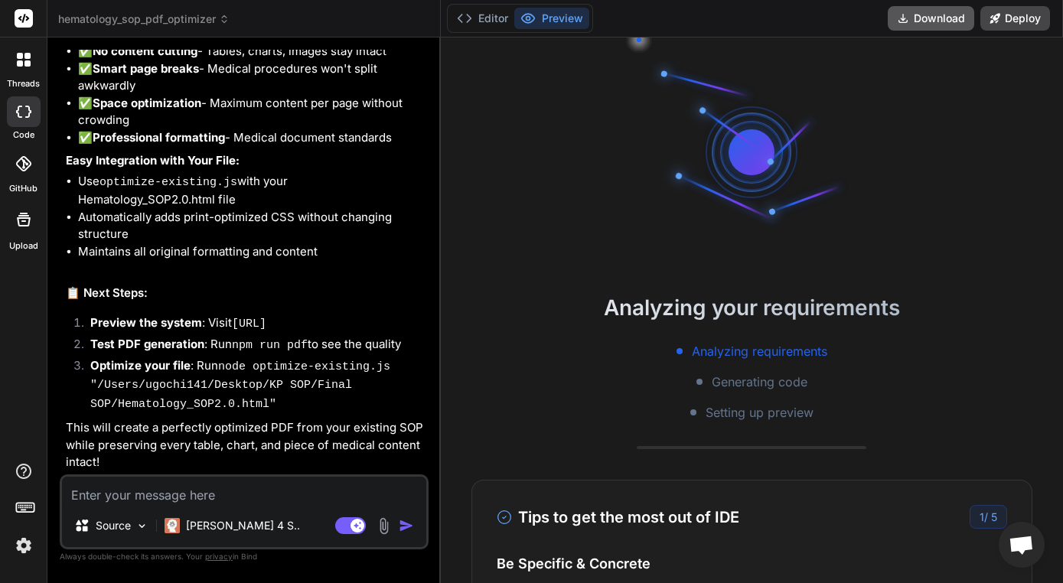
click at [931, 24] on button "Download" at bounding box center [931, 18] width 86 height 24
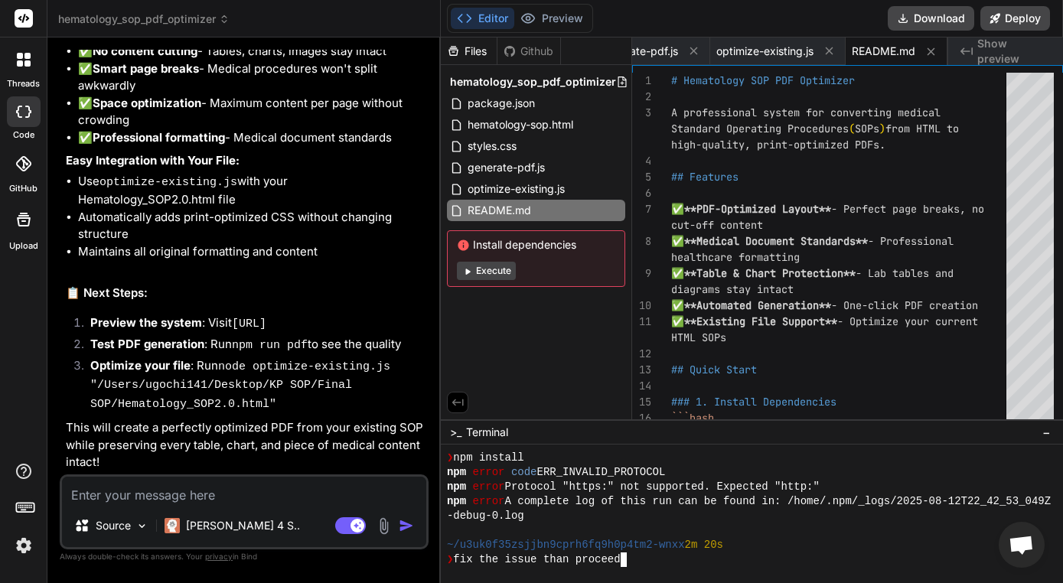
scroll to position [916, 0]
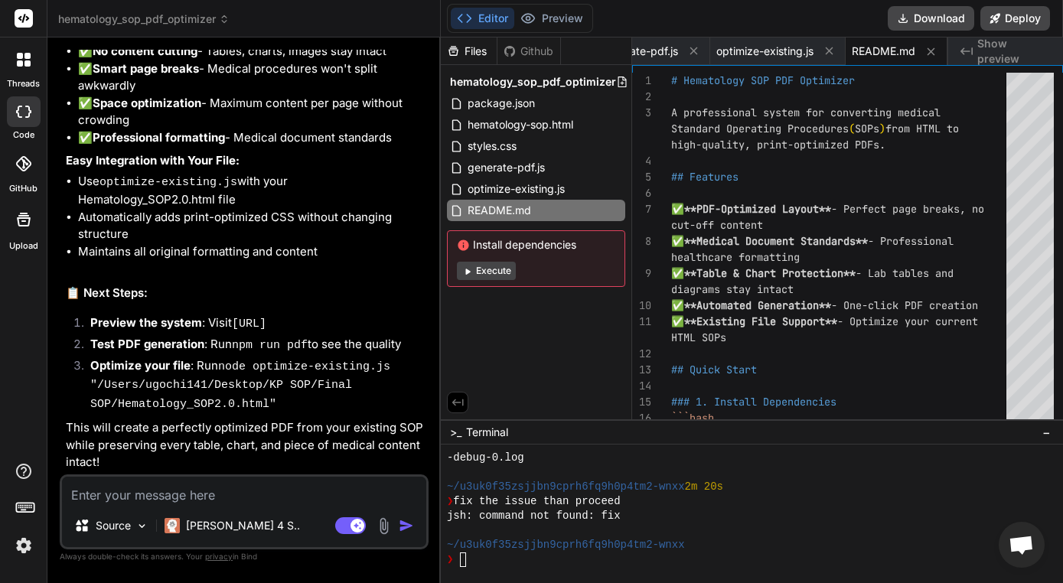
click at [482, 274] on button "Execute" at bounding box center [486, 271] width 59 height 18
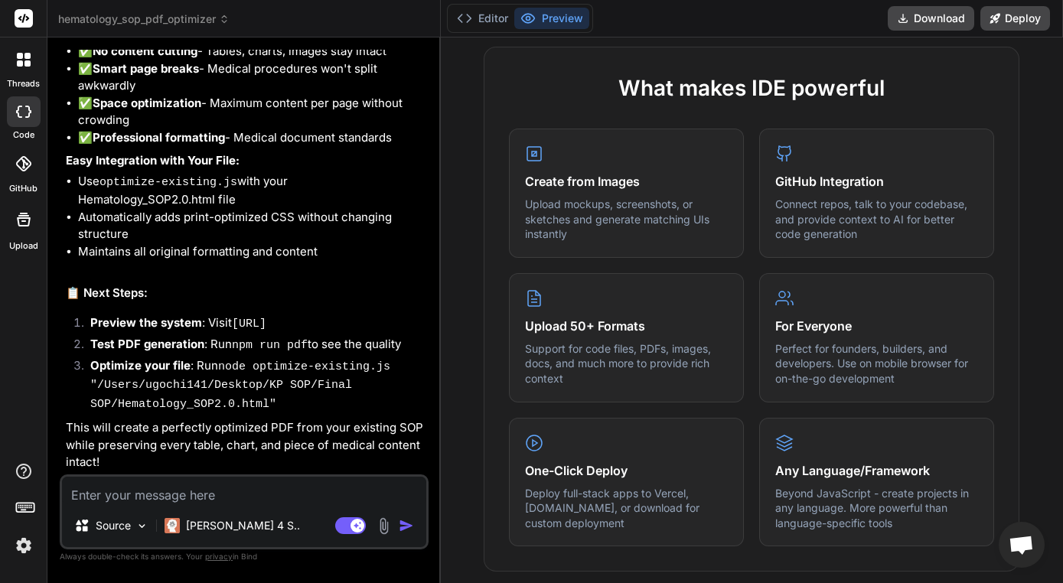
scroll to position [2993, 0]
click at [273, 490] on textarea at bounding box center [244, 491] width 364 height 28
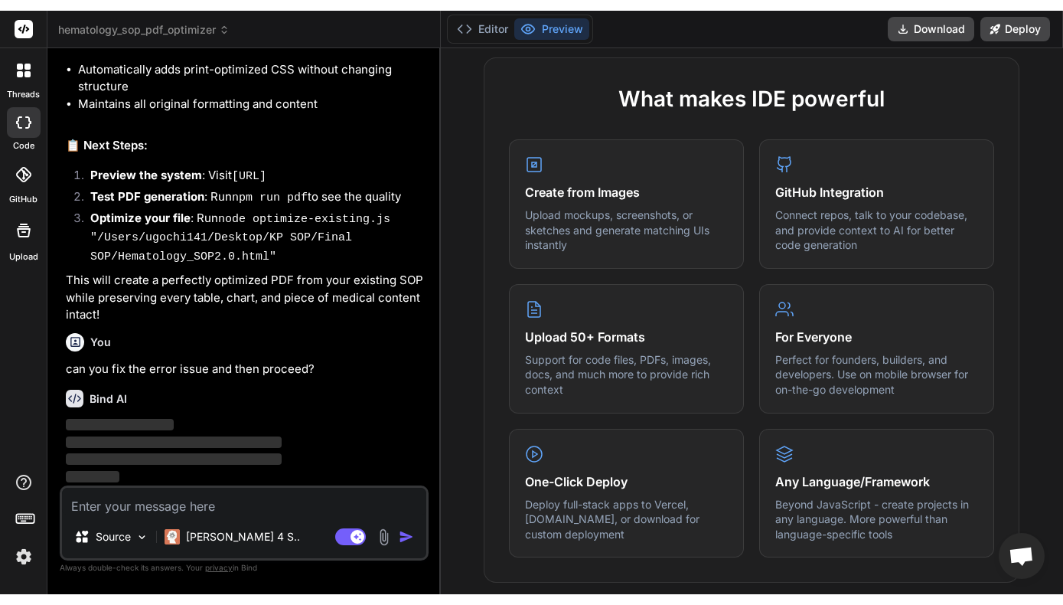
scroll to position [3150, 0]
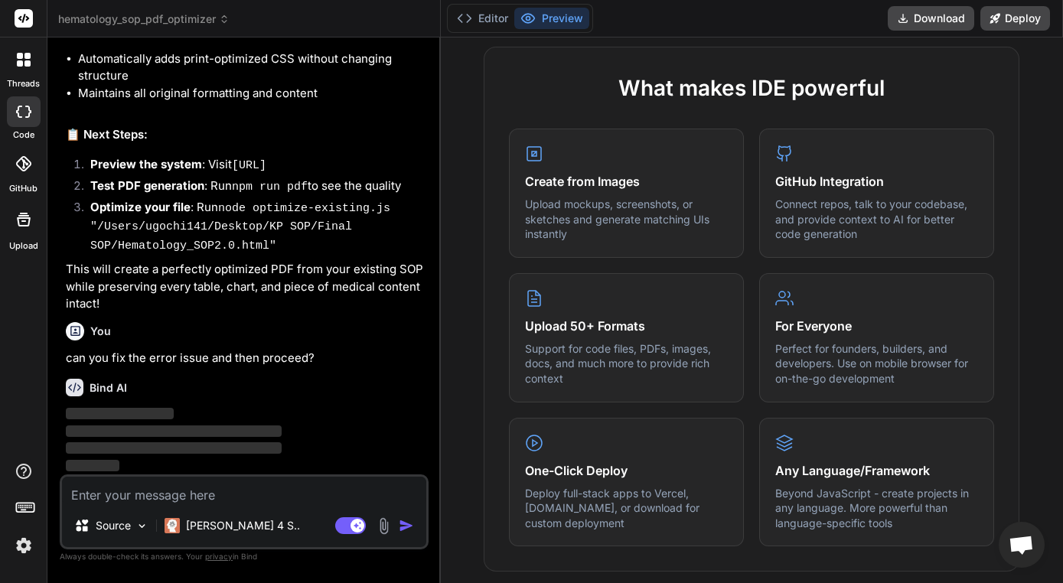
click at [273, 490] on textarea at bounding box center [244, 491] width 364 height 28
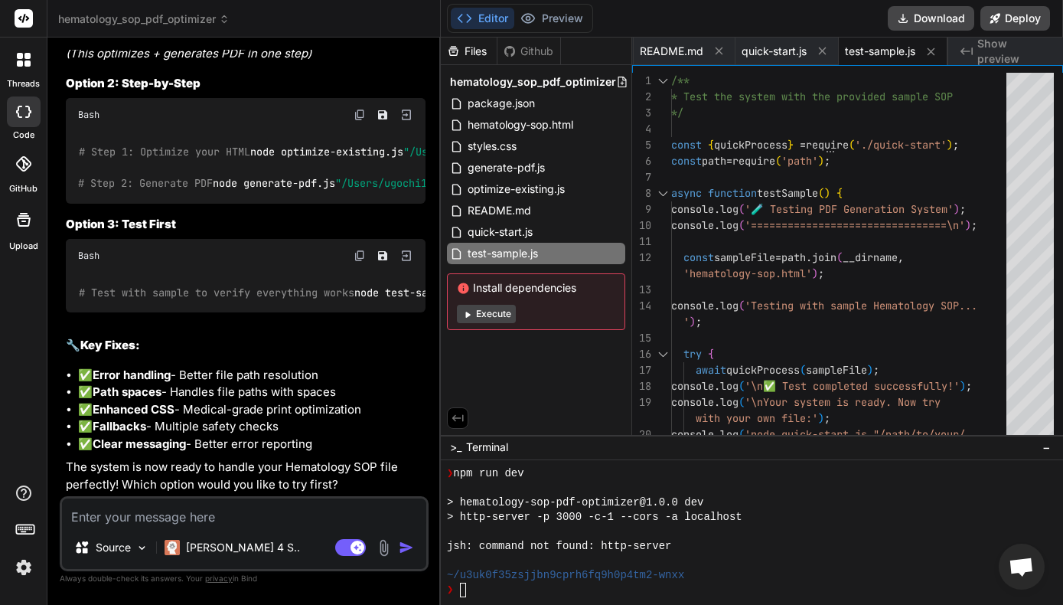
scroll to position [4126, 0]
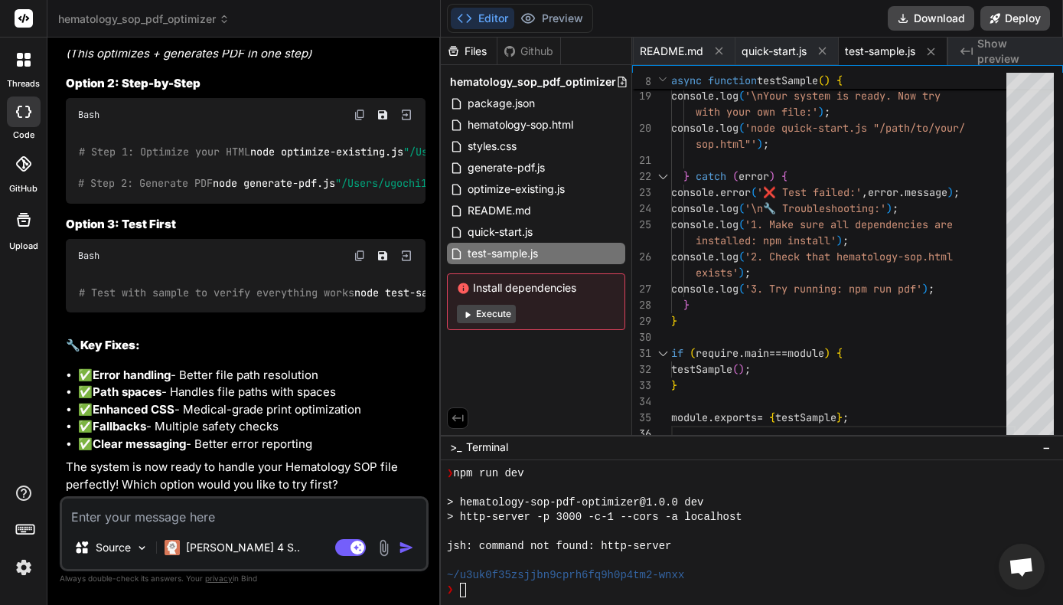
click at [497, 314] on button "Execute" at bounding box center [486, 314] width 59 height 18
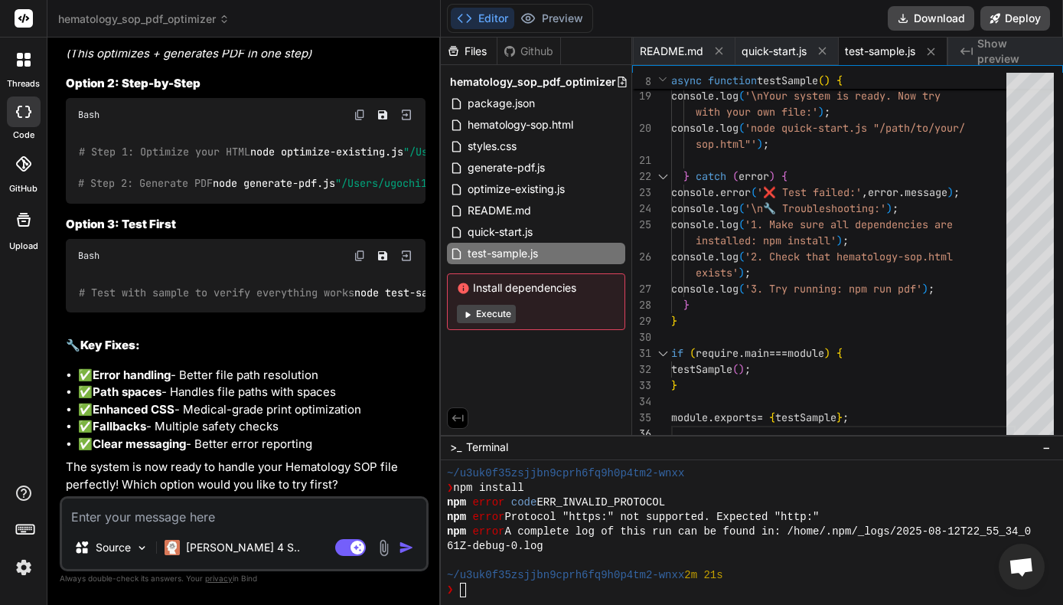
scroll to position [0, 0]
click at [488, 311] on button "Execute" at bounding box center [486, 314] width 59 height 18
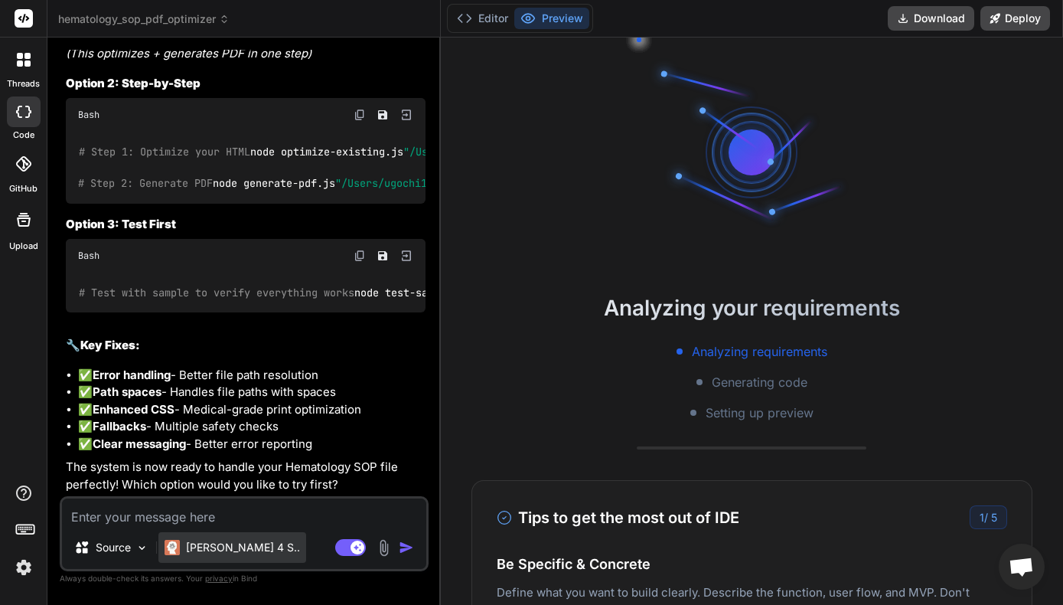
click at [215, 550] on p "[PERSON_NAME] 4 S.." at bounding box center [243, 547] width 114 height 15
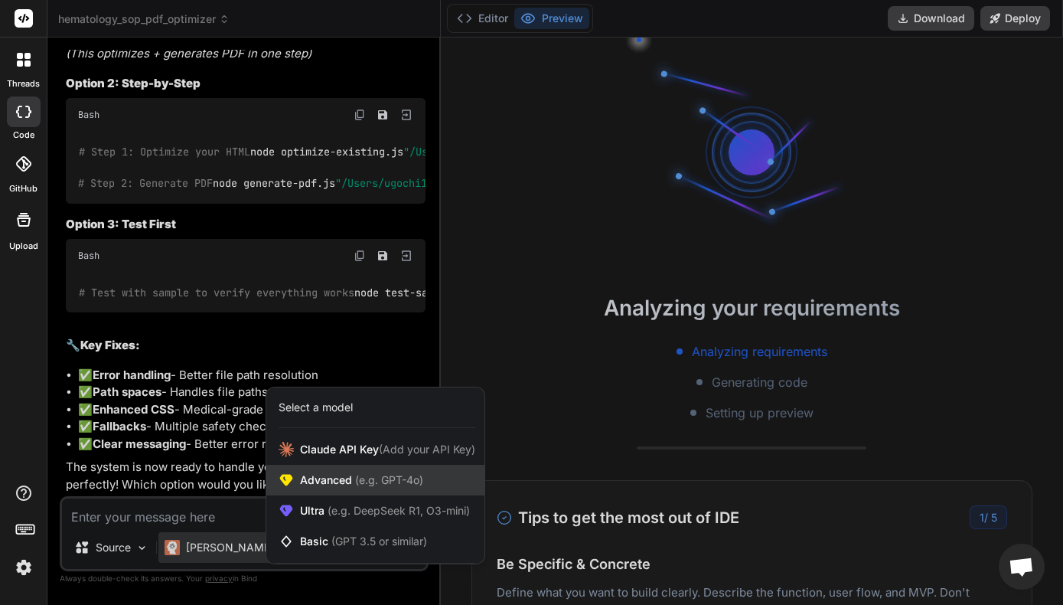
click at [333, 471] on div "Advanced (e.g. GPT-4o)" at bounding box center [375, 480] width 218 height 31
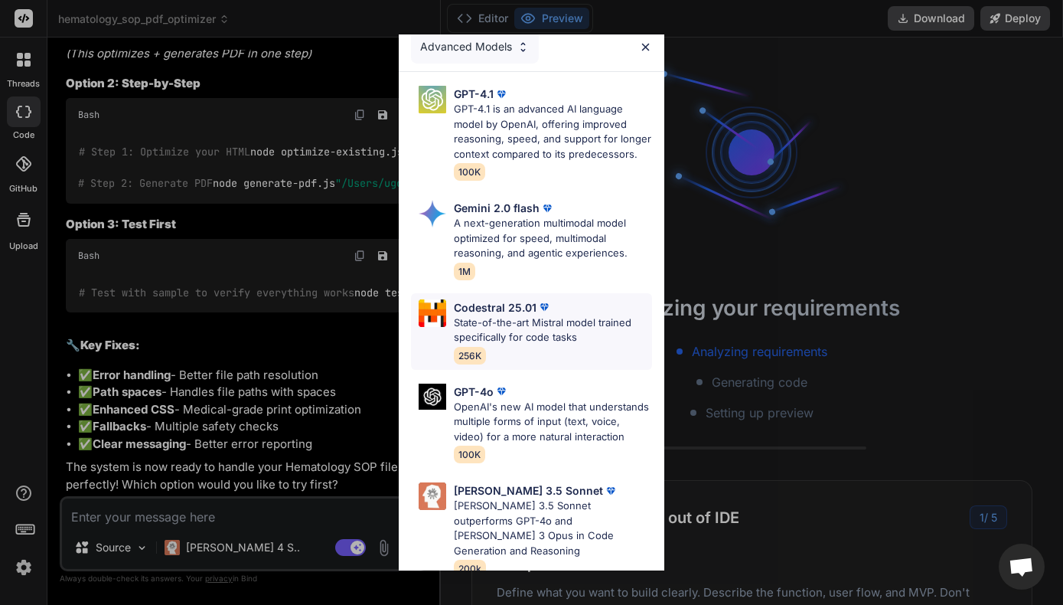
scroll to position [7, 0]
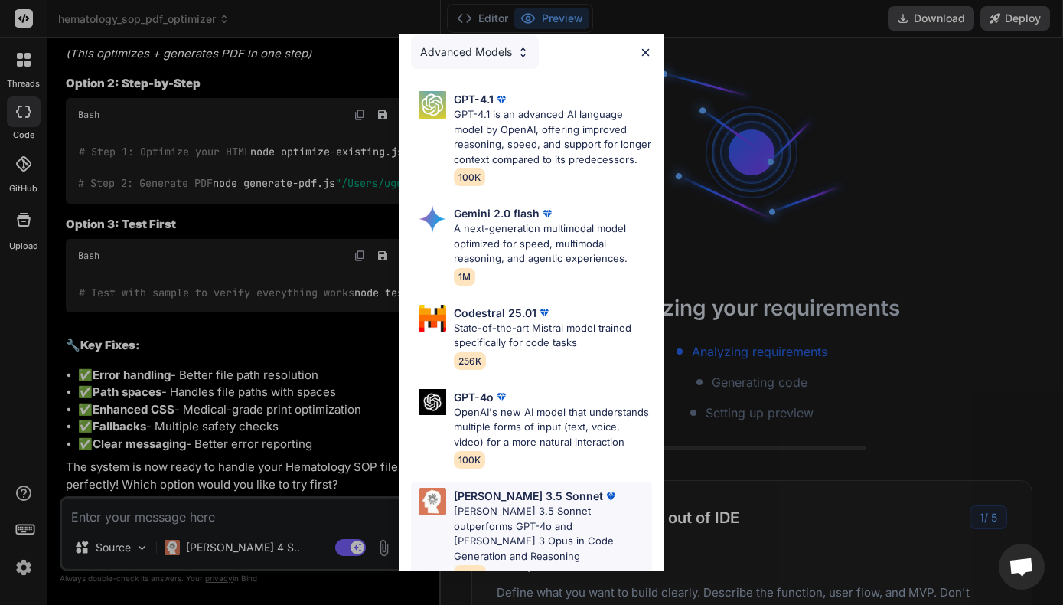
click at [574, 488] on div "Claude 3.5 Sonnet" at bounding box center [553, 496] width 198 height 16
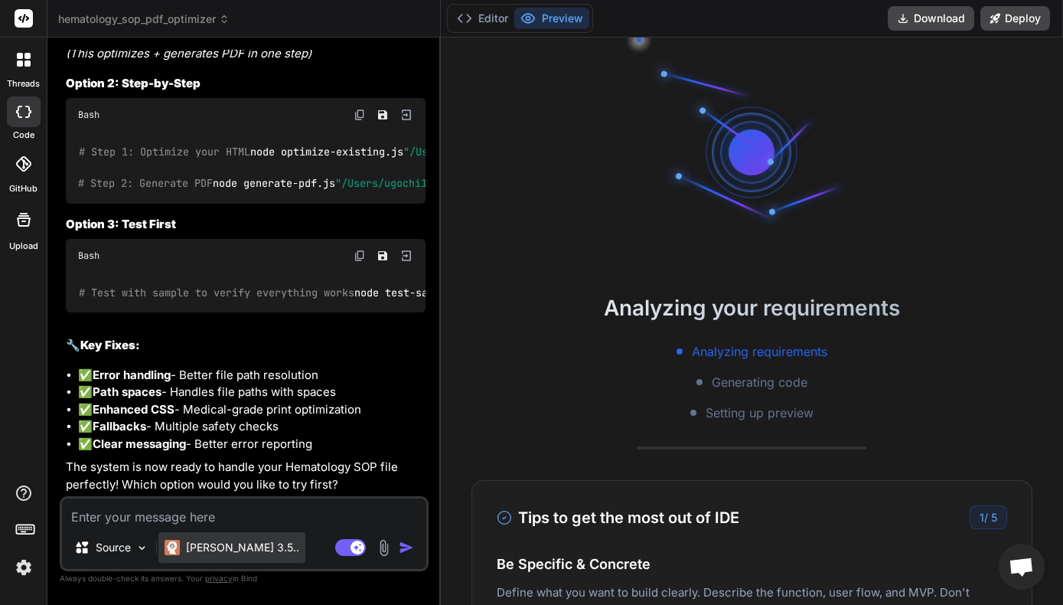
click at [241, 543] on p "Claude 3.5.." at bounding box center [242, 547] width 113 height 15
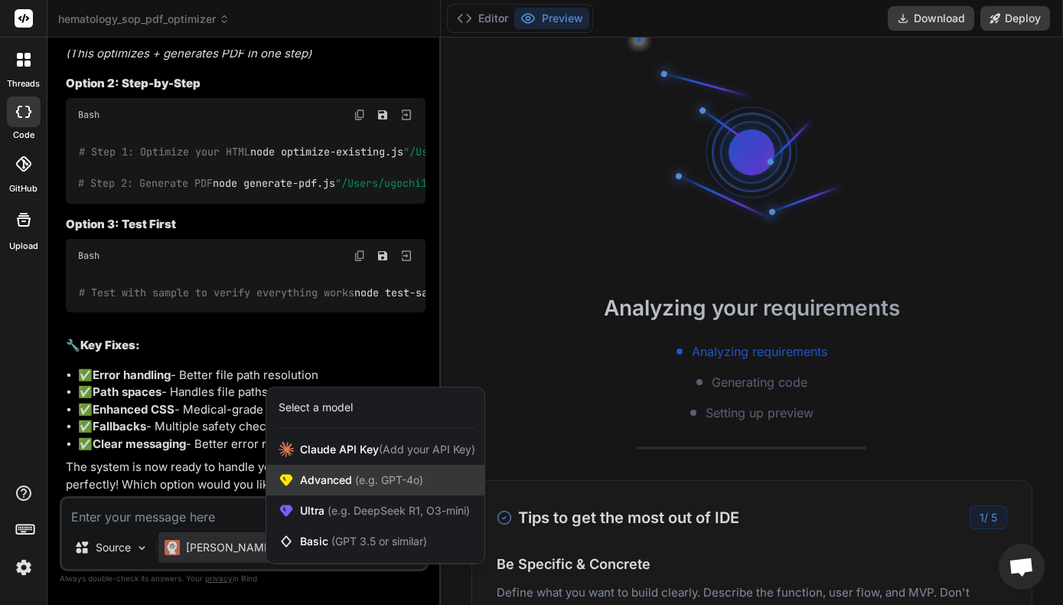
click at [380, 472] on span "Advanced (e.g. GPT-4o)" at bounding box center [361, 479] width 123 height 15
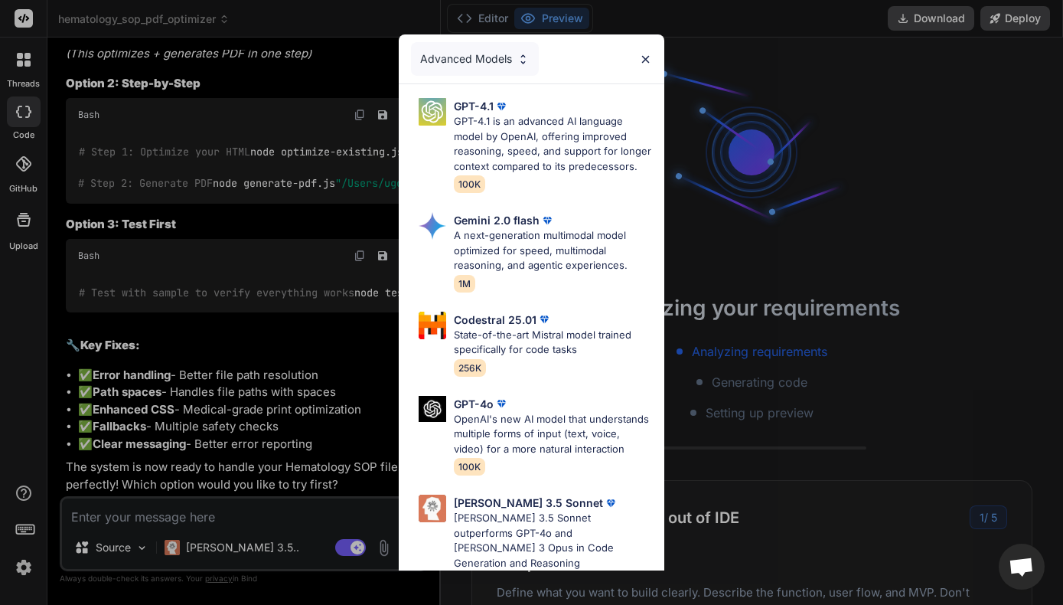
click at [228, 542] on div "Advanced Models GPT-4.1 GPT-4.1 is an advanced AI language model by OpenAI, off…" at bounding box center [531, 302] width 1063 height 605
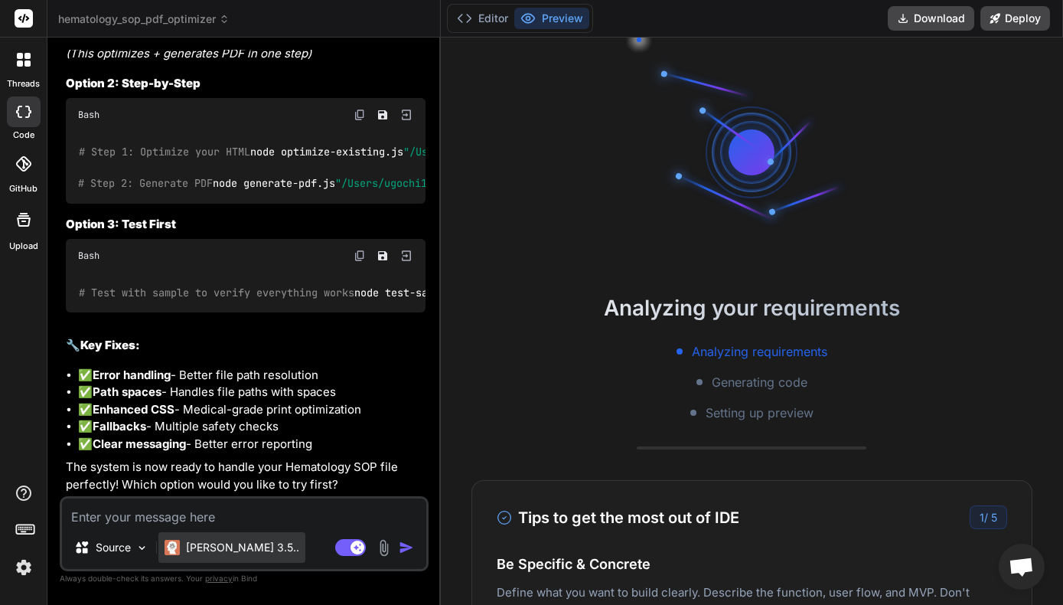
click at [220, 553] on p "Claude 3.5.." at bounding box center [242, 547] width 113 height 15
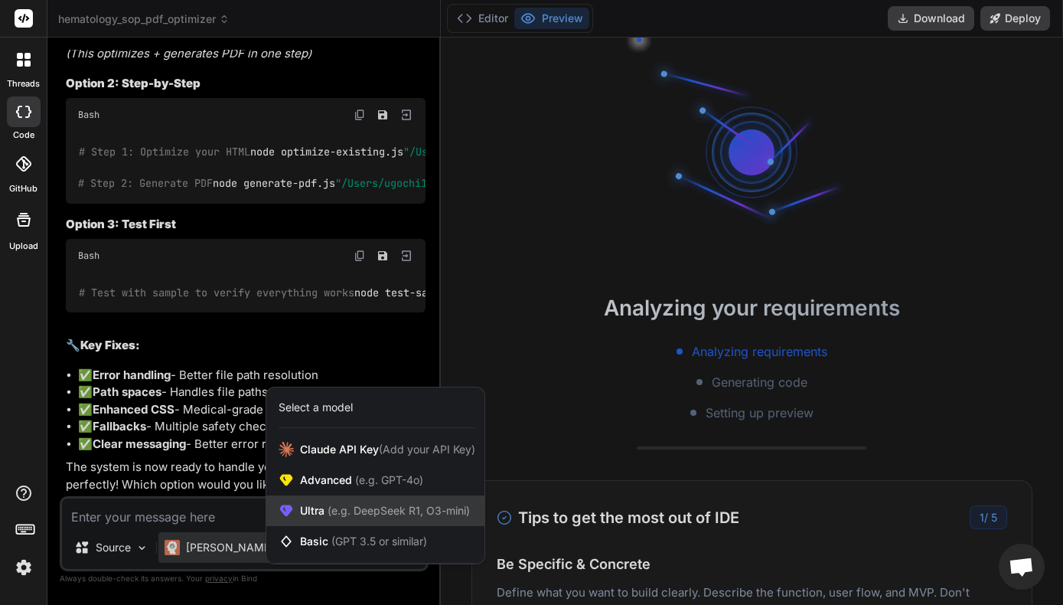
click at [293, 510] on icon at bounding box center [286, 510] width 15 height 15
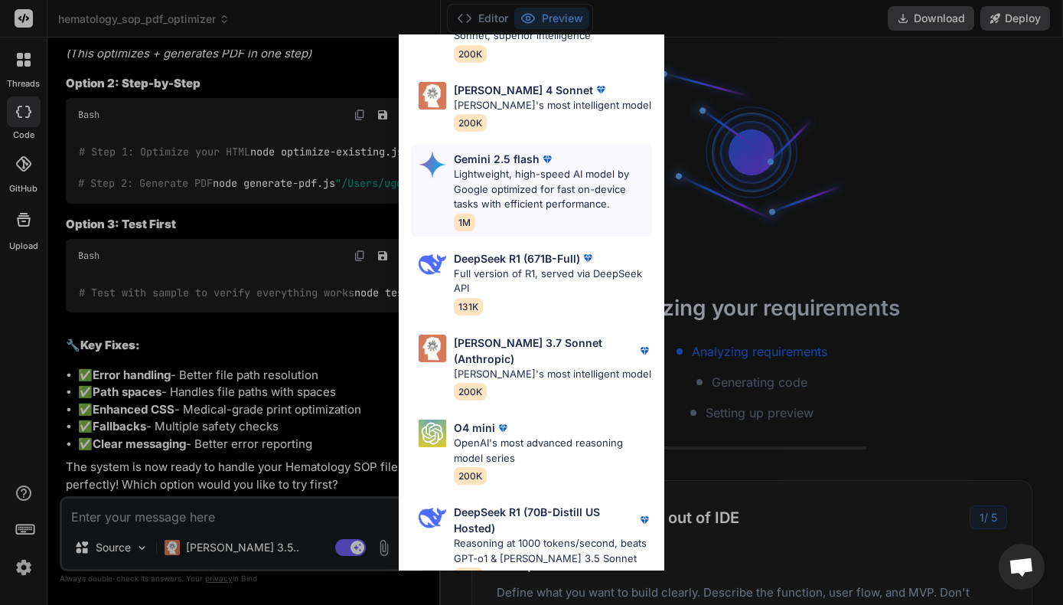
scroll to position [0, 0]
click at [516, 363] on div "Claude 3.7 Sonnet (Anthropic) Claude's most intelligent model 200K" at bounding box center [553, 367] width 198 height 66
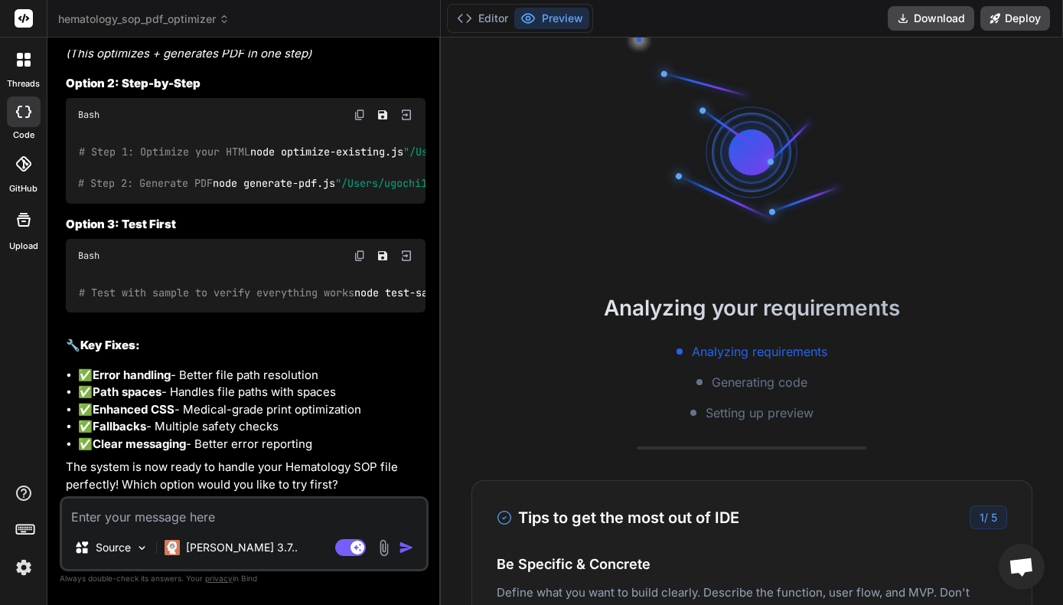
click at [272, 514] on textarea at bounding box center [244, 512] width 364 height 28
paste textarea "Can you create a pdf document from a html by optimizing the paper space without…"
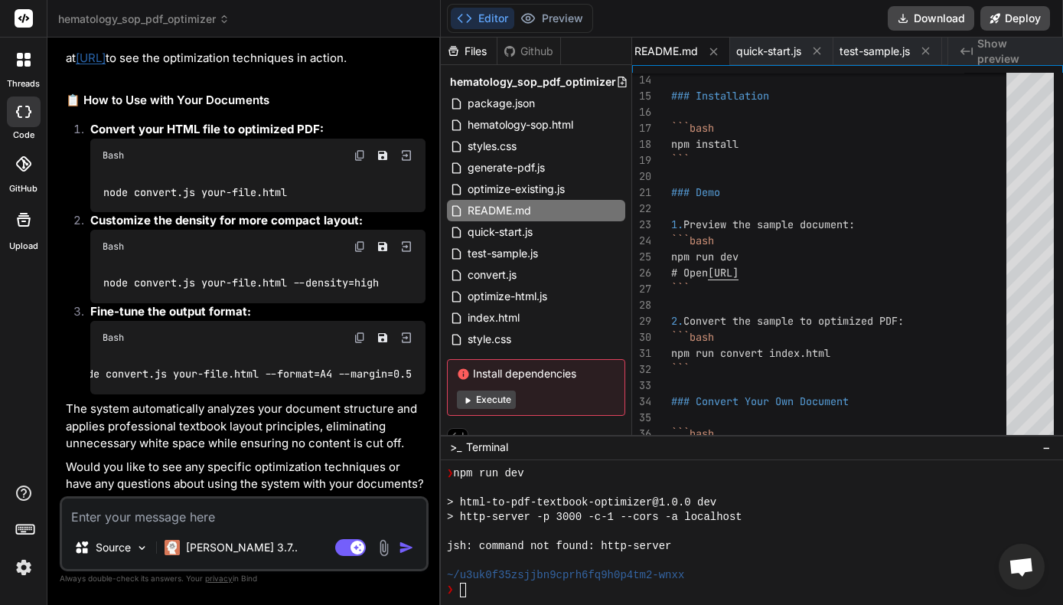
scroll to position [0, 35]
click at [412, 149] on img at bounding box center [406, 155] width 14 height 14
click at [405, 157] on img at bounding box center [406, 155] width 14 height 14
click at [402, 246] on img at bounding box center [406, 247] width 14 height 14
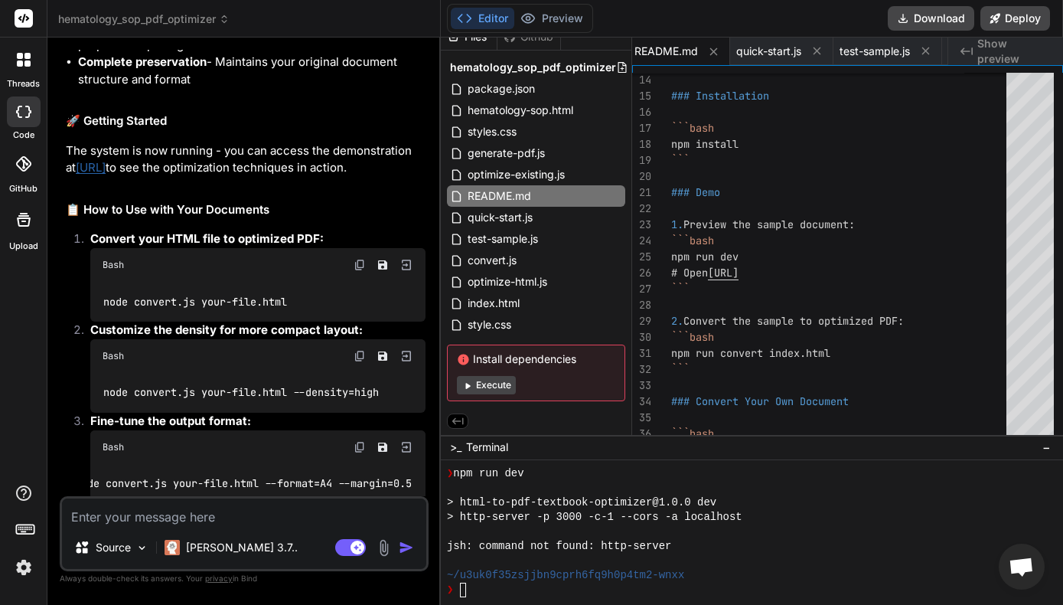
scroll to position [5669, 0]
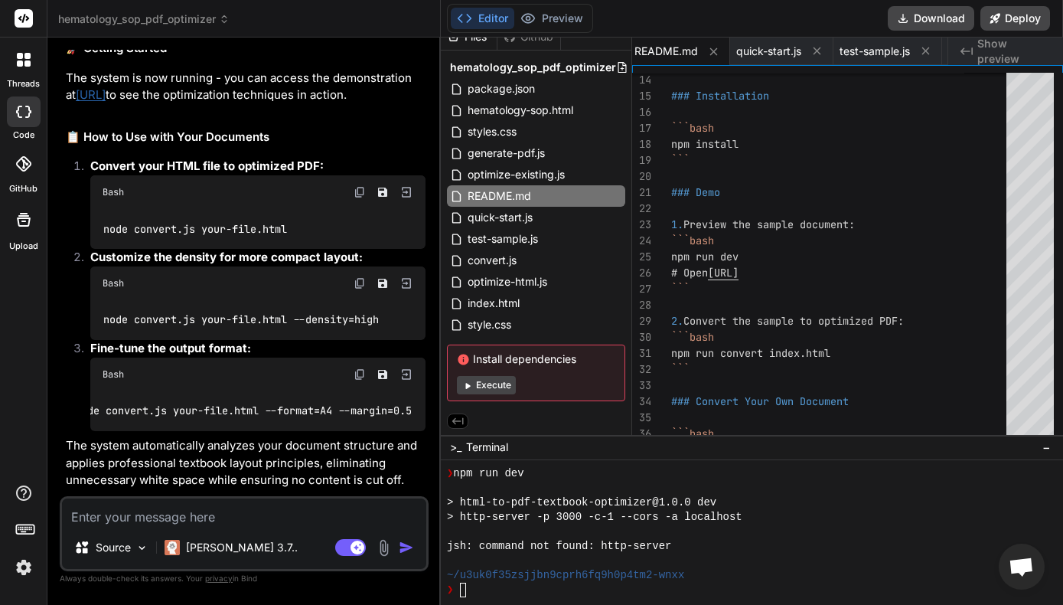
click at [106, 102] on link "[URL]" at bounding box center [91, 94] width 30 height 15
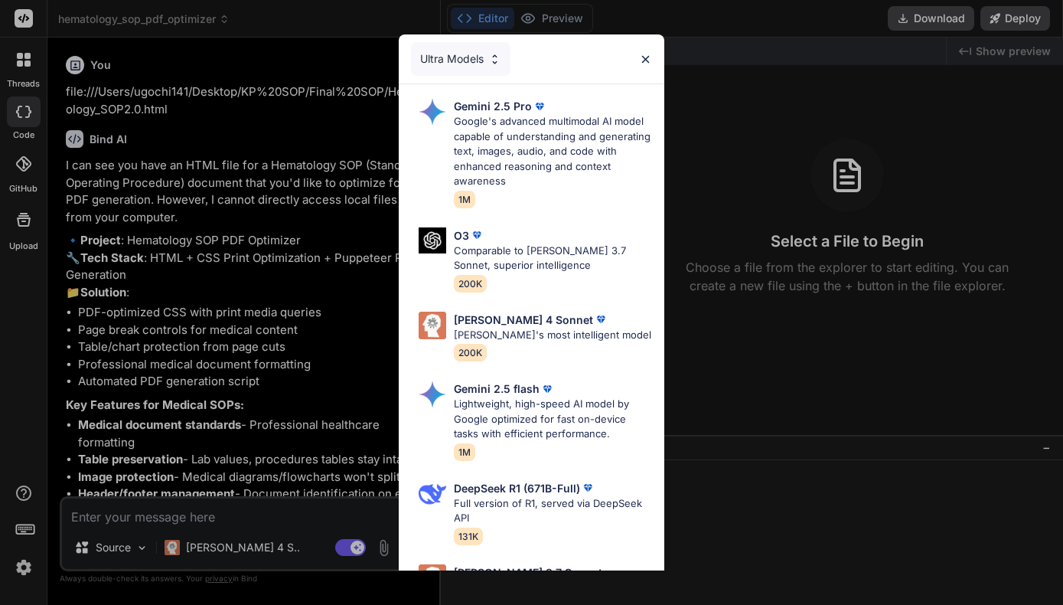
scroll to position [2842, 0]
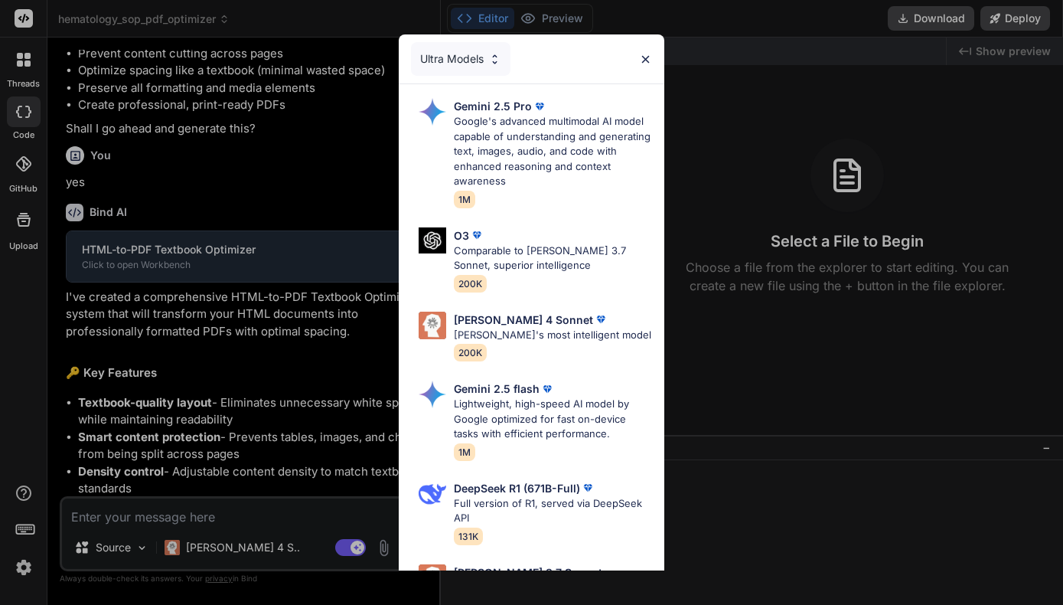
type textarea "x"
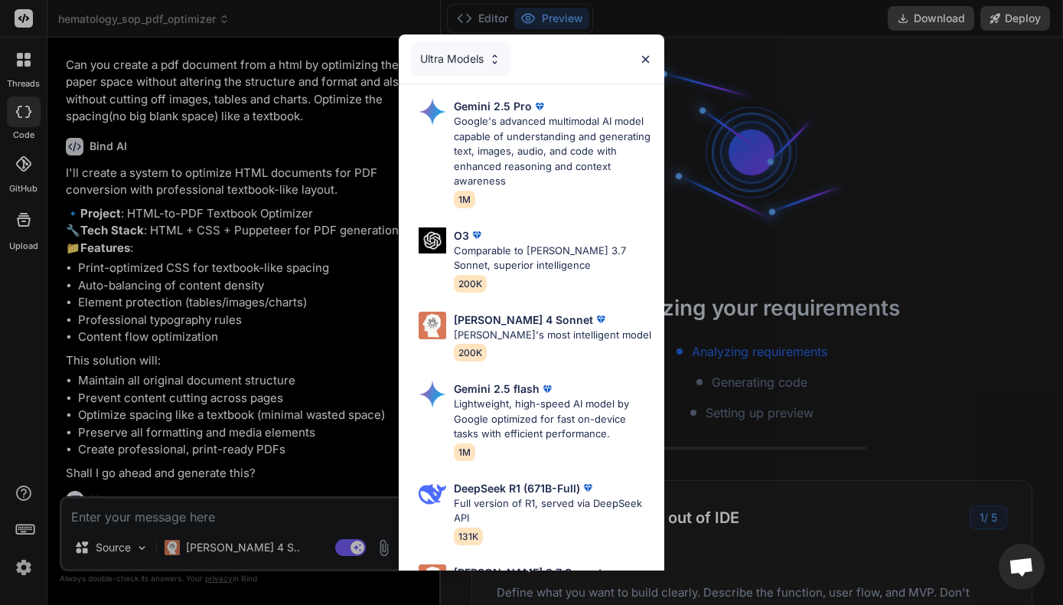
click at [644, 62] on img at bounding box center [645, 59] width 13 height 13
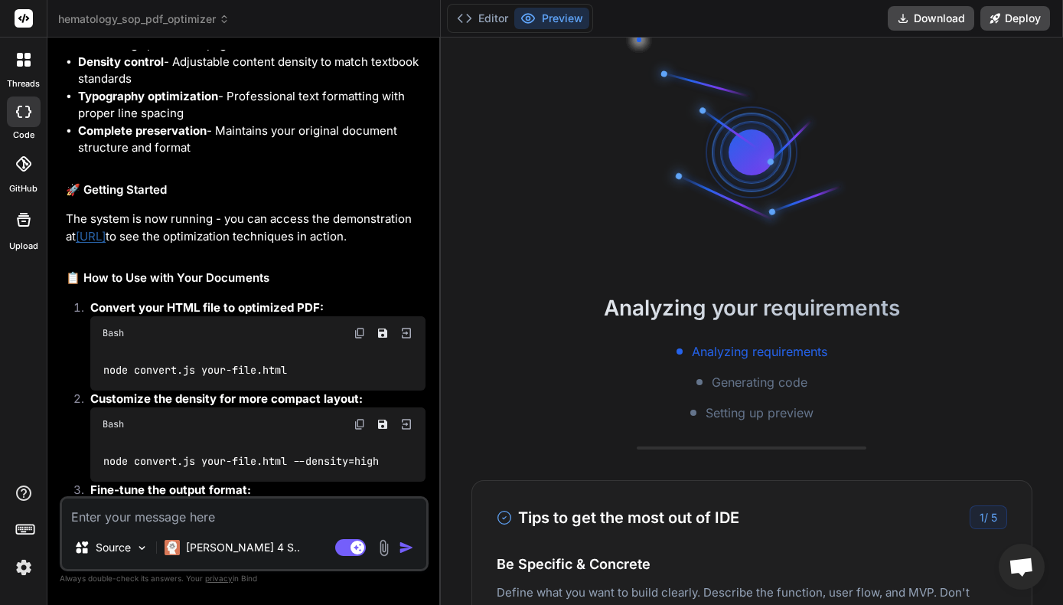
scroll to position [3892, 0]
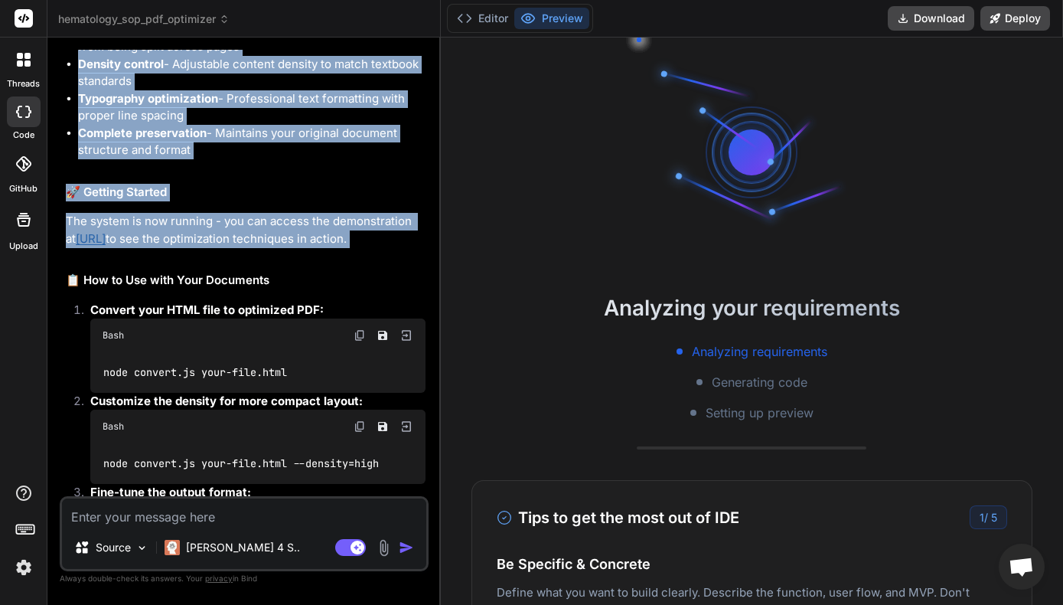
drag, startPoint x: 61, startPoint y: 321, endPoint x: 182, endPoint y: 336, distance: 121.9
click at [182, 336] on div "You file:///Users/ugochi141/Desktop/KP%20SOP/Final%20SOP/Hematology_SOP2.0.html…" at bounding box center [244, 327] width 369 height 554
click at [241, 247] on p "The system is now running - you can access the demonstration at [URL] to see th…" at bounding box center [246, 230] width 360 height 34
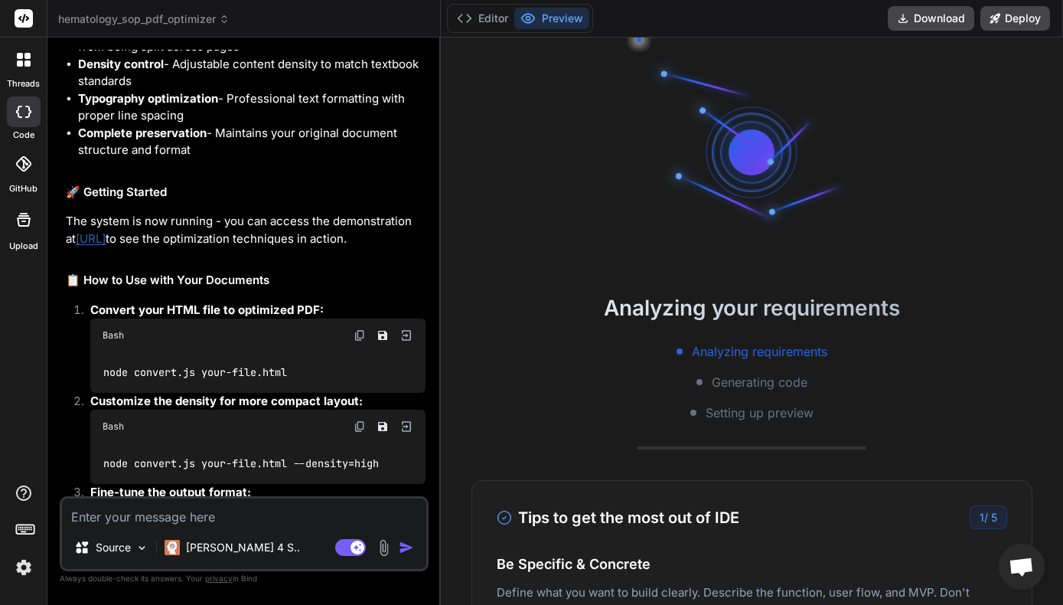
drag, startPoint x: 205, startPoint y: 321, endPoint x: 67, endPoint y: 323, distance: 137.8
click at [67, 247] on p "The system is now running - you can access the demonstration at [URL] to see th…" at bounding box center [246, 230] width 360 height 34
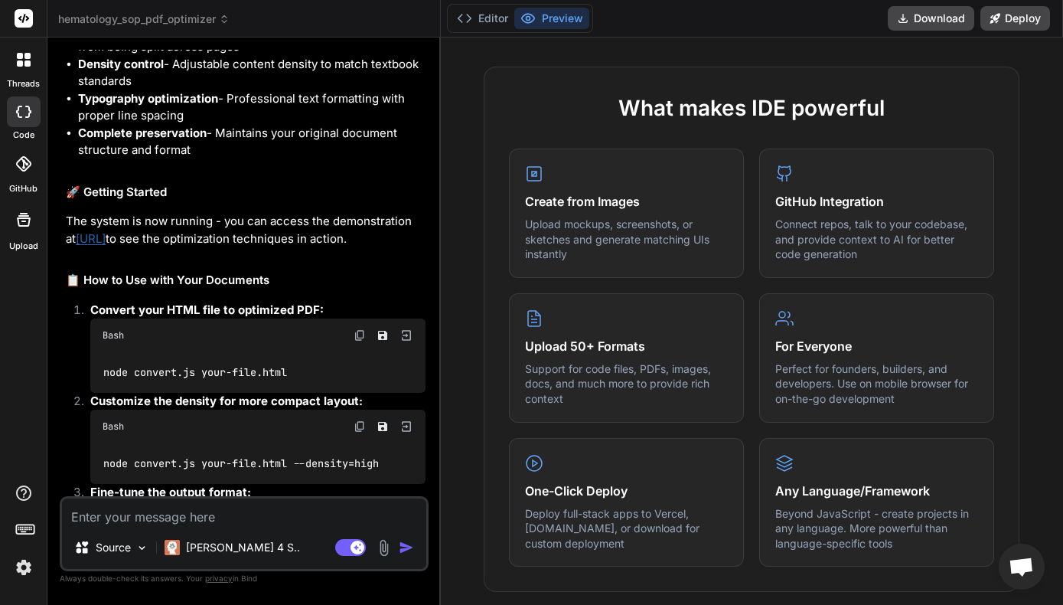
scroll to position [676, 0]
click at [251, 507] on textarea at bounding box center [244, 512] width 364 height 28
type textarea "L"
type textarea "x"
type textarea "Li"
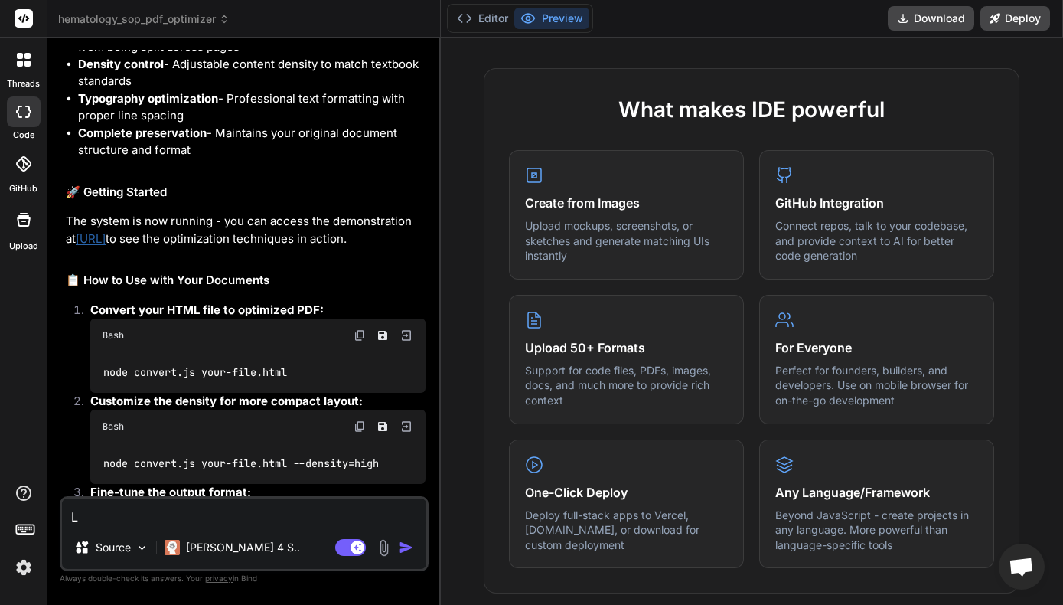
type textarea "x"
type textarea "[PERSON_NAME]"
type textarea "x"
type textarea "Link"
type textarea "x"
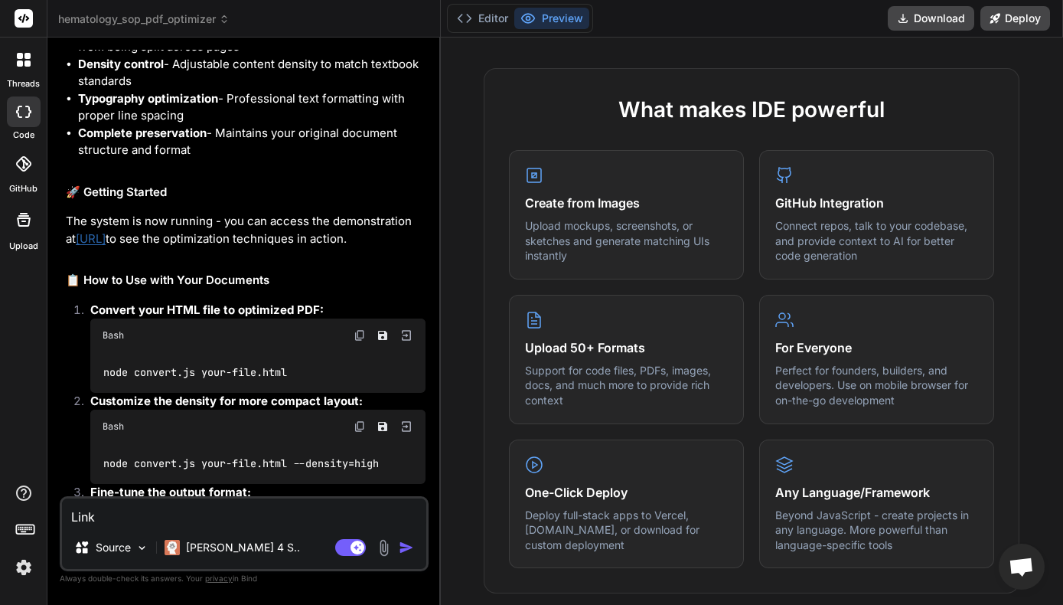
type textarea "Link"
type textarea "x"
type textarea "Link i"
type textarea "x"
type textarea "Link is"
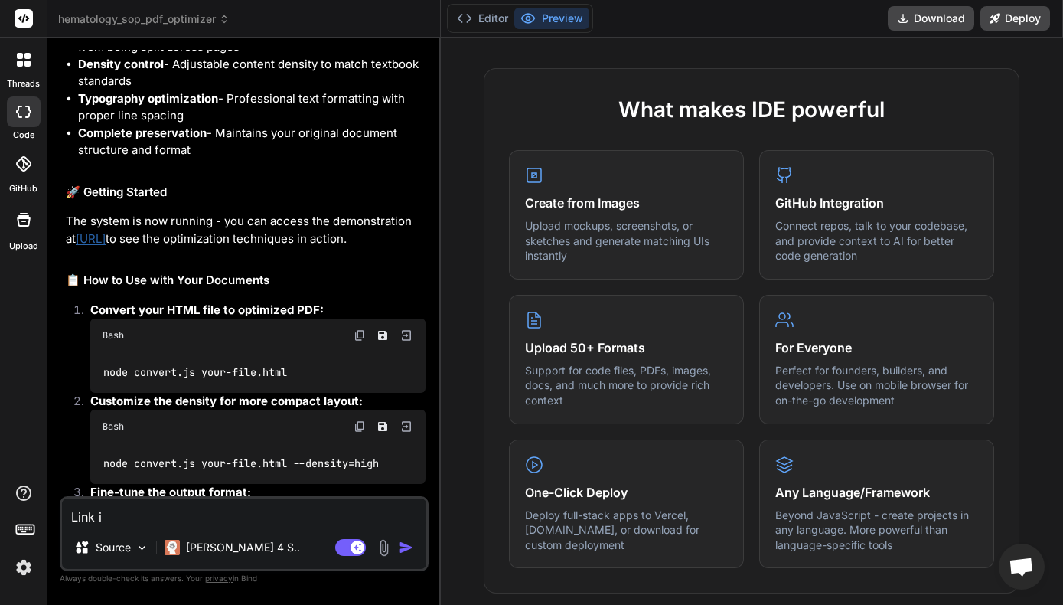
type textarea "x"
type textarea "Link is"
type textarea "x"
type textarea "Link is d"
type textarea "x"
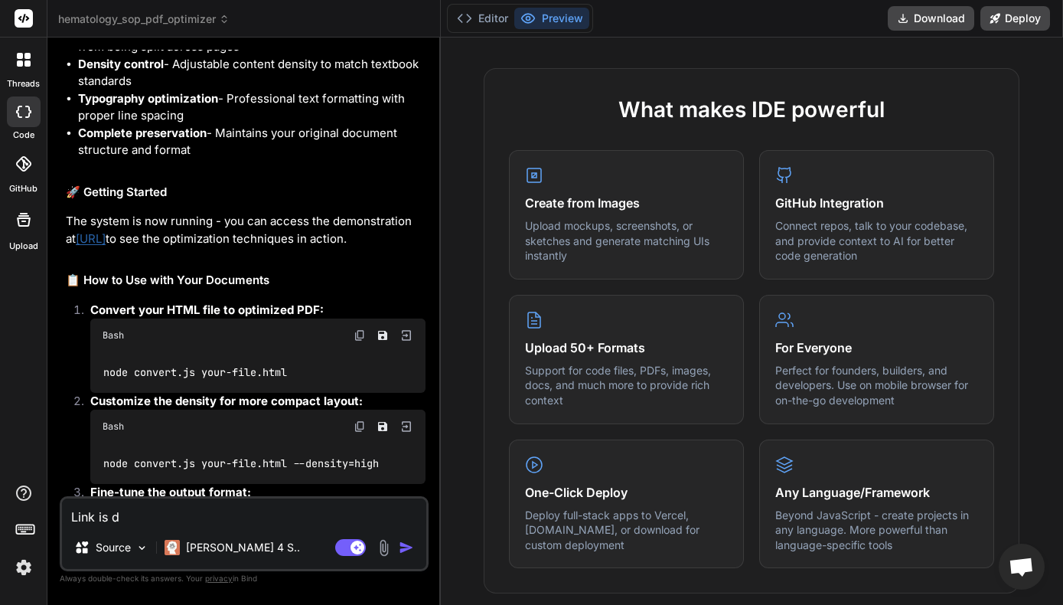
type textarea "Link is de"
type textarea "x"
type textarea "Link is dea"
type textarea "x"
type textarea "Link is dead"
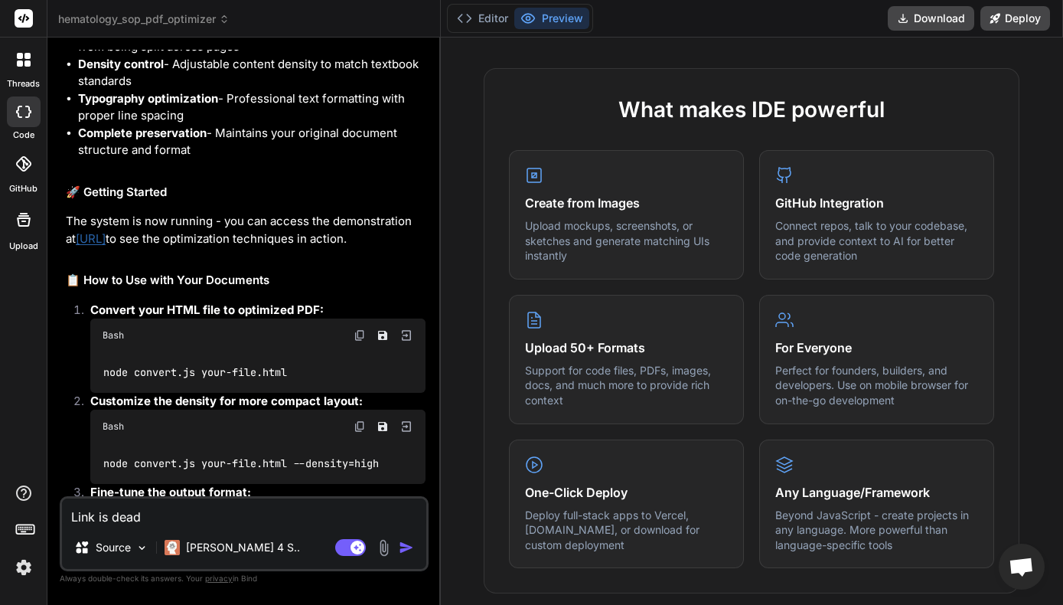
type textarea "x"
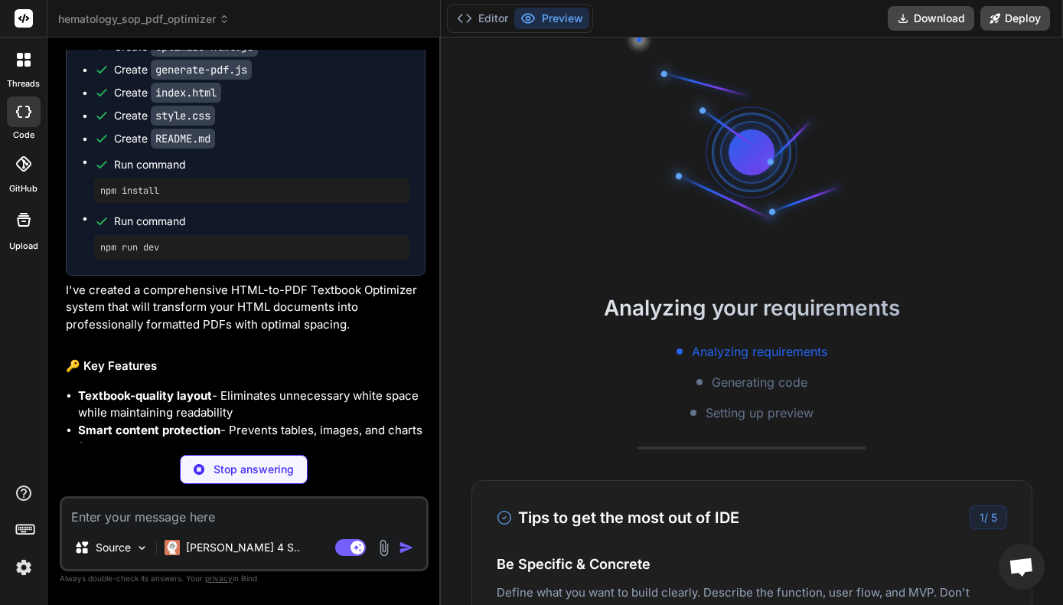
scroll to position [291, 0]
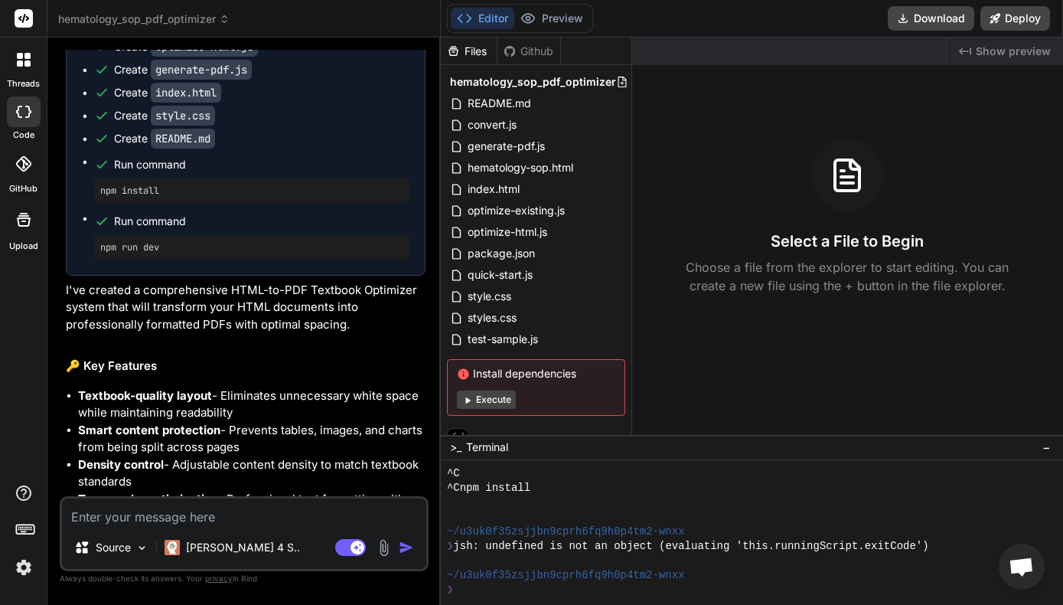
click at [910, 248] on h3 "Select a File to Begin" at bounding box center [847, 240] width 153 height 21
click at [548, 83] on span "hematology_sop_pdf_optimizer" at bounding box center [533, 81] width 166 height 15
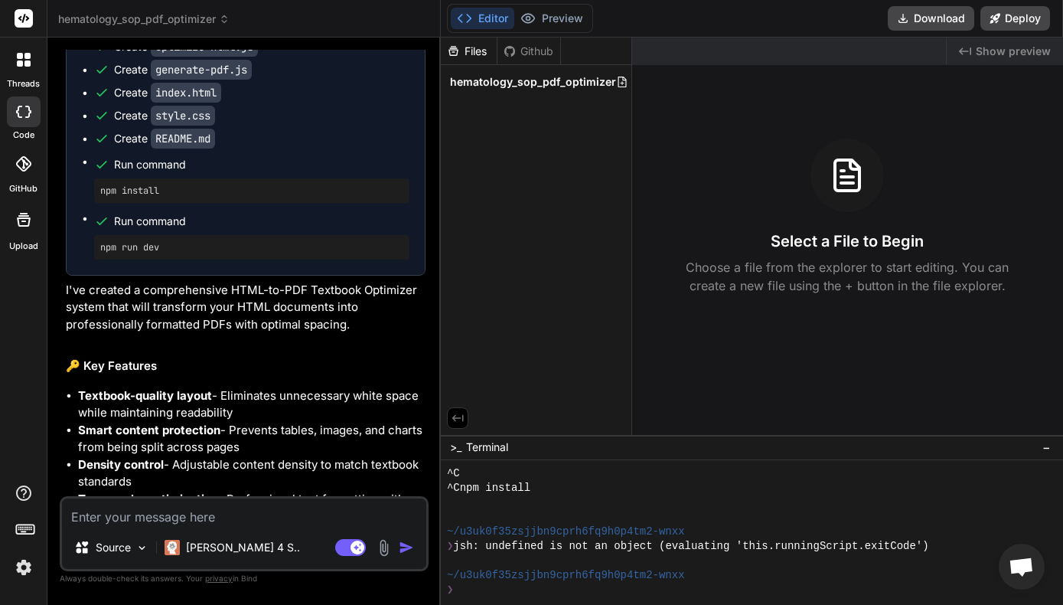
click at [548, 83] on span "hematology_sop_pdf_optimizer" at bounding box center [533, 81] width 166 height 15
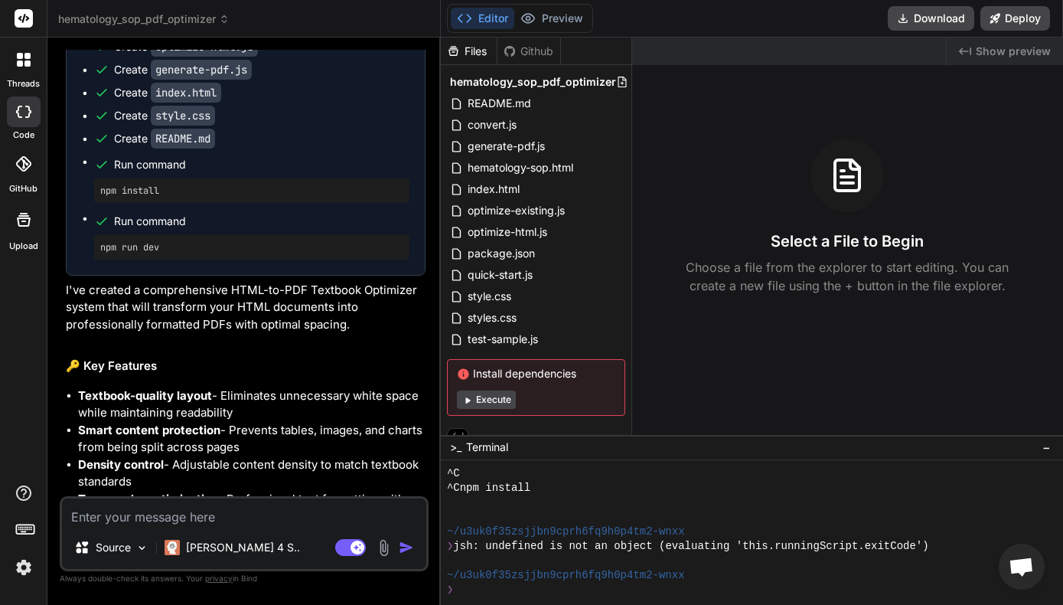
click at [495, 403] on button "Execute" at bounding box center [486, 399] width 59 height 18
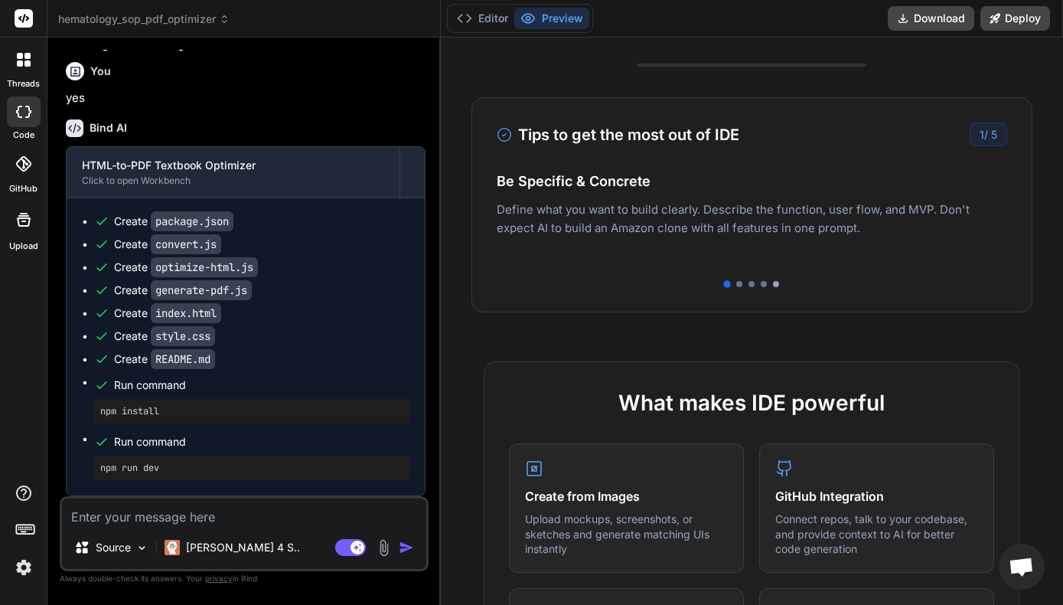
click at [773, 285] on div at bounding box center [776, 284] width 6 height 6
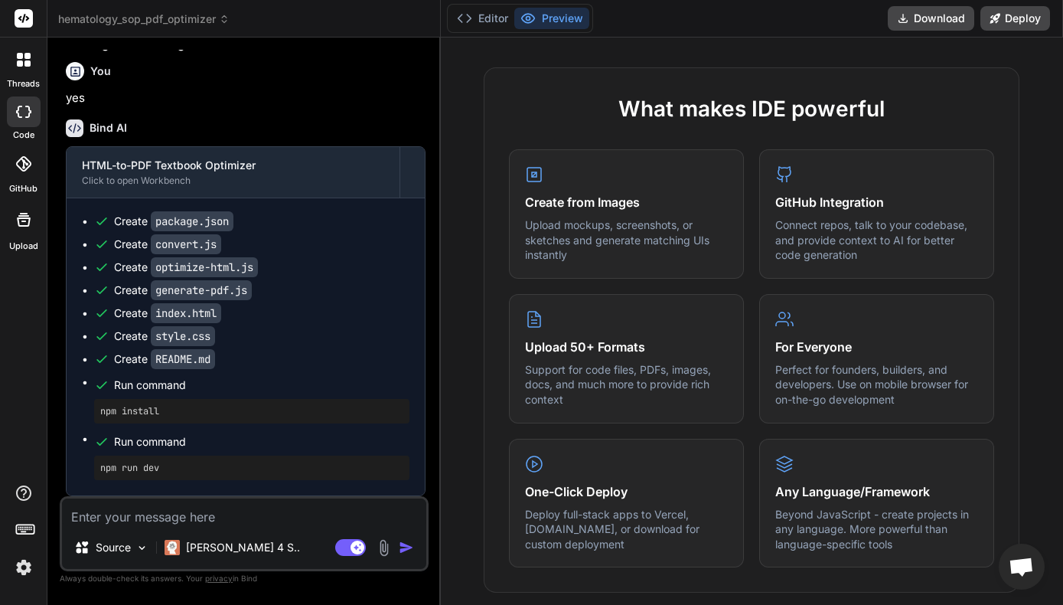
scroll to position [676, 0]
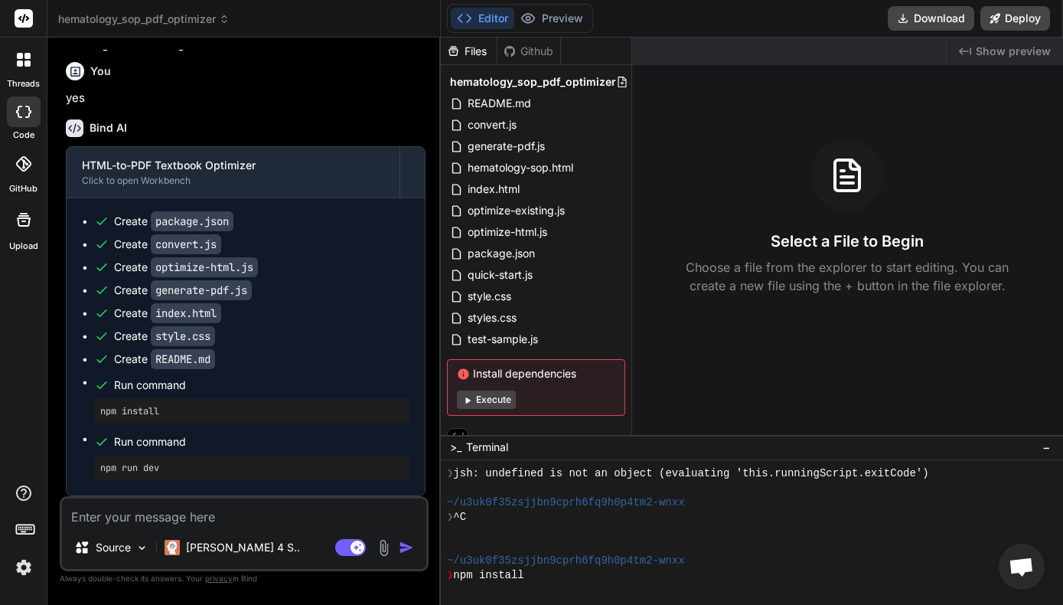
type textarea "x"
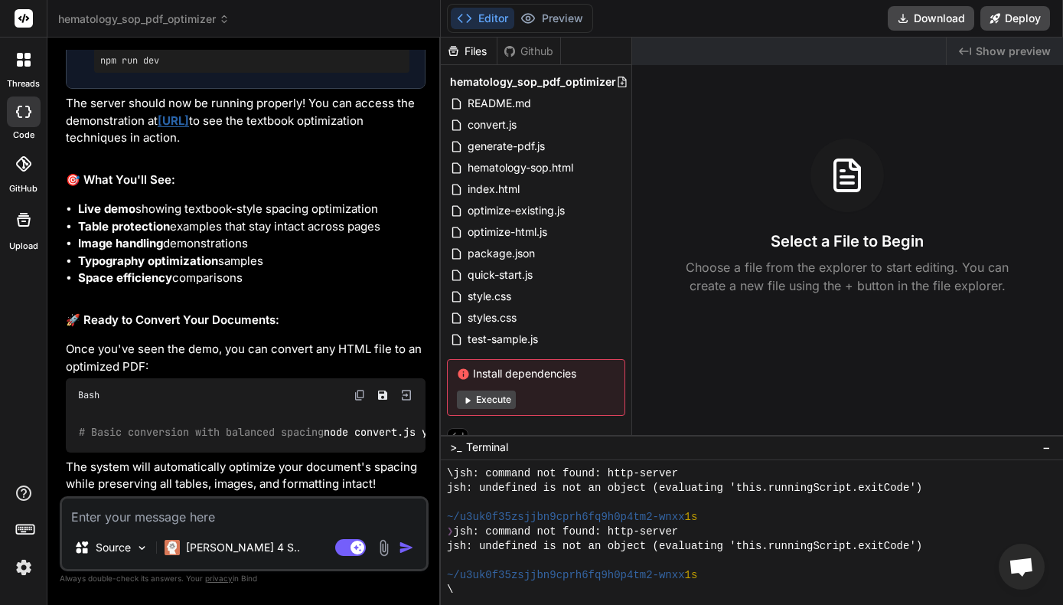
scroll to position [0, 0]
click at [243, 524] on textarea at bounding box center [244, 512] width 364 height 28
paste textarea "<!DOCTYPE html> <html lang="en"> <head> <meta name="viewport" content="width=de…"
type textarea "<!DOCTYPE html> <html lang="en"> <head> <meta name="viewport" content="width=de…"
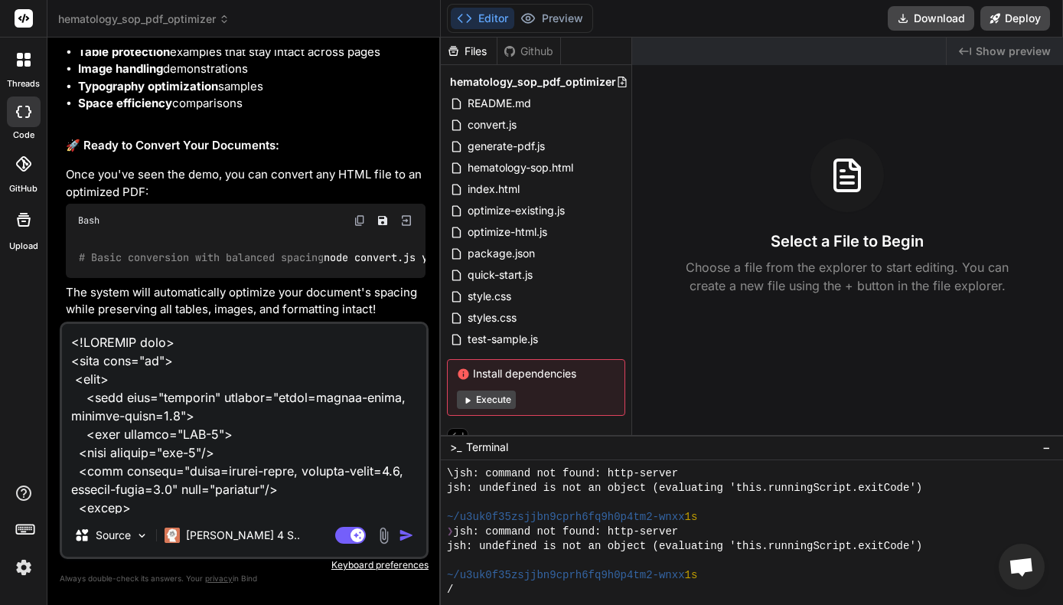
scroll to position [195286, 0]
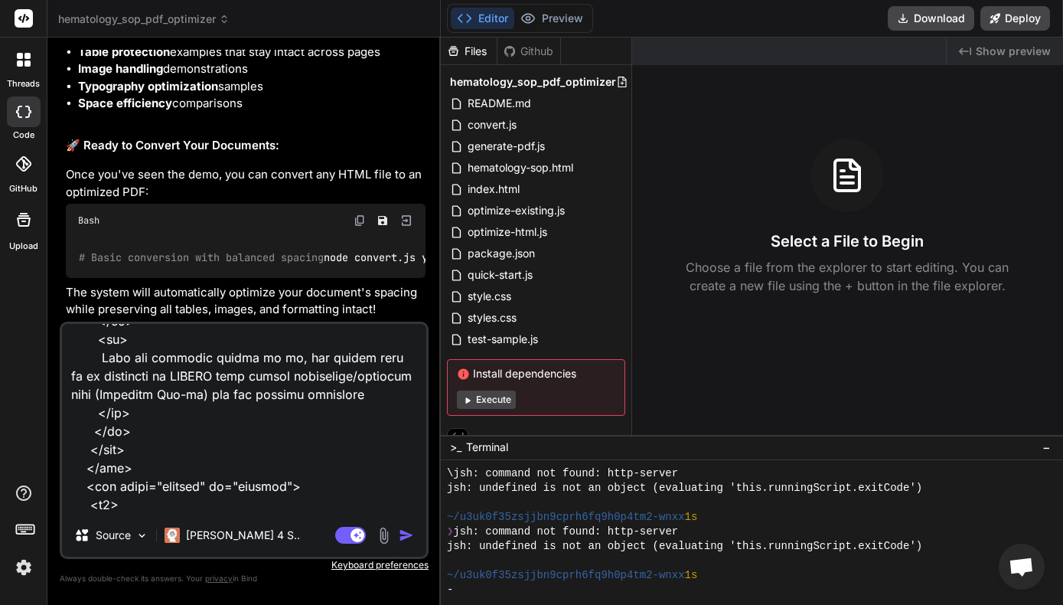
type textarea "x"
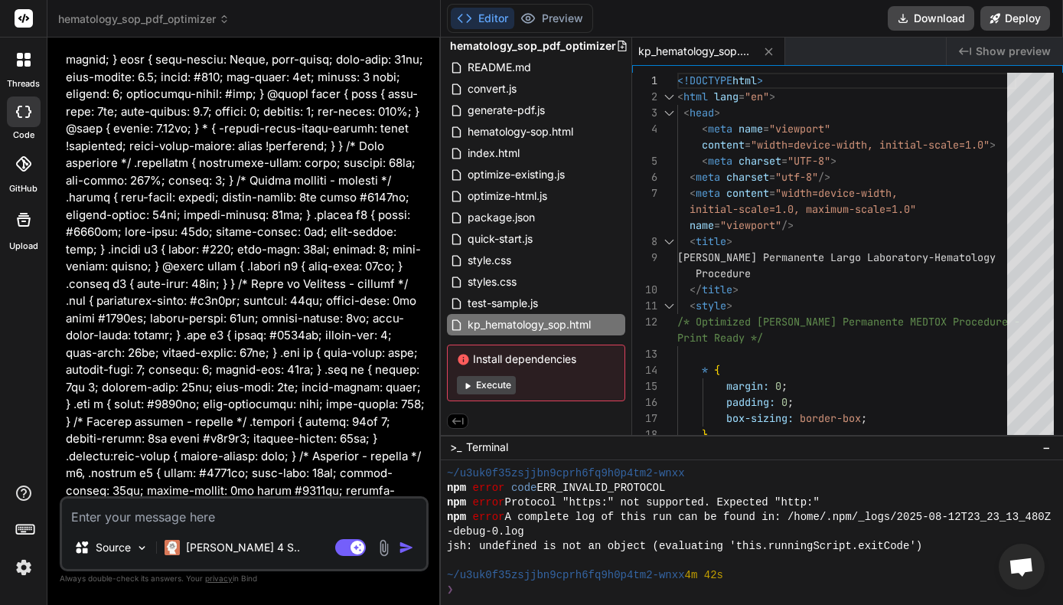
scroll to position [39, 0]
click at [484, 386] on button "Execute" at bounding box center [486, 385] width 59 height 18
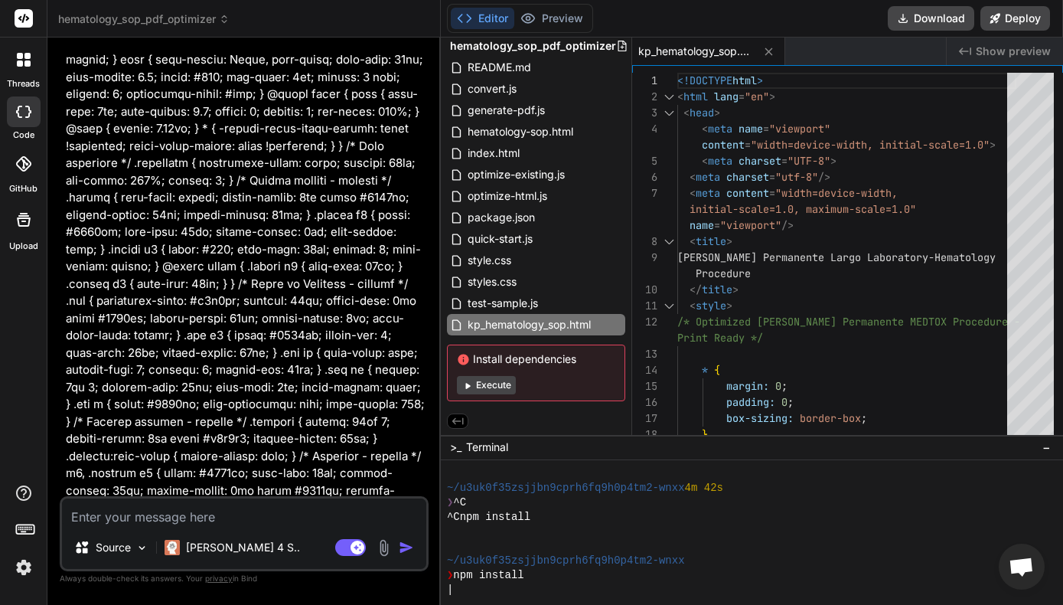
click at [484, 386] on button "Execute" at bounding box center [486, 385] width 59 height 18
type textarea "x"
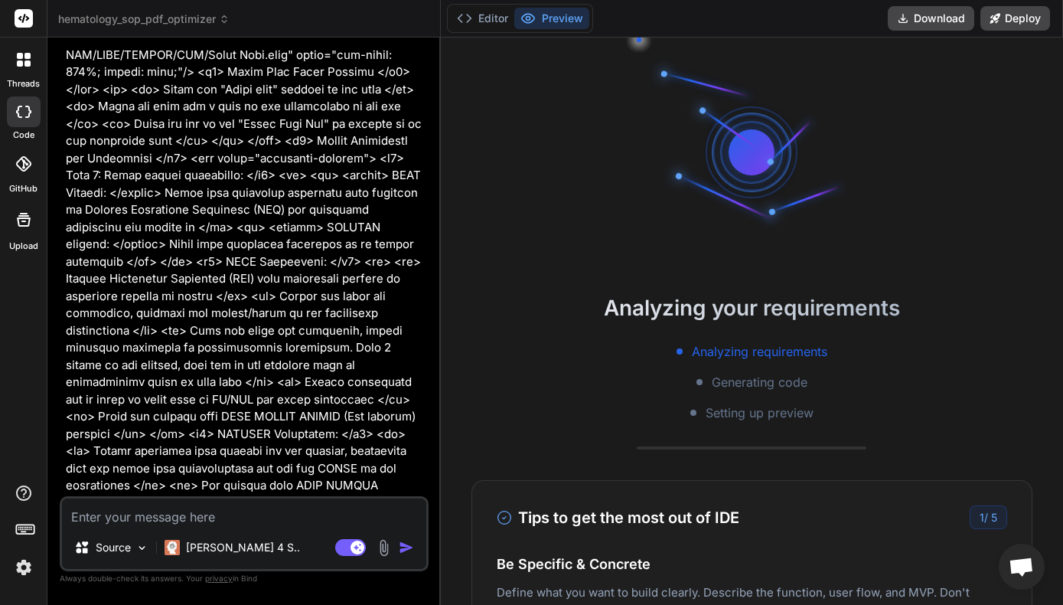
scroll to position [52058, 0]
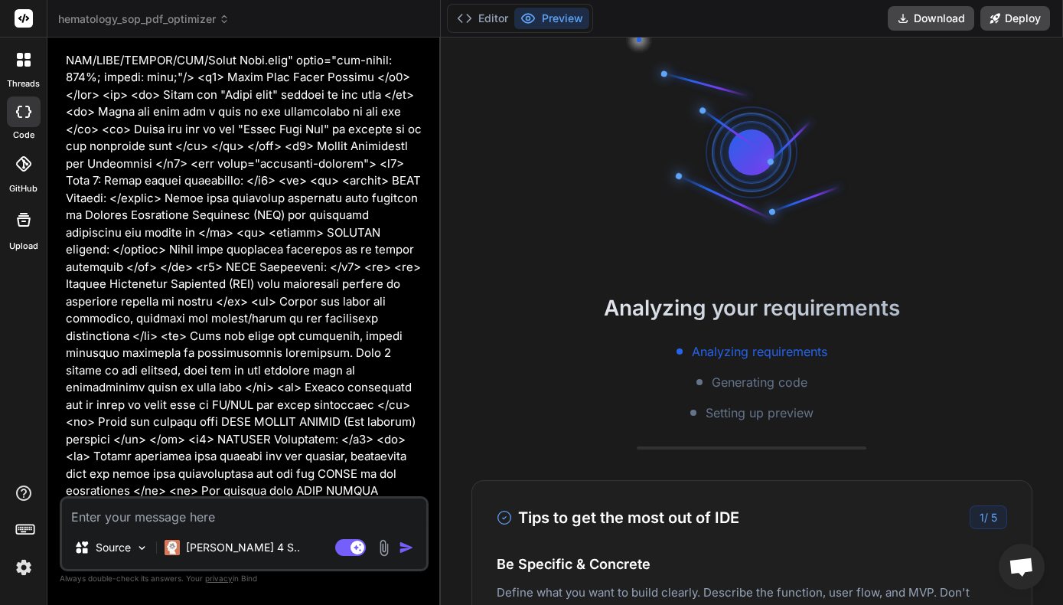
drag, startPoint x: 86, startPoint y: 331, endPoint x: 295, endPoint y: 465, distance: 248.2
drag, startPoint x: 220, startPoint y: 331, endPoint x: 85, endPoint y: 117, distance: 252.9
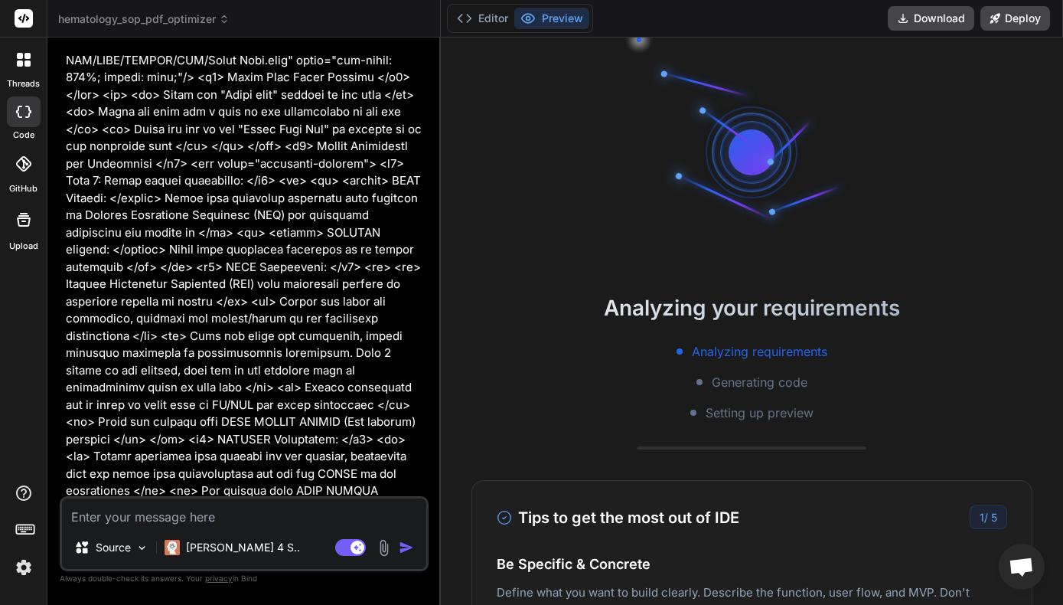
copy div "🎯 Optimization Features Applied: 📄 Content Protection Tables intact - All lab r…"
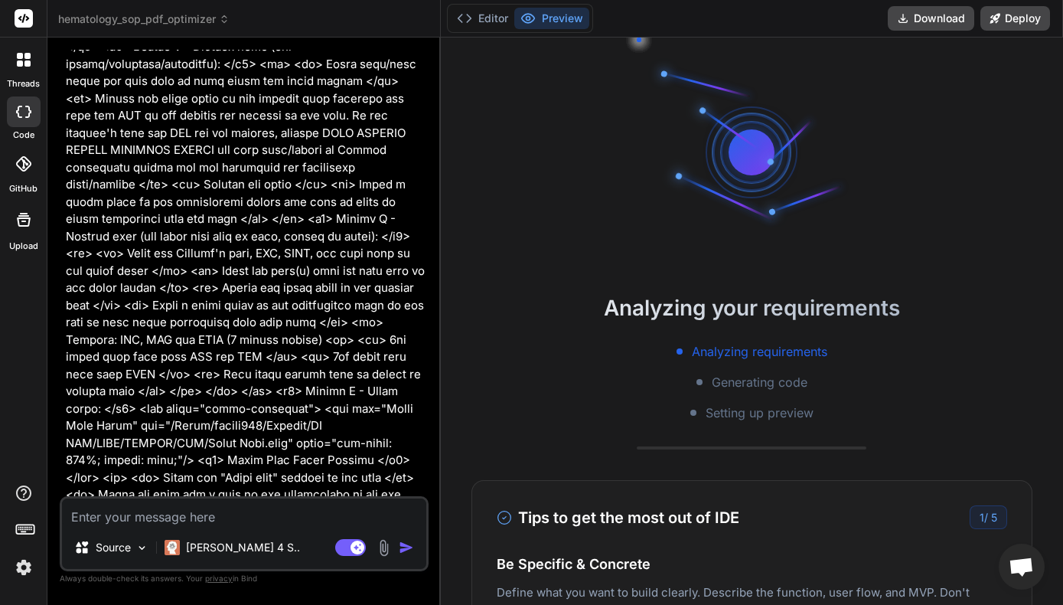
scroll to position [51668, 0]
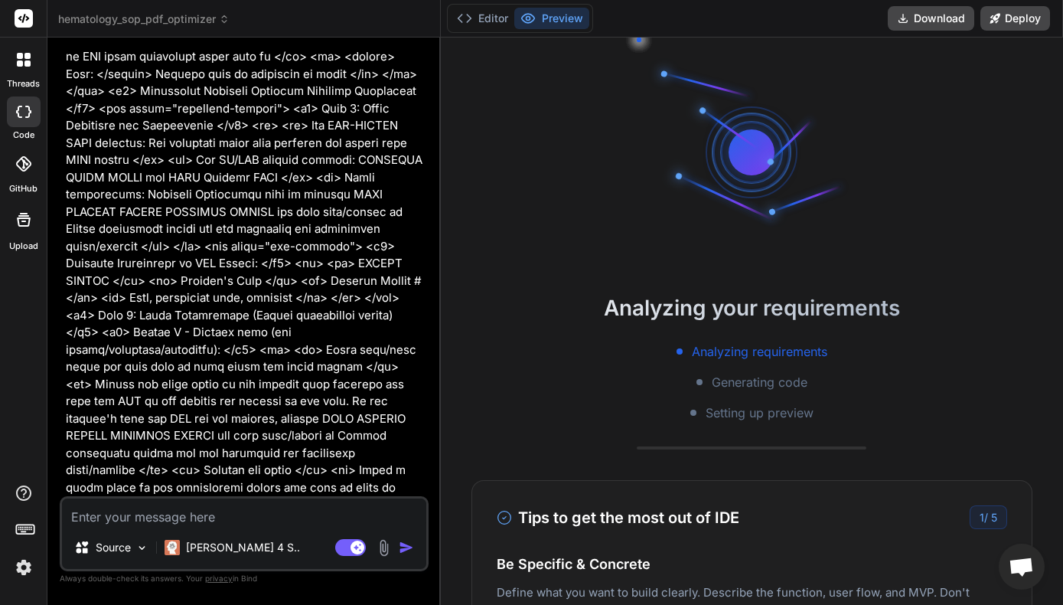
scroll to position [51387, 0]
